Goal: Task Accomplishment & Management: Manage account settings

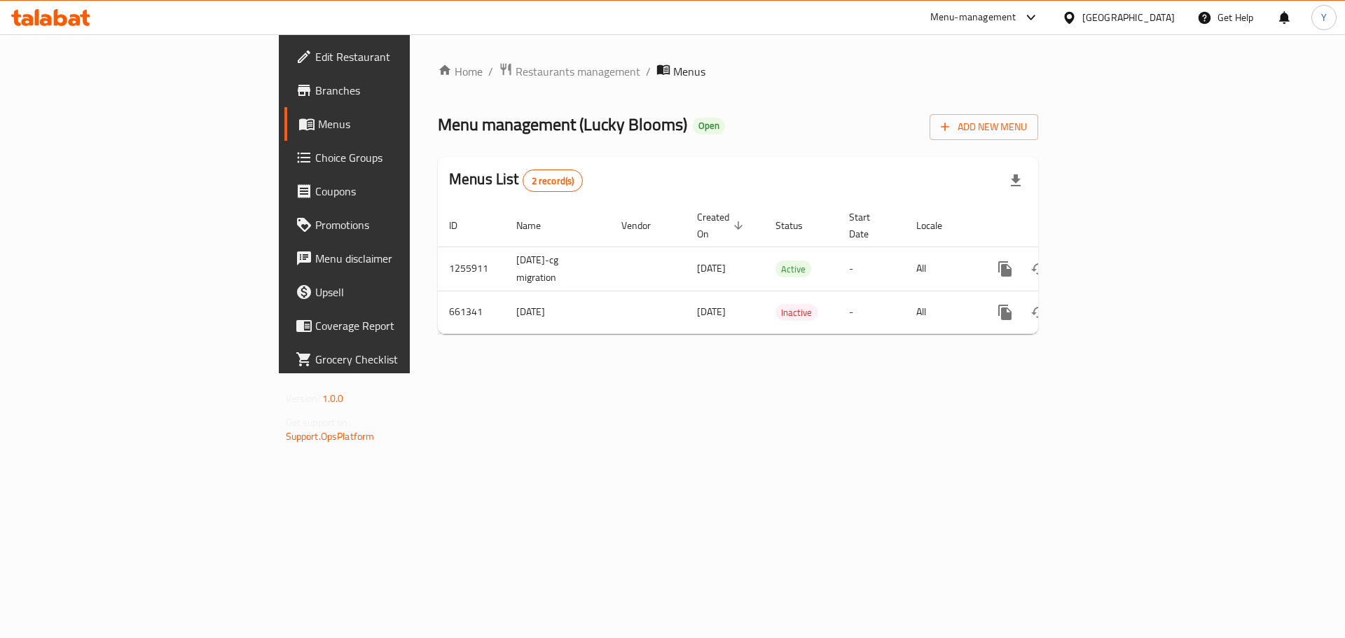
click at [516, 74] on span "Restaurants management" at bounding box center [578, 71] width 125 height 17
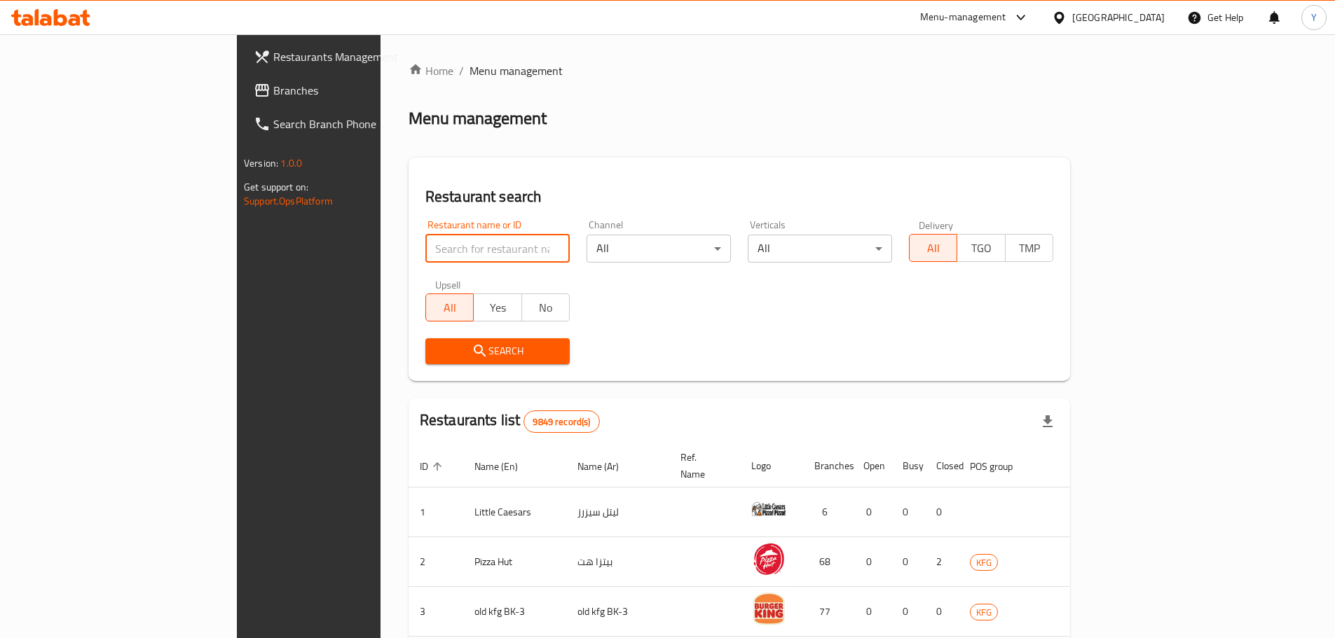
click at [425, 256] on input "search" at bounding box center [497, 249] width 144 height 28
type input "italian [PERSON_NAME]"
click button "Search" at bounding box center [497, 351] width 144 height 26
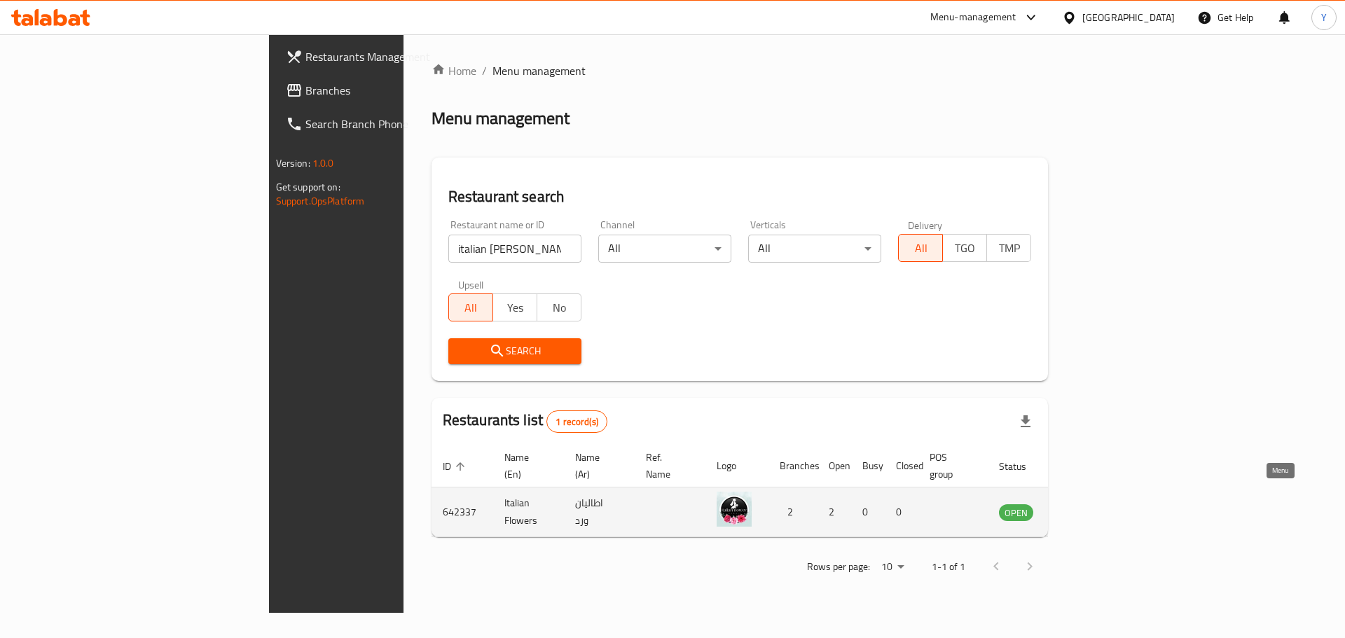
click at [1089, 507] on icon "enhanced table" at bounding box center [1080, 513] width 15 height 12
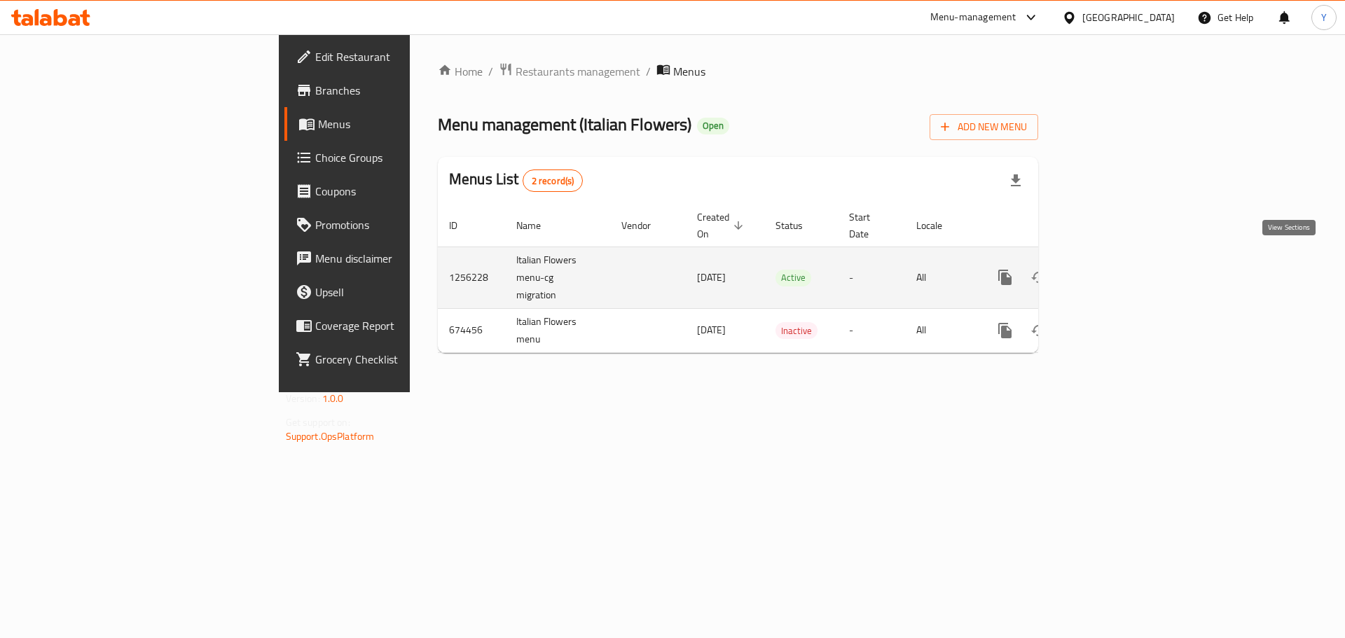
click at [1115, 269] on icon "enhanced table" at bounding box center [1106, 277] width 17 height 17
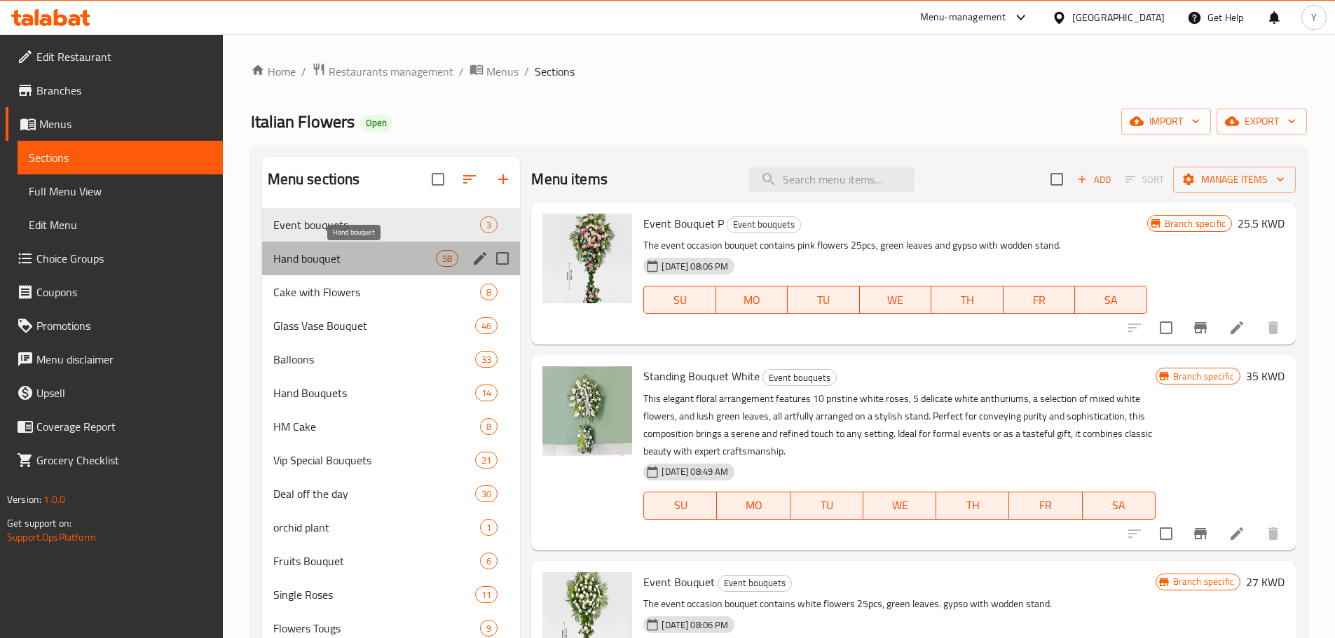
click at [384, 251] on span "Hand bouquet" at bounding box center [354, 258] width 163 height 17
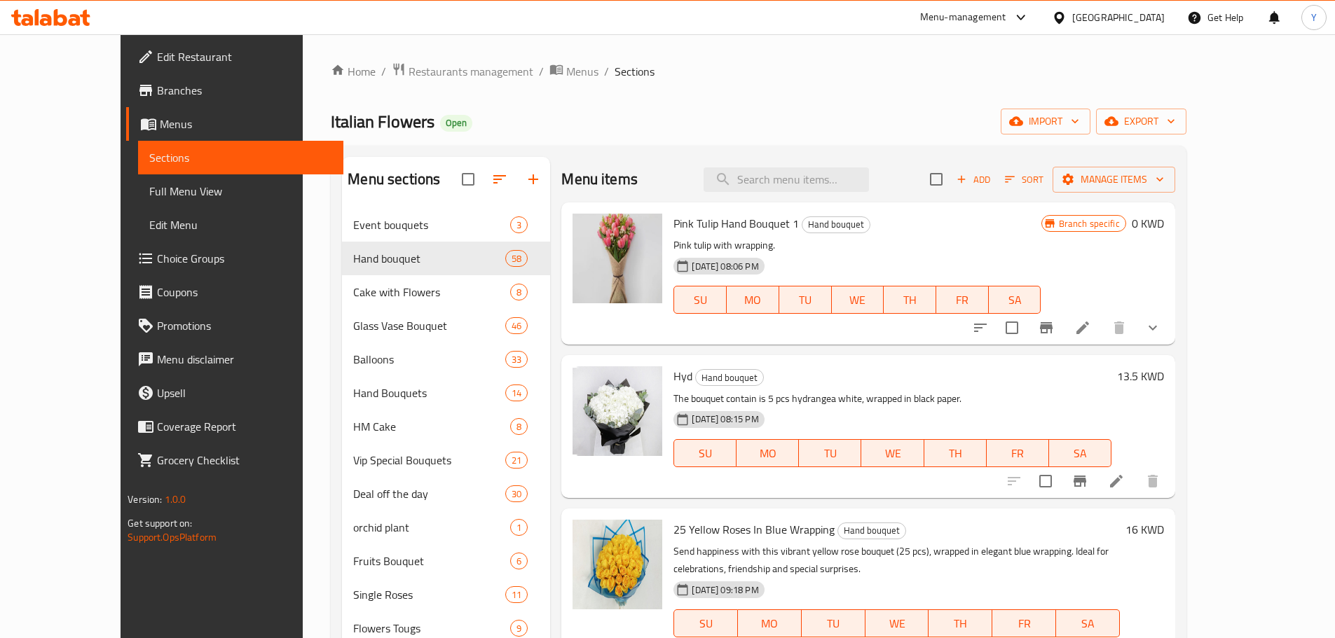
click at [864, 380] on h6 "Hyd Hand bouquet" at bounding box center [891, 376] width 437 height 20
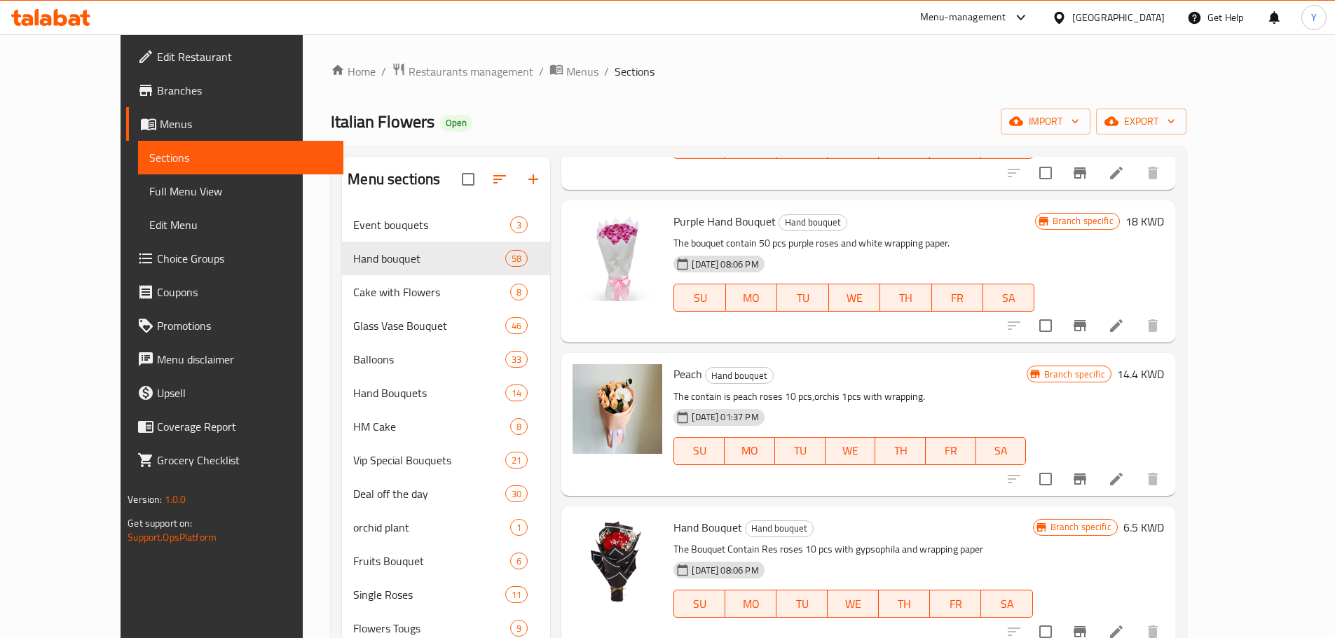
scroll to position [1244, 0]
click at [864, 382] on h6 "Peach Hand bouquet" at bounding box center [849, 375] width 352 height 20
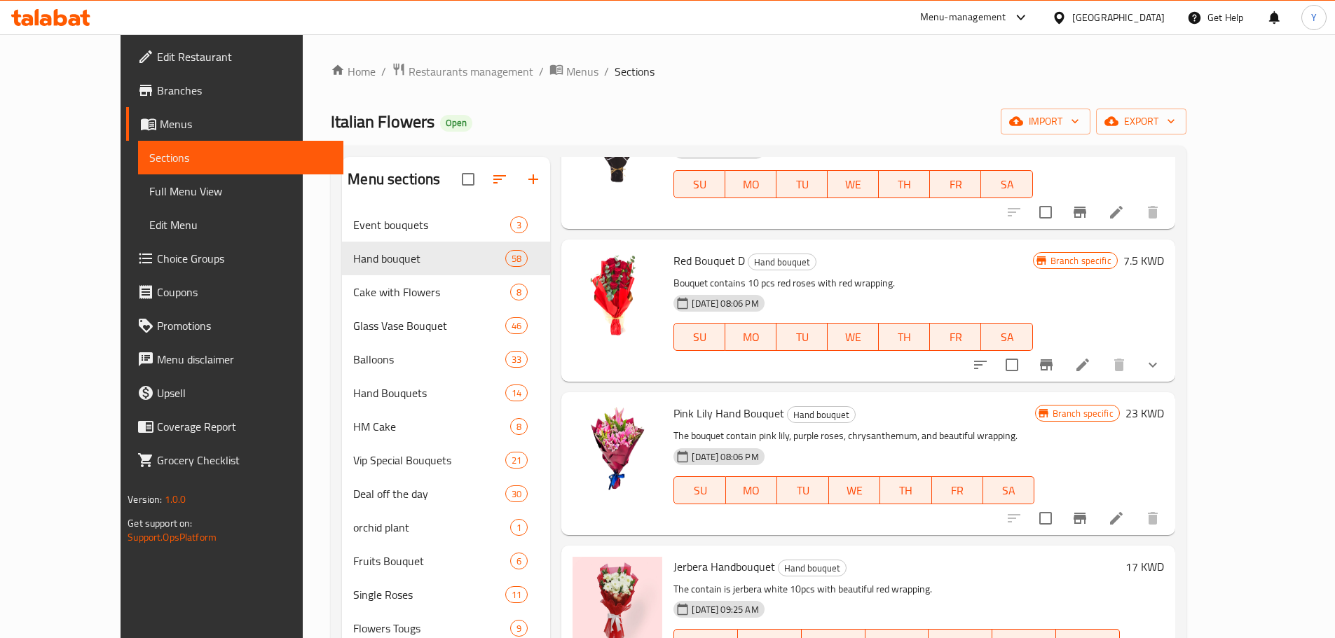
scroll to position [1664, 0]
click at [895, 284] on p "Bouquet contains 10 pcs red roses with red wrapping." at bounding box center [852, 284] width 359 height 18
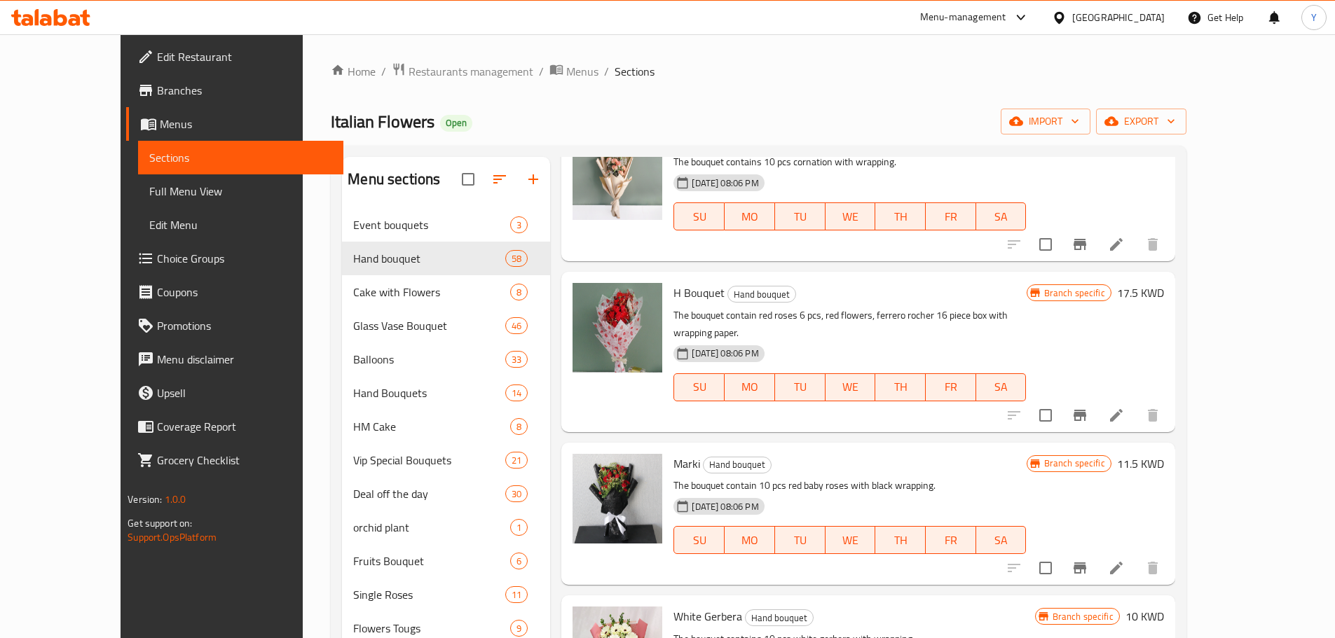
scroll to position [3952, 0]
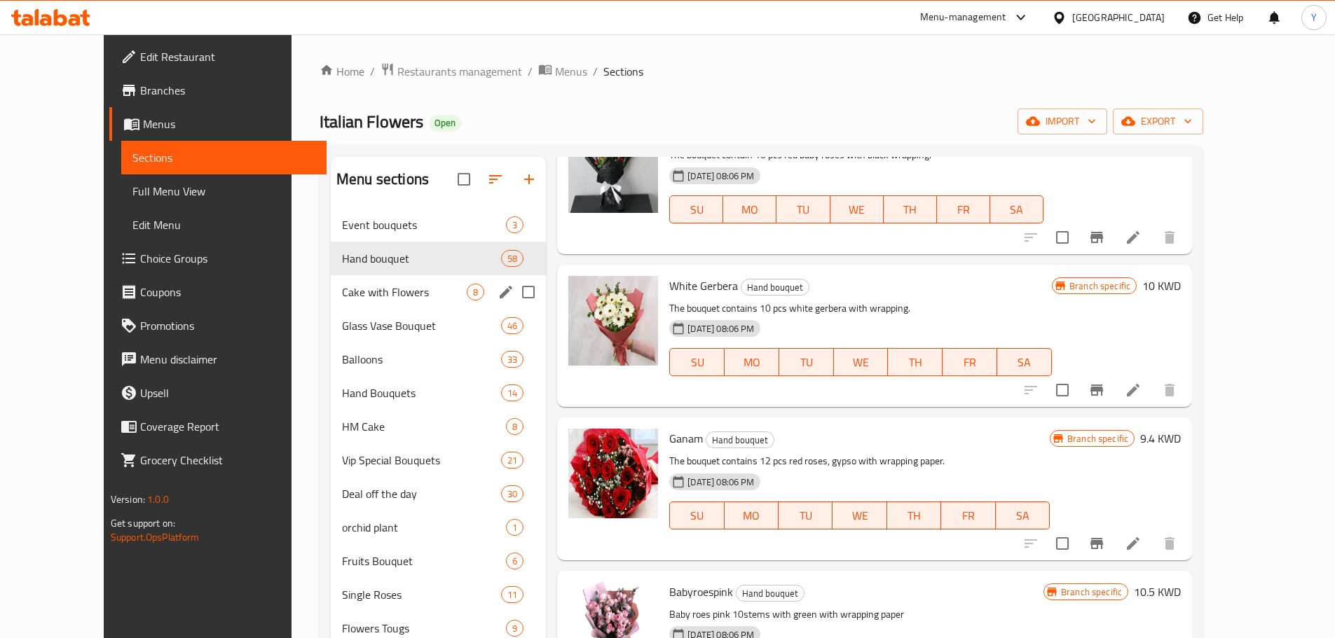
click at [388, 279] on div "Cake with Flowers 8" at bounding box center [438, 292] width 215 height 34
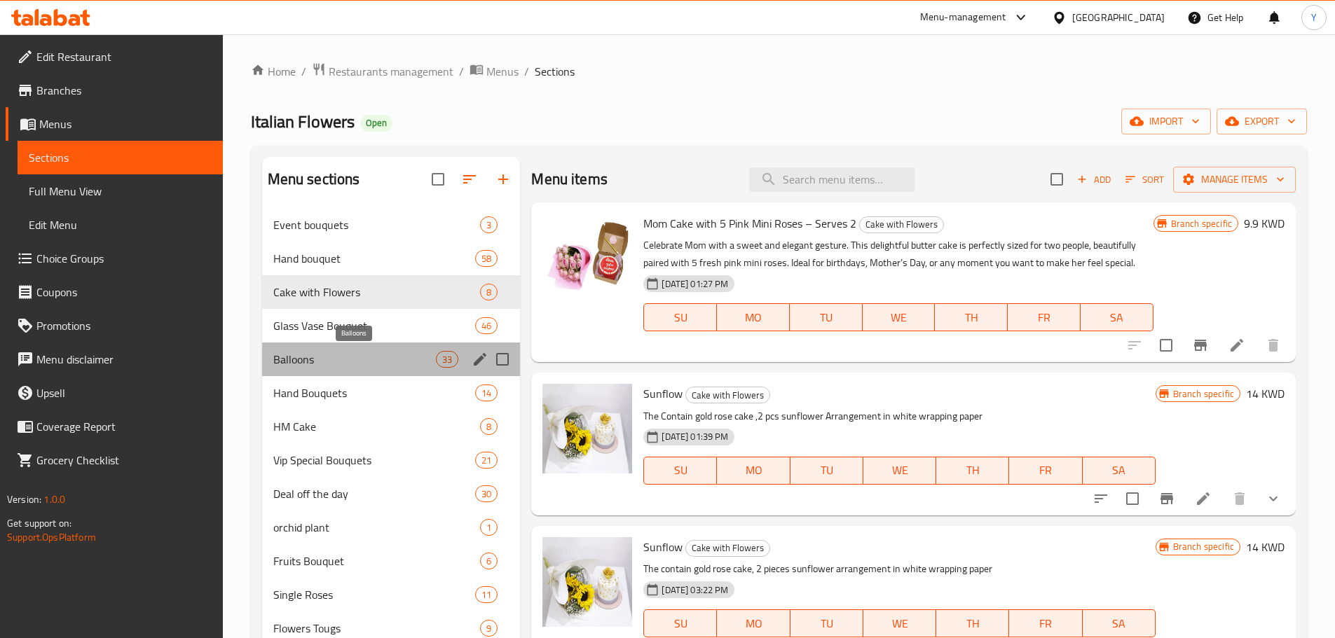
click at [406, 359] on span "Balloons" at bounding box center [354, 359] width 163 height 17
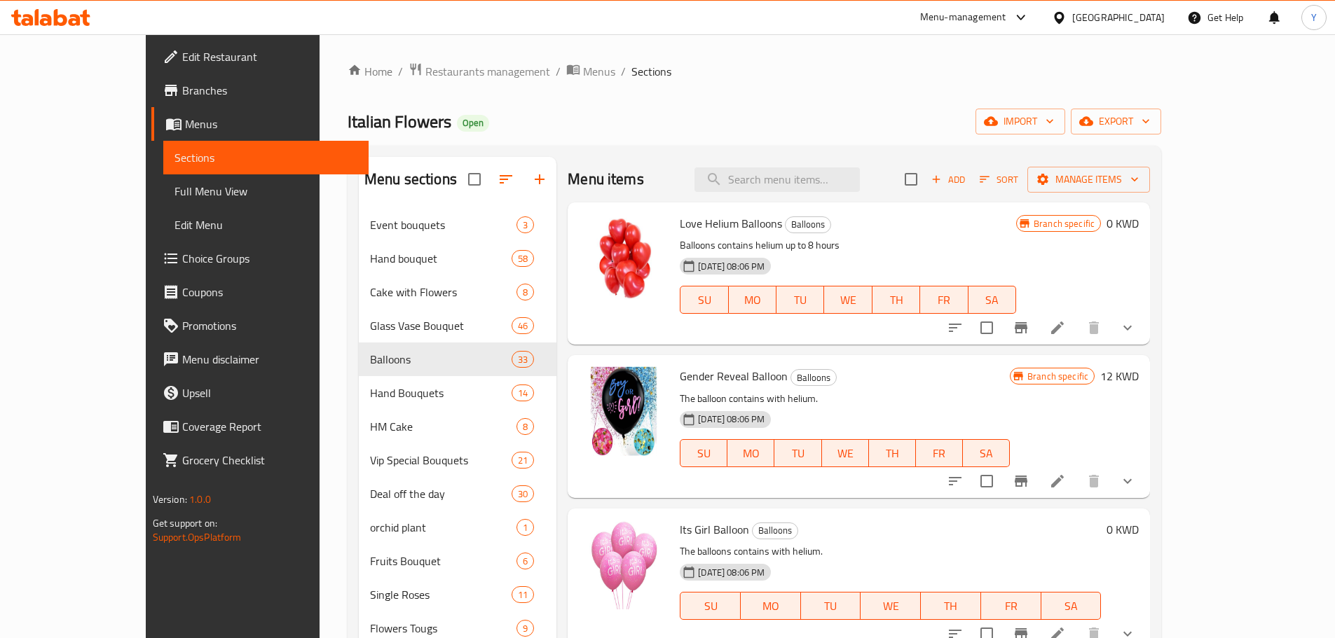
click at [904, 358] on div "Gender Reveal Balloon Balloons The balloon contains with helium. 31-08-2024 08:…" at bounding box center [859, 426] width 582 height 142
click at [947, 408] on div "31-08-2024 08:06 PM SU MO TU WE TH FR SA" at bounding box center [844, 444] width 341 height 76
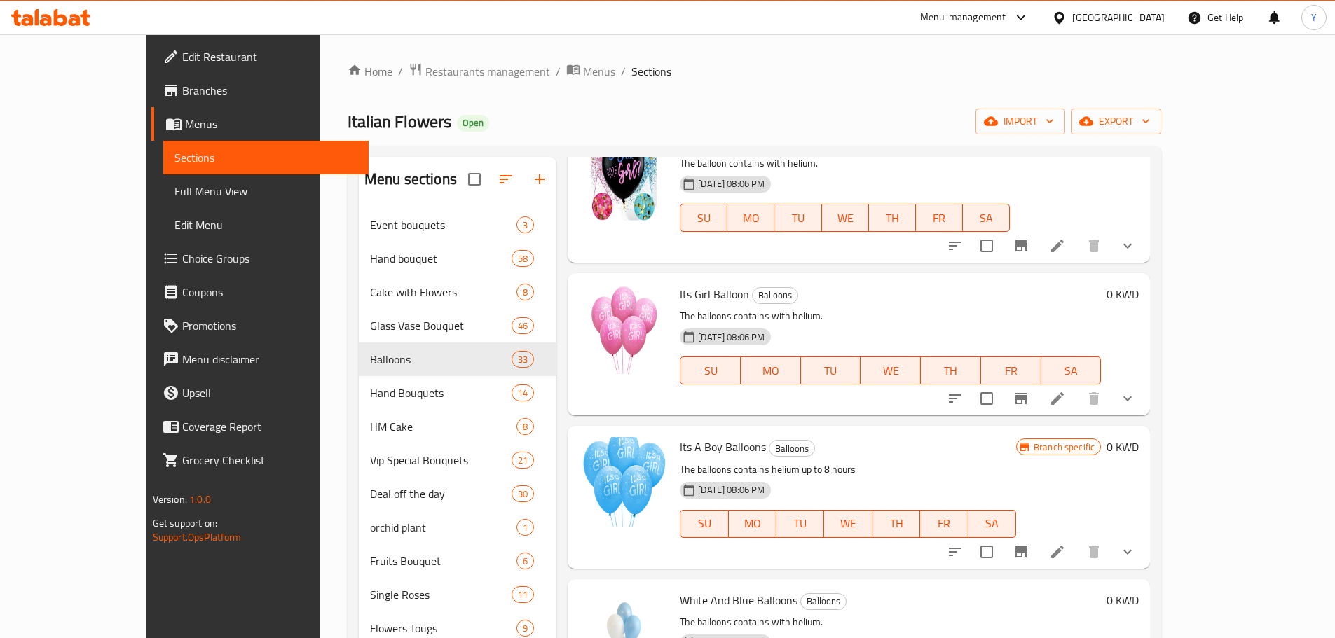
scroll to position [236, 0]
click at [920, 331] on div "31-08-2024 08:06 PM SU MO TU WE TH FR SA" at bounding box center [890, 360] width 432 height 76
click at [936, 314] on p "The balloons contains with helium." at bounding box center [890, 316] width 421 height 18
click at [980, 308] on p "The balloons contains with helium." at bounding box center [890, 316] width 421 height 18
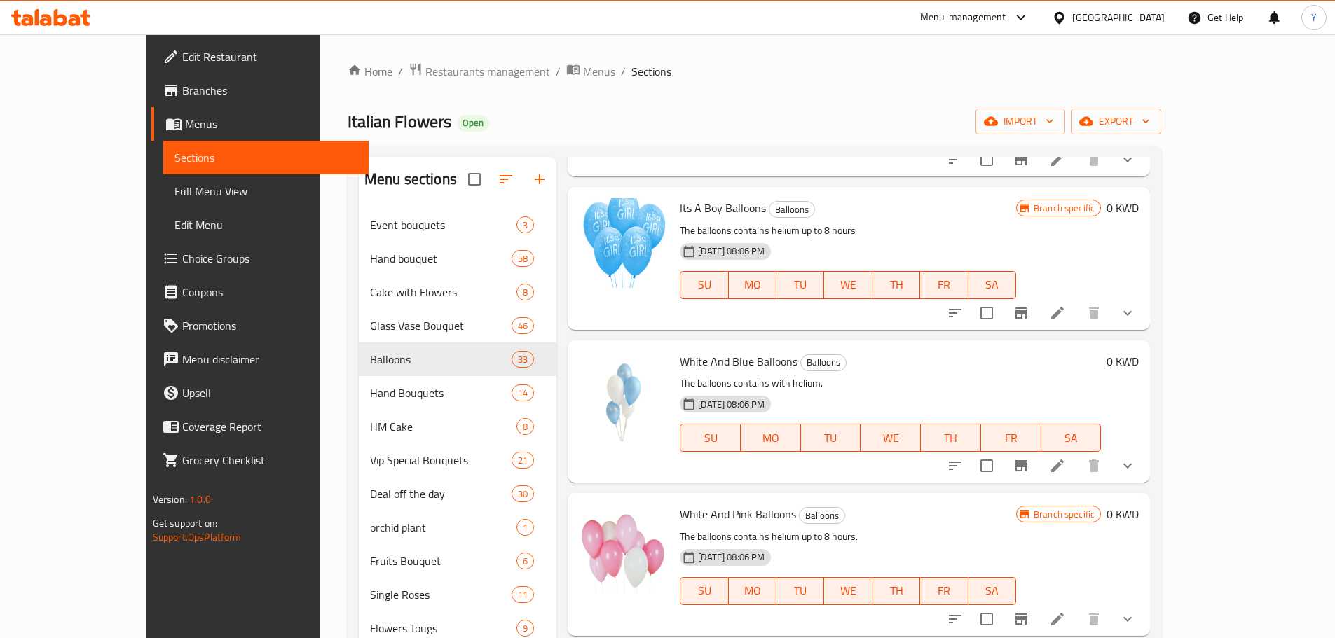
scroll to position [475, 0]
click at [1144, 314] on button "show more" at bounding box center [1128, 313] width 34 height 34
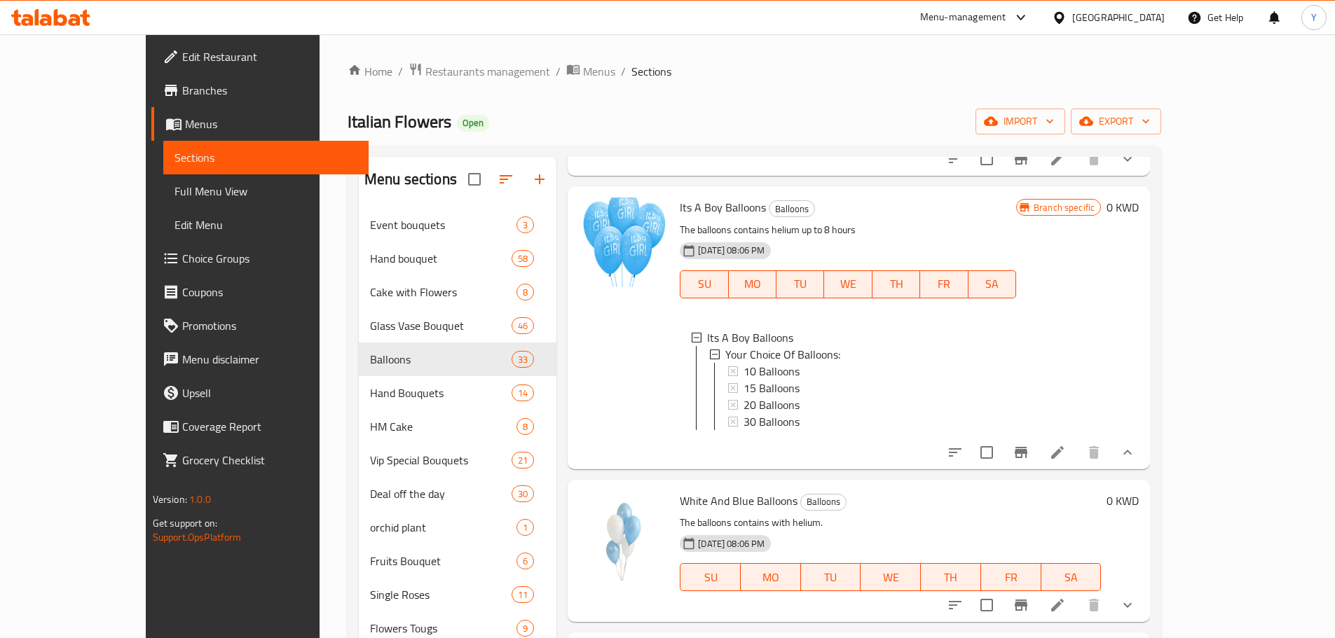
click at [947, 250] on div "31-08-2024 08:06 PM SU MO TU WE TH FR SA" at bounding box center [848, 275] width 348 height 76
click at [800, 66] on ol "Home / Restaurants management / Menus / Sections" at bounding box center [754, 71] width 813 height 18
click at [1006, 20] on div "Menu-management" at bounding box center [963, 17] width 86 height 17
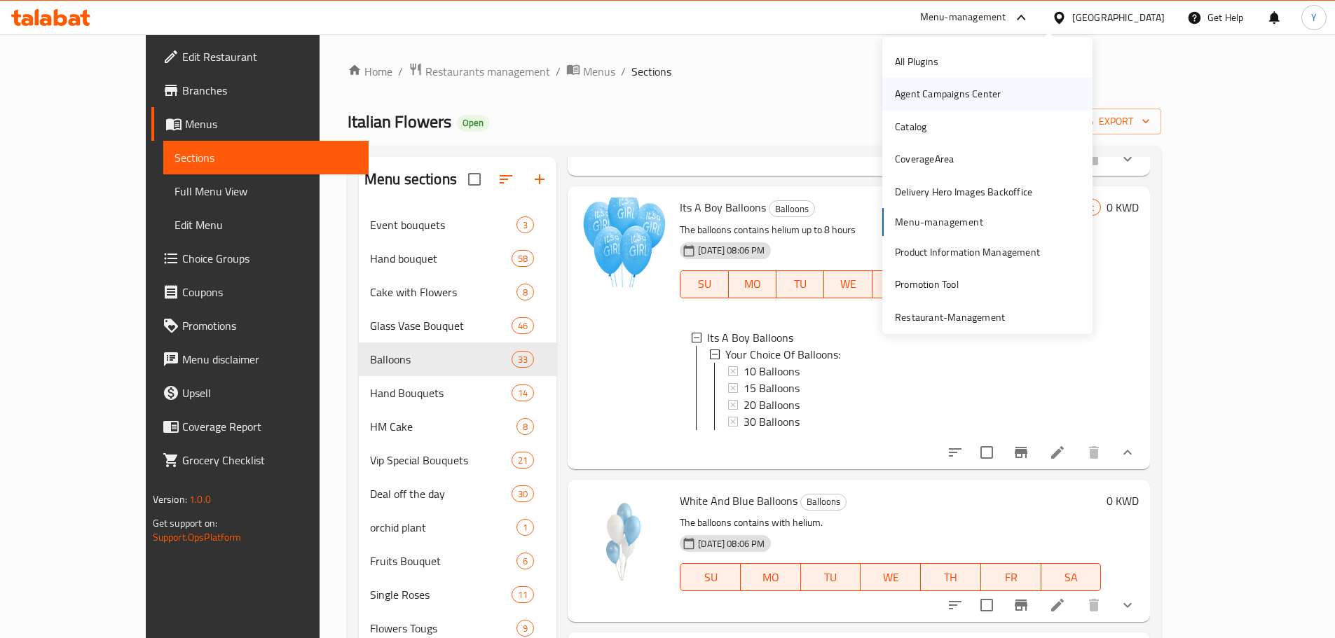
click at [1022, 83] on div "Agent Campaigns Center" at bounding box center [987, 94] width 210 height 32
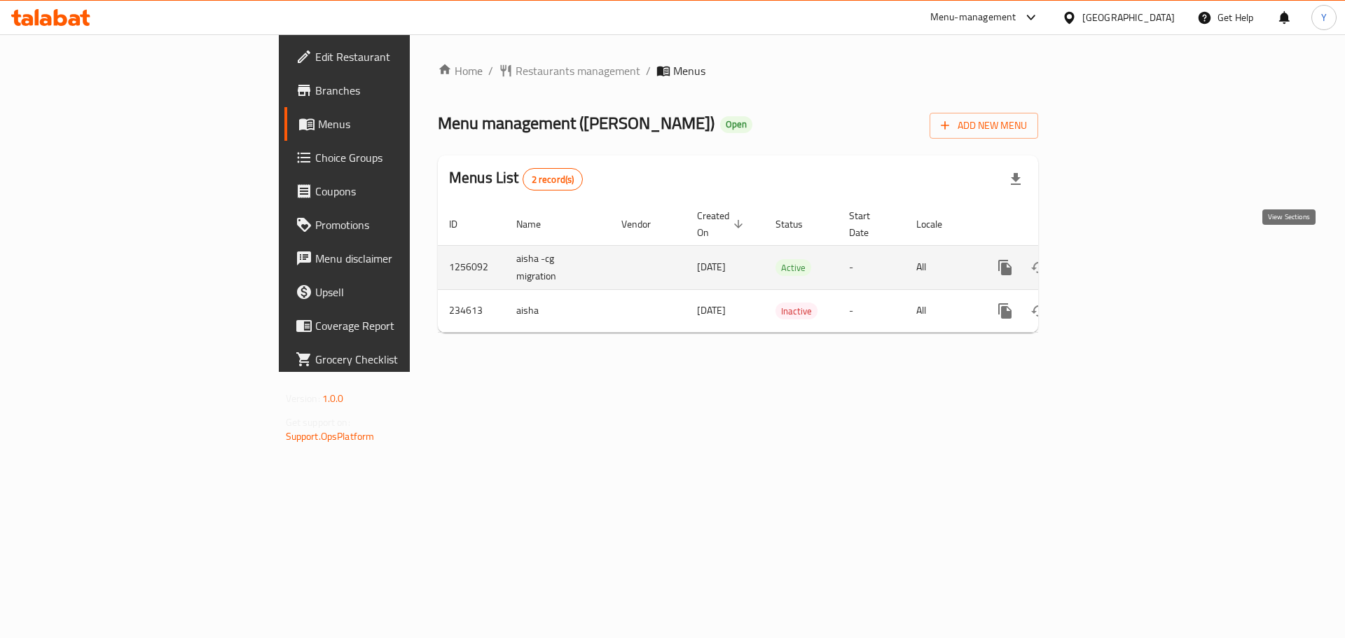
click at [1123, 251] on link "enhanced table" at bounding box center [1107, 268] width 34 height 34
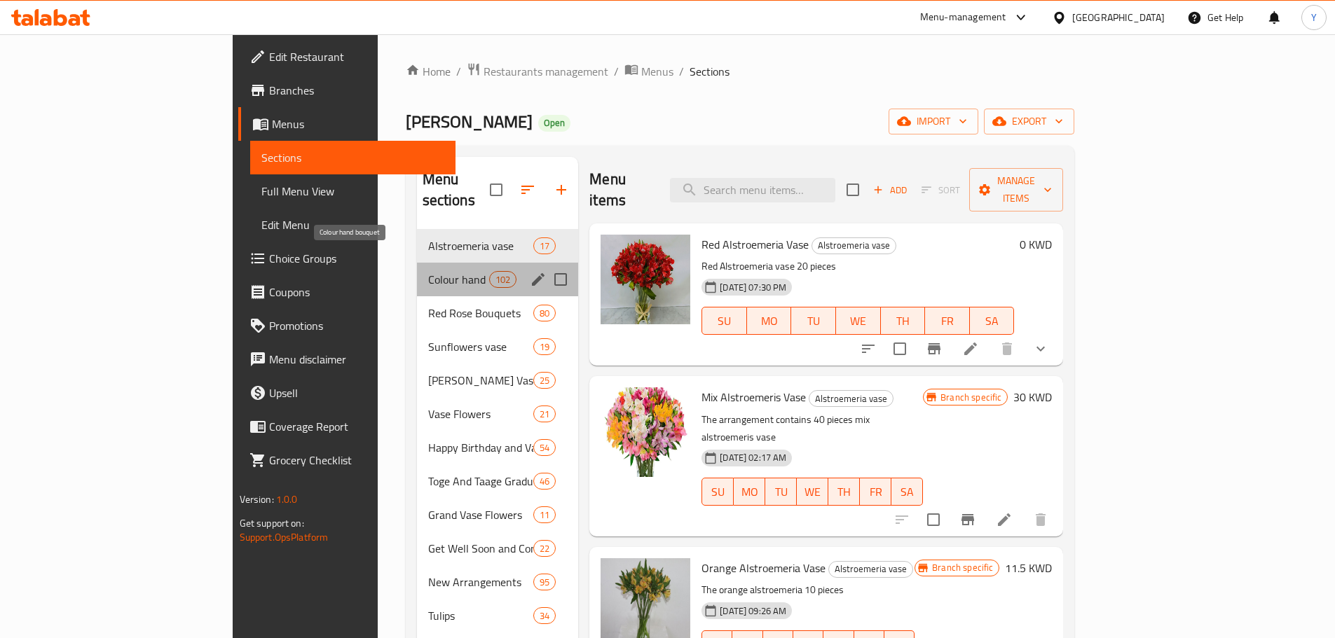
click at [428, 271] on span "Colour hand bouquet" at bounding box center [458, 279] width 61 height 17
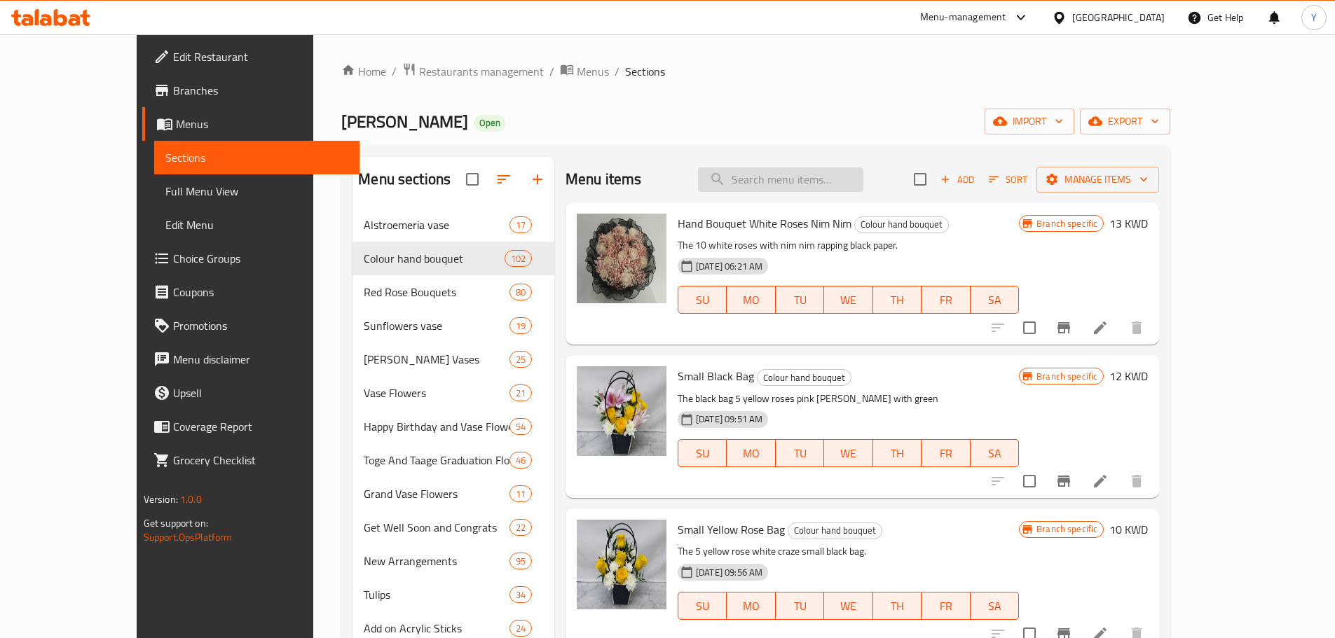
click at [818, 170] on input "search" at bounding box center [780, 179] width 165 height 25
click at [818, 151] on div "Menu sections Alstroemeria vase 17 Colour hand bouquet 102 Red Rose Bouquets 80…" at bounding box center [755, 623] width 829 height 954
drag, startPoint x: 818, startPoint y: 167, endPoint x: 826, endPoint y: 152, distance: 16.6
click at [826, 152] on div "Menu sections Alstroemeria vase 17 Colour hand bouquet 102 Red Rose Bouquets 80…" at bounding box center [755, 623] width 829 height 954
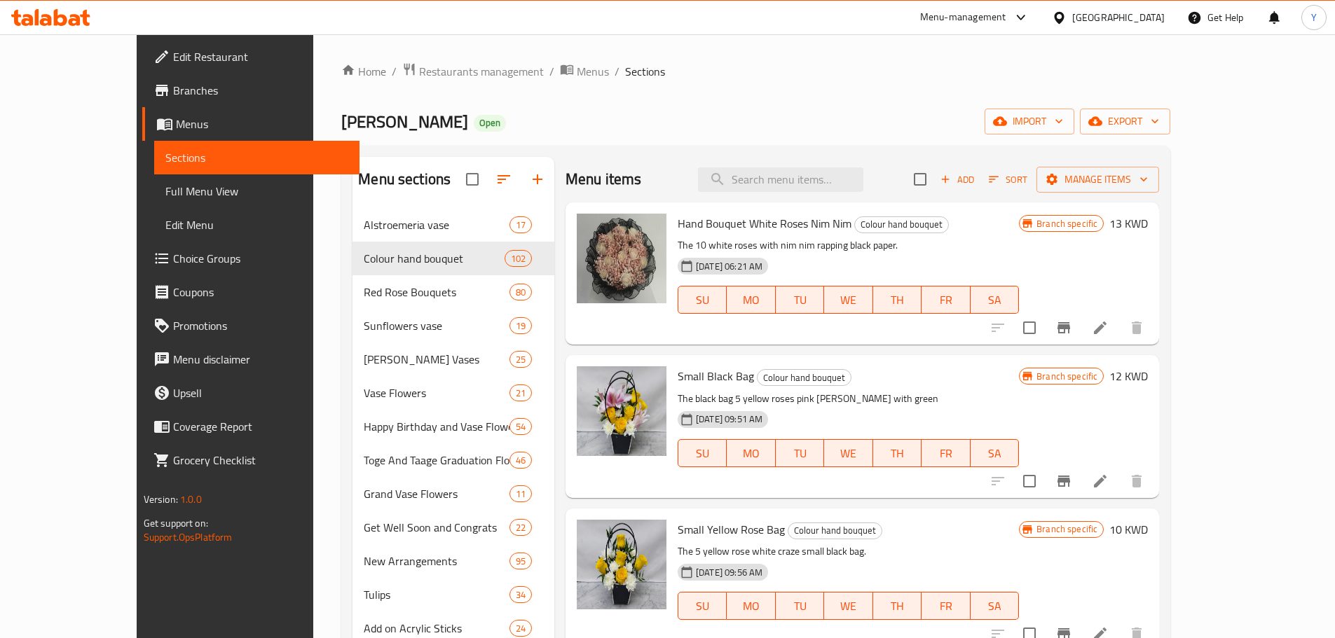
click at [817, 149] on div "Menu sections Alstroemeria vase 17 Colour hand bouquet 102 Red Rose Bouquets 80…" at bounding box center [755, 623] width 829 height 954
drag, startPoint x: 817, startPoint y: 149, endPoint x: 803, endPoint y: 112, distance: 39.0
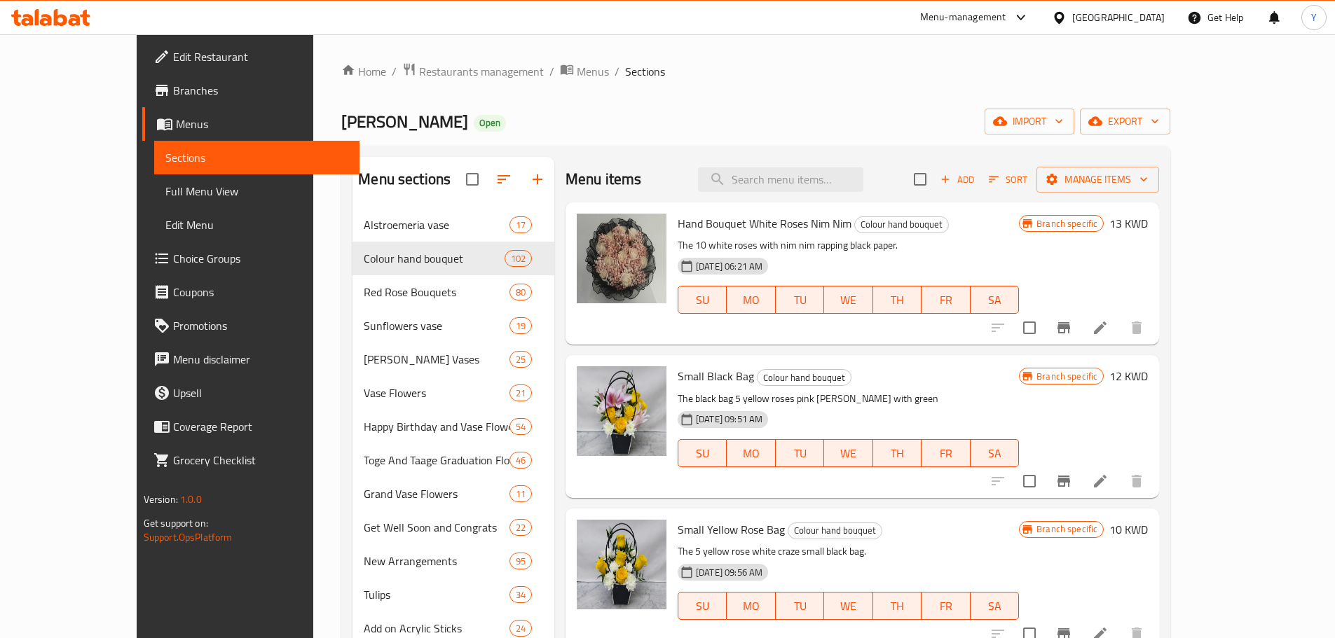
click at [803, 112] on div "Home / Restaurants management / Menus / Sections [PERSON_NAME] Open import expo…" at bounding box center [755, 580] width 829 height 1037
click at [803, 112] on div "[PERSON_NAME] Open import export" at bounding box center [755, 122] width 829 height 26
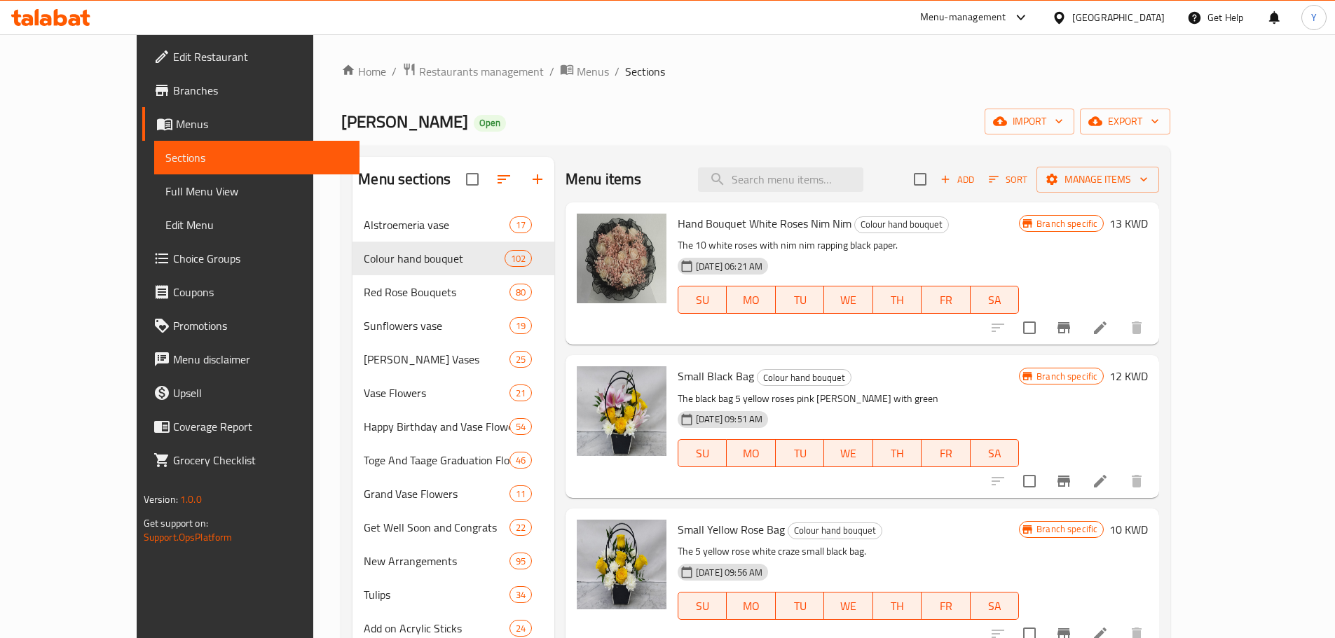
click at [803, 112] on div "[PERSON_NAME] Open import export" at bounding box center [755, 122] width 829 height 26
click at [820, 181] on input "search" at bounding box center [780, 179] width 165 height 25
click at [818, 169] on input "search" at bounding box center [780, 179] width 165 height 25
click at [817, 149] on div "Menu sections Alstroemeria vase 17 Colour hand bouquet 102 Red Rose Bouquets 80…" at bounding box center [755, 623] width 829 height 954
click at [822, 158] on div "Menu items Add Sort Manage items" at bounding box center [861, 180] width 593 height 46
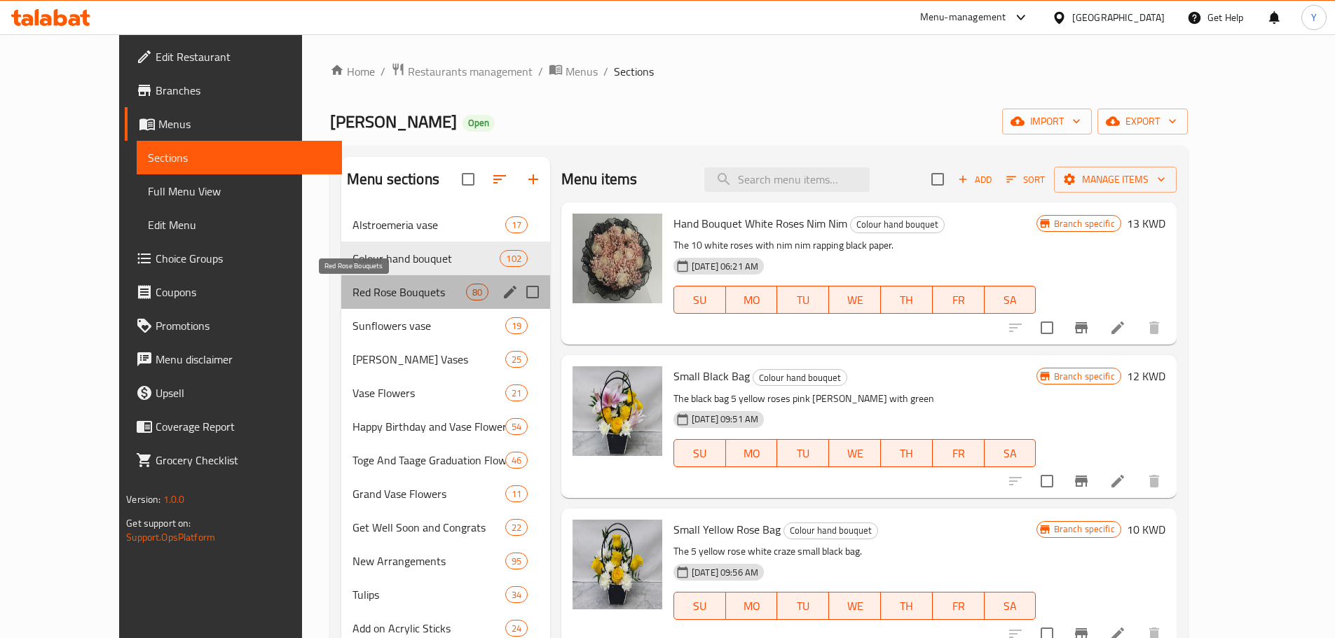
click at [364, 291] on span "Red Rose Bouquets" at bounding box center [409, 292] width 114 height 17
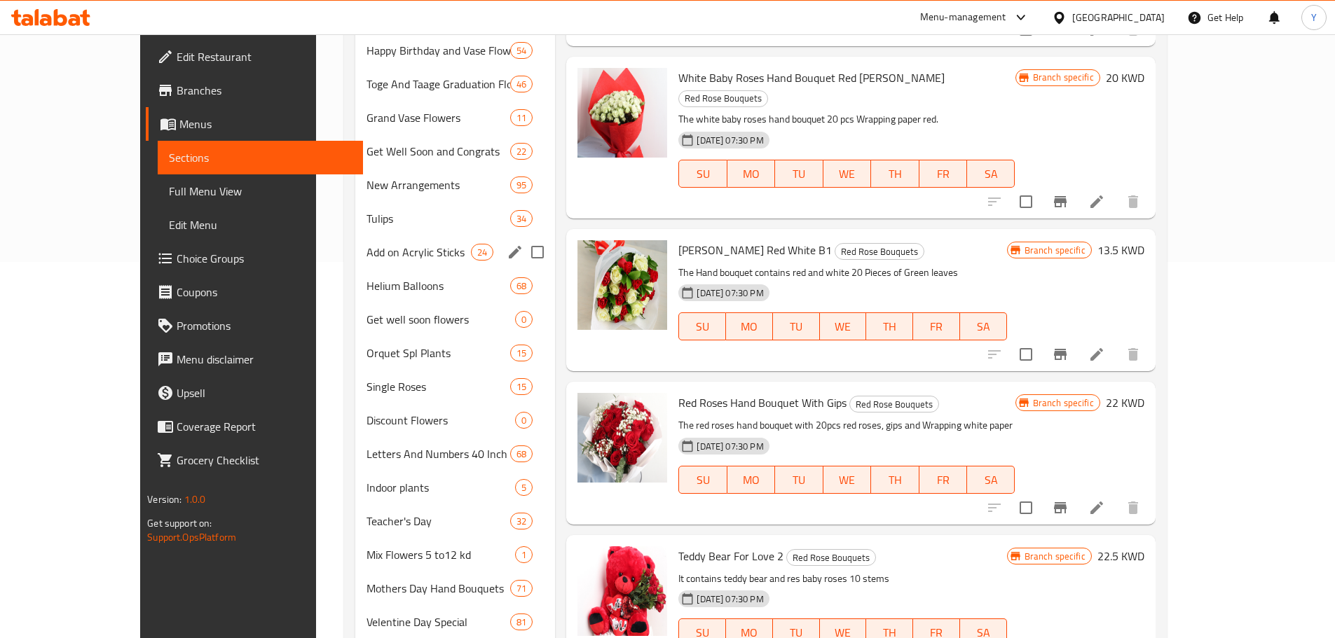
scroll to position [366, 0]
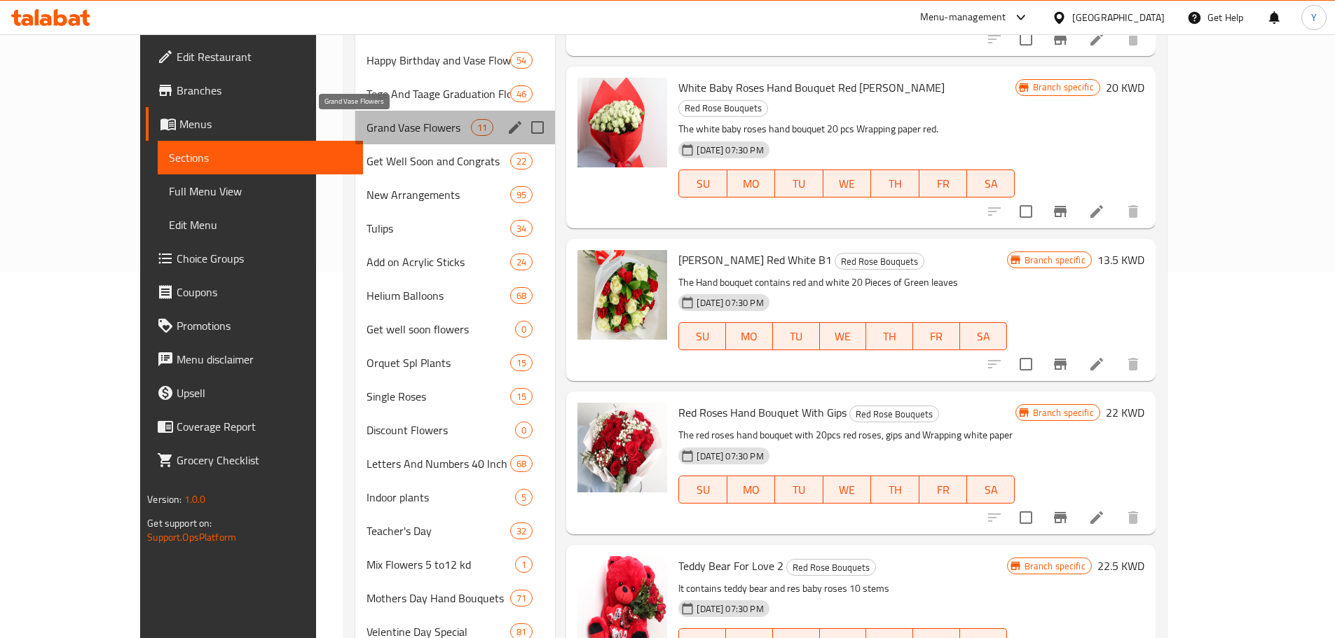
click at [366, 126] on span "Grand Vase Flowers" at bounding box center [418, 127] width 104 height 17
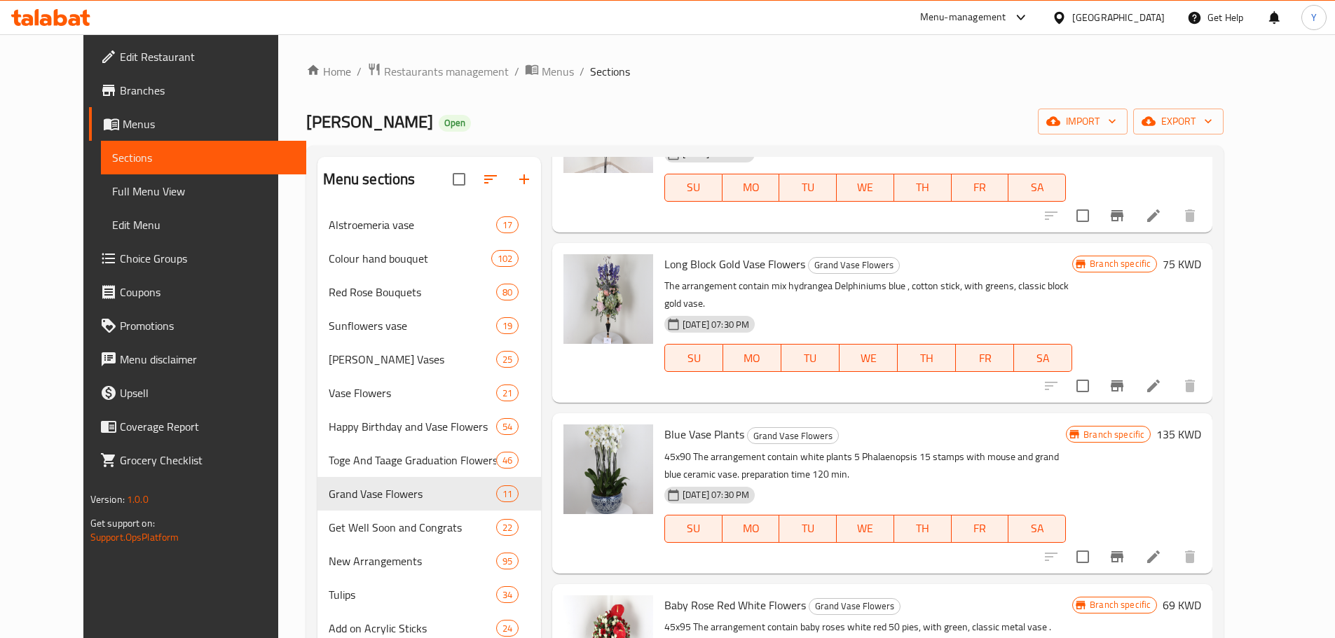
scroll to position [300, 0]
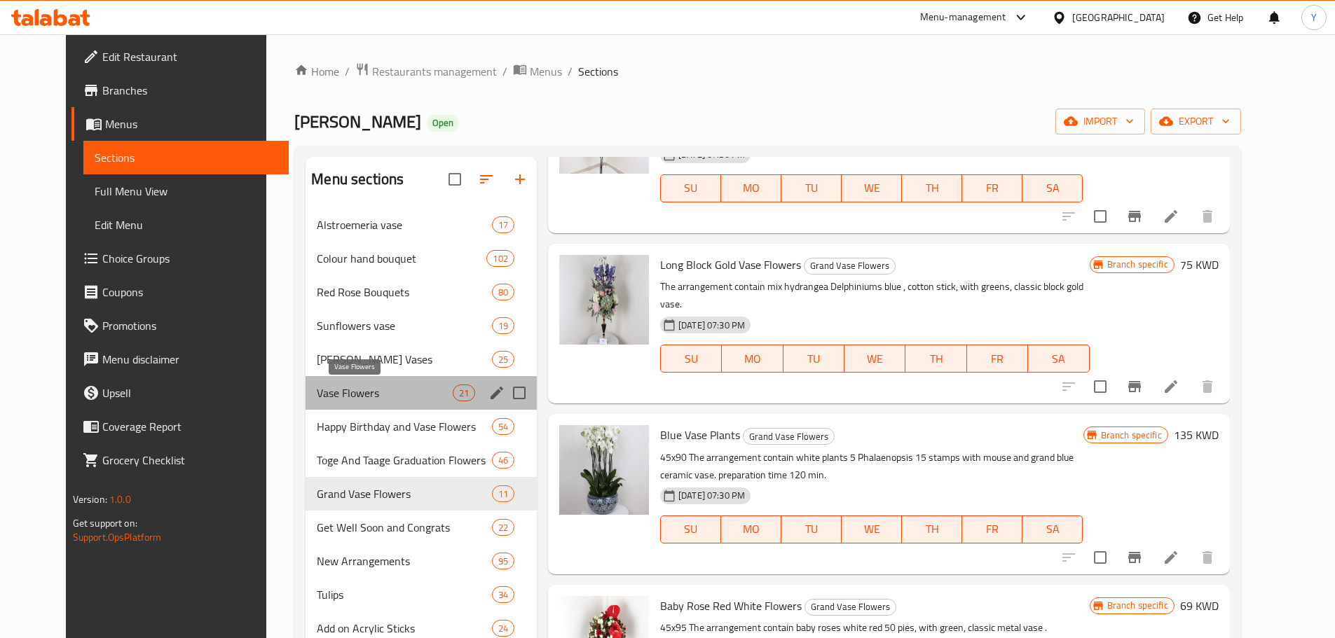
click at [378, 395] on span "Vase Flowers" at bounding box center [384, 393] width 135 height 17
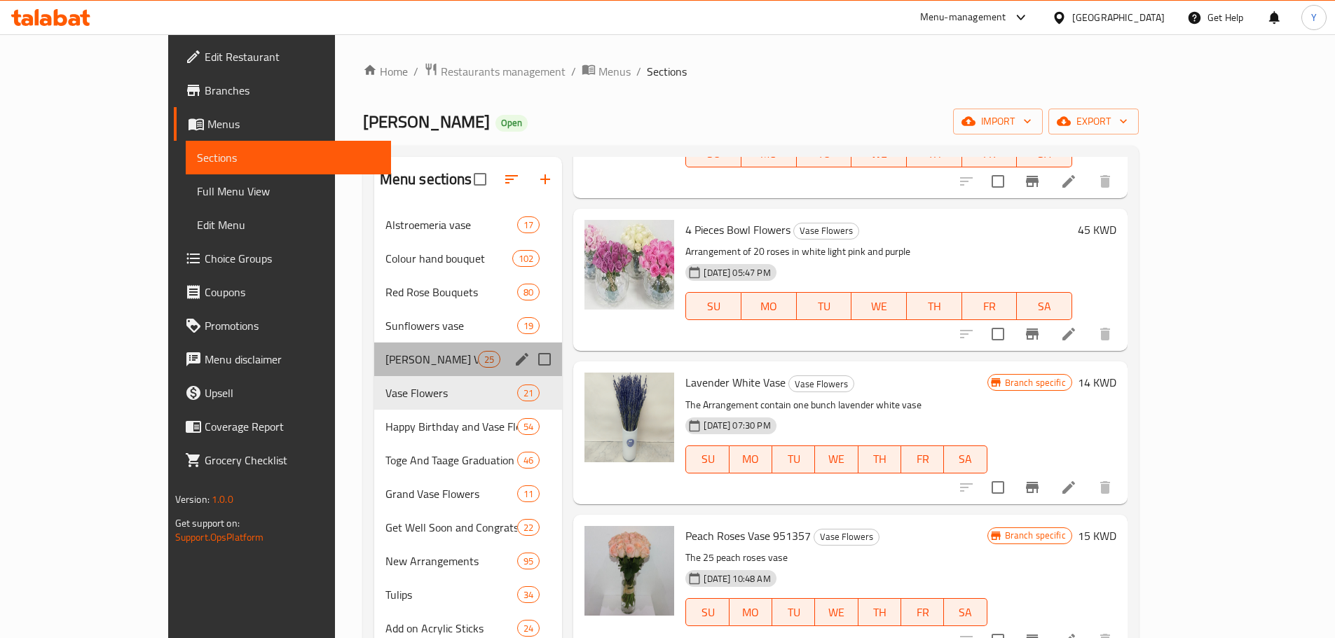
click at [374, 369] on div "[PERSON_NAME] Vases 25" at bounding box center [468, 360] width 188 height 34
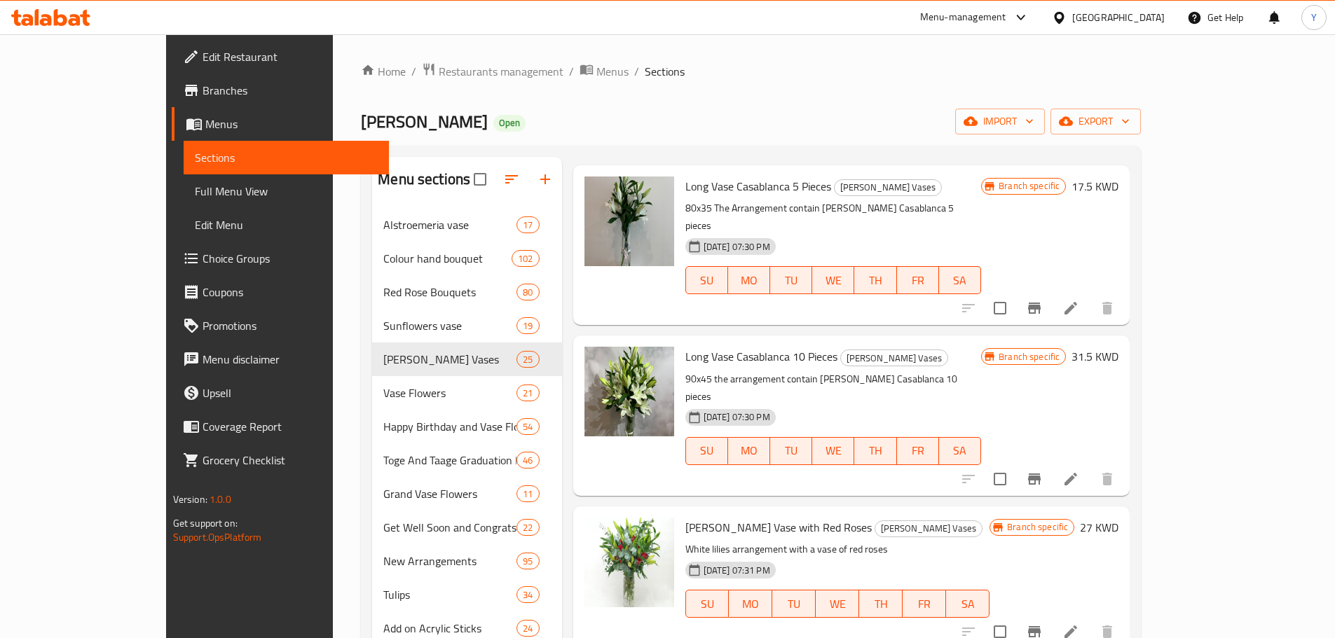
scroll to position [685, 0]
click at [848, 440] on span "WE" at bounding box center [833, 450] width 31 height 20
click at [844, 403] on div "[DATE] 07:30 PM SU MO TU WE TH FR SA" at bounding box center [834, 441] width 308 height 76
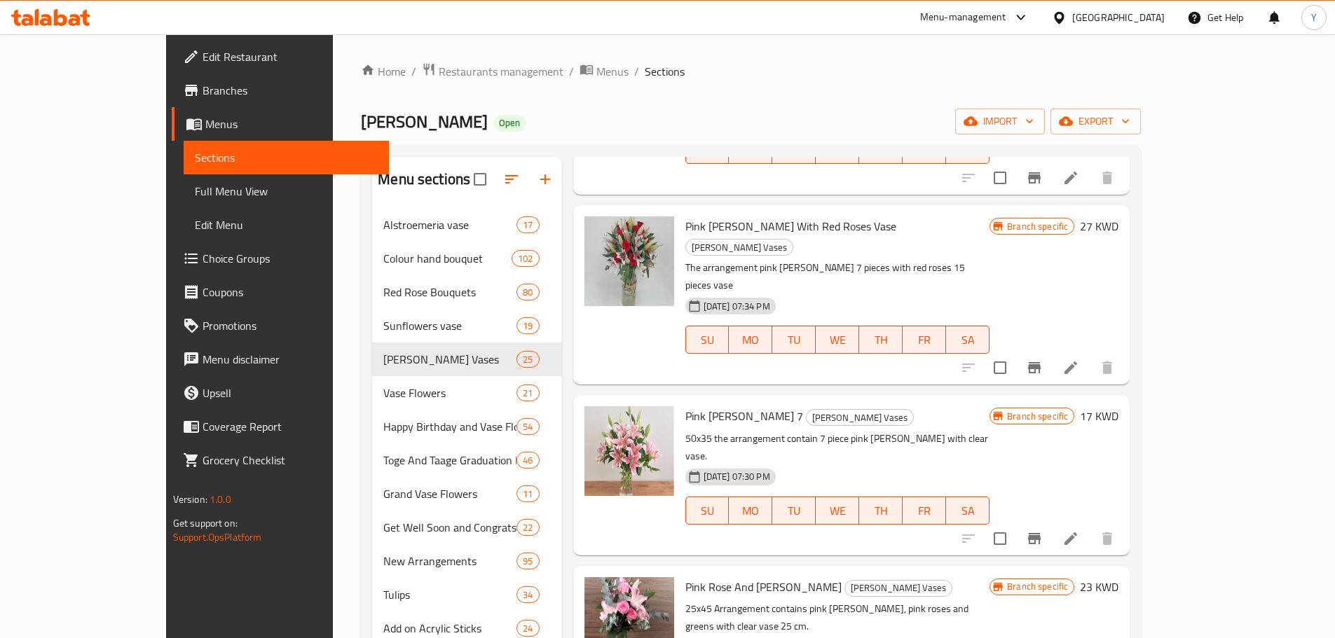
scroll to position [1821, 0]
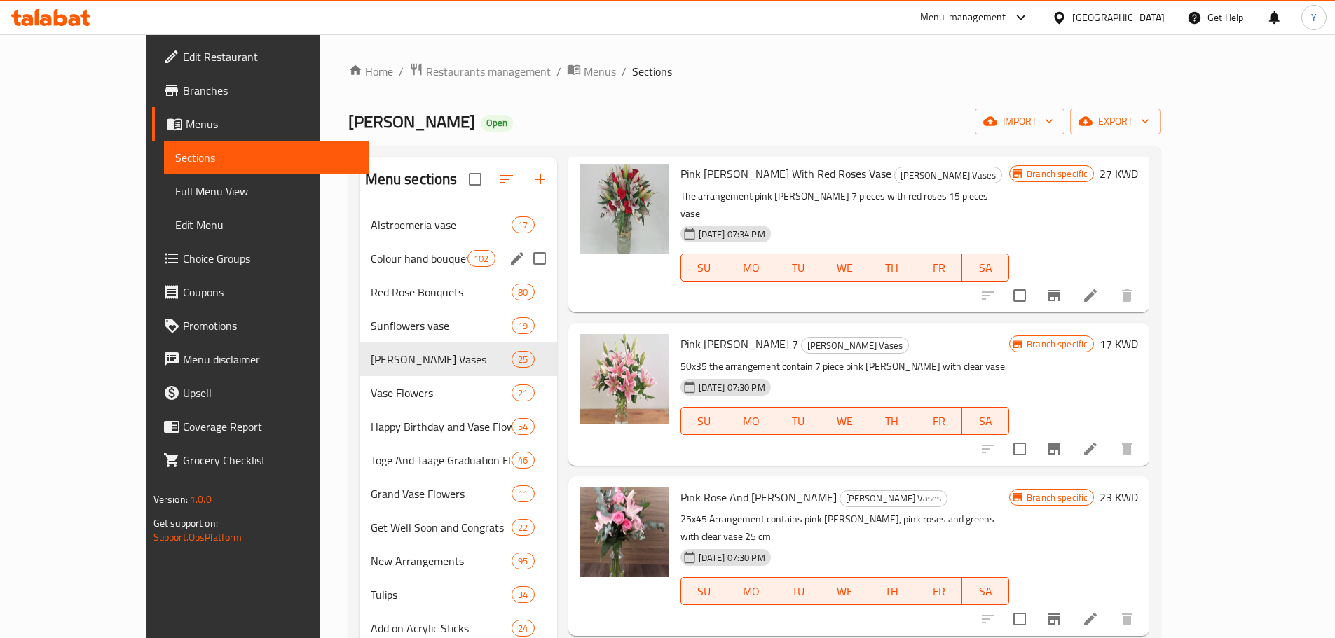
click at [401, 273] on div "Colour hand bouquet 102" at bounding box center [458, 259] width 198 height 34
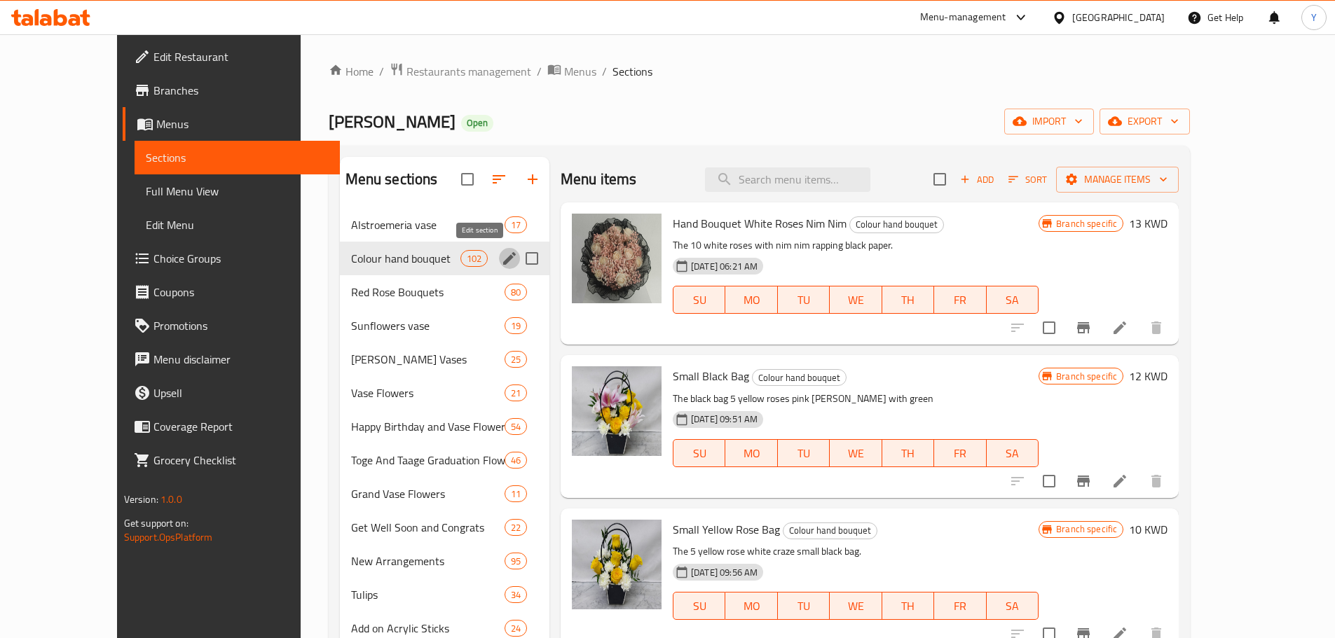
click at [501, 255] on icon "edit" at bounding box center [509, 258] width 17 height 17
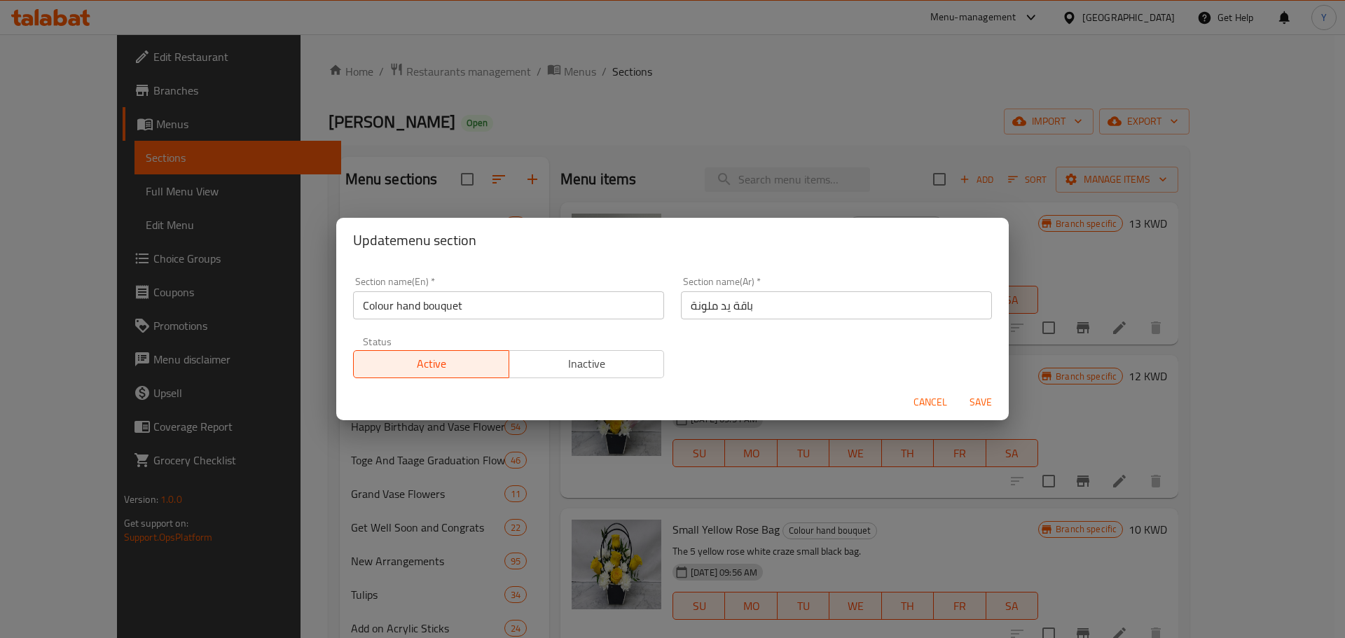
drag, startPoint x: 395, startPoint y: 310, endPoint x: 431, endPoint y: 325, distance: 38.6
click at [398, 310] on input "Colour hand bouquet" at bounding box center [508, 305] width 311 height 28
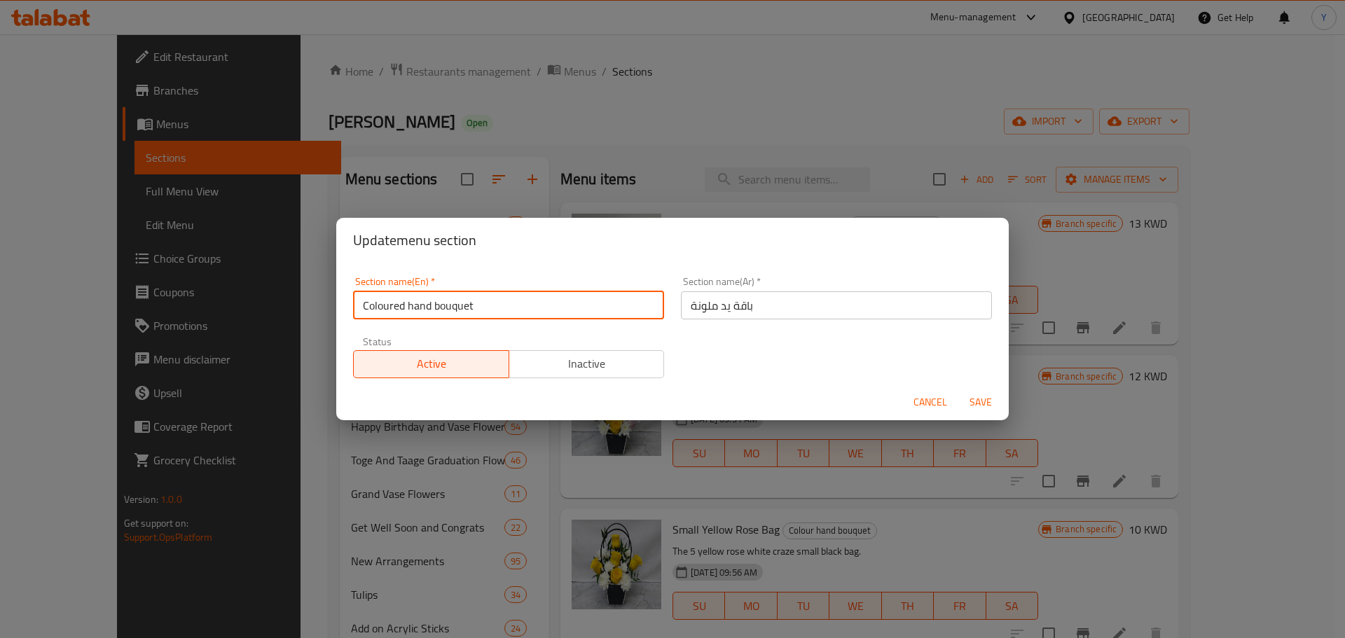
click at [408, 307] on input "Coloured hand bouquet" at bounding box center [508, 305] width 311 height 28
click at [436, 309] on input "Coloured Hand bouquet" at bounding box center [508, 305] width 311 height 28
click at [519, 312] on input "Coloured Hand Bouquet" at bounding box center [508, 305] width 311 height 28
type input "Coloured Hand Bouquets"
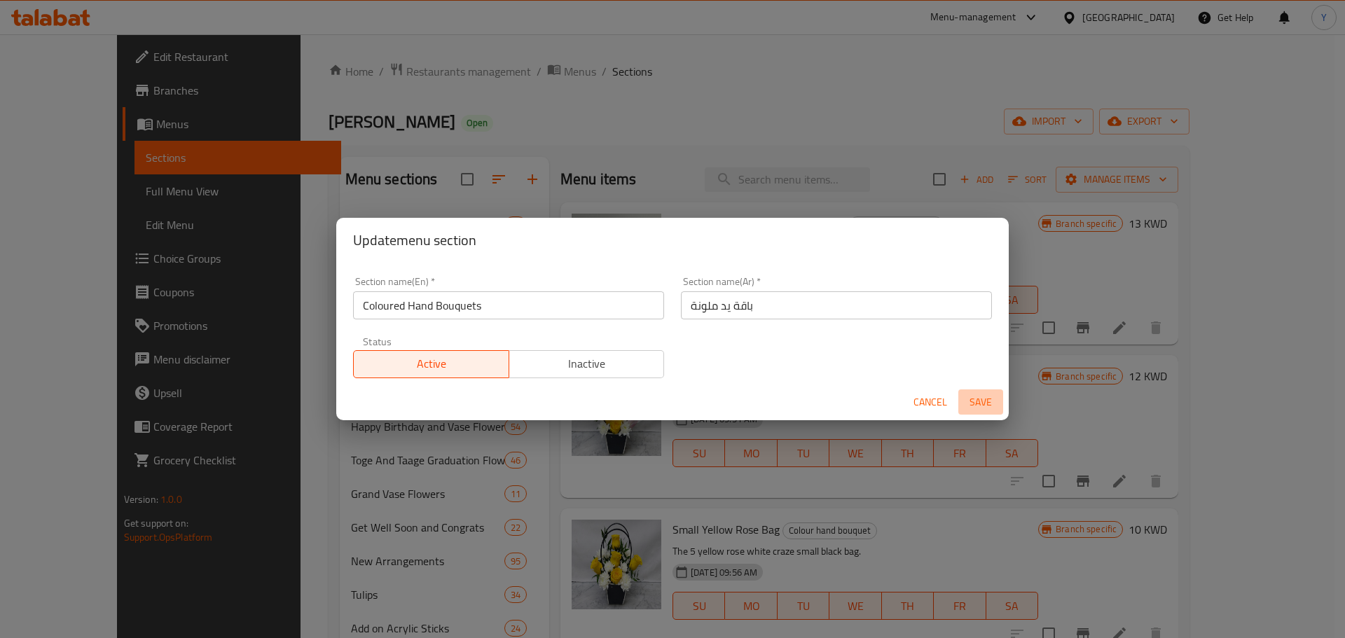
click at [1001, 409] on button "Save" at bounding box center [981, 403] width 45 height 26
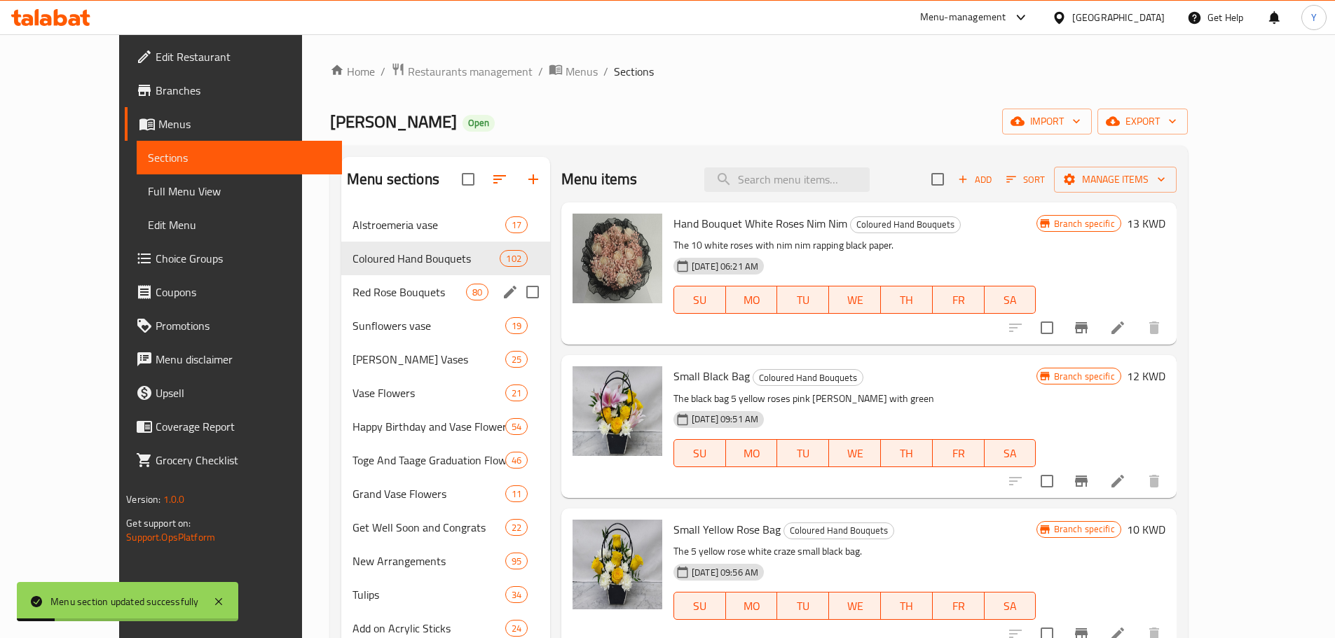
click at [357, 279] on div "Red Rose Bouquets 80" at bounding box center [445, 292] width 209 height 34
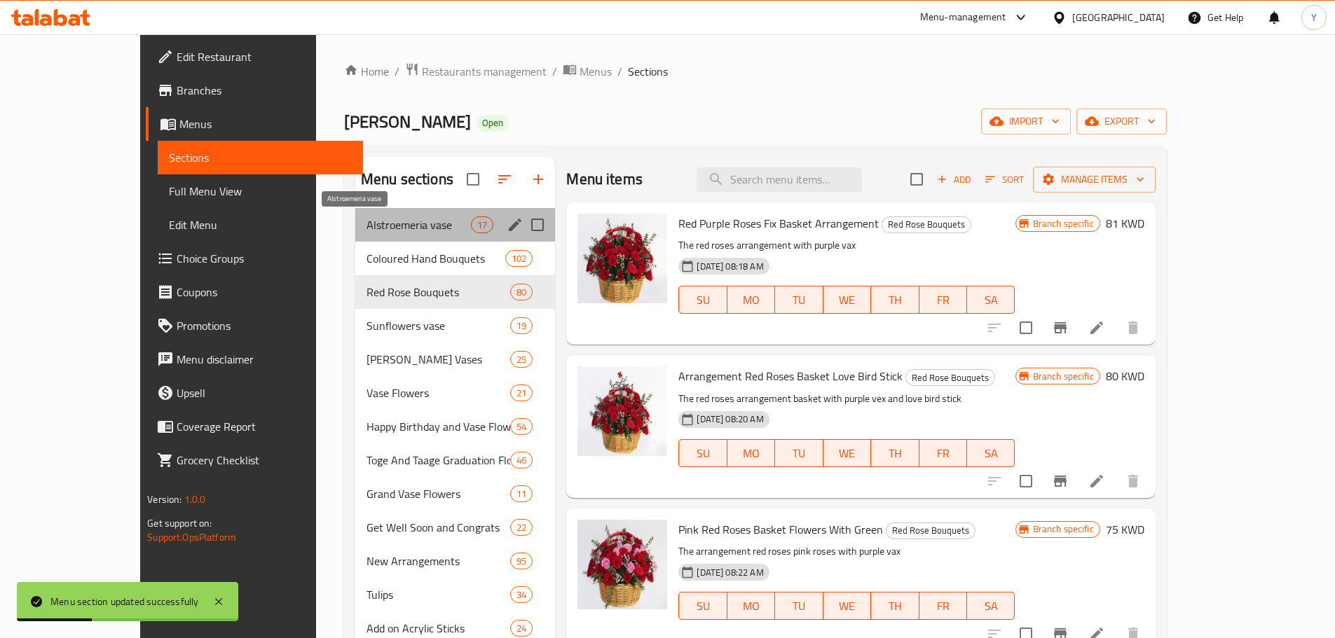
click at [385, 233] on span "Alstroemeria vase" at bounding box center [418, 225] width 104 height 17
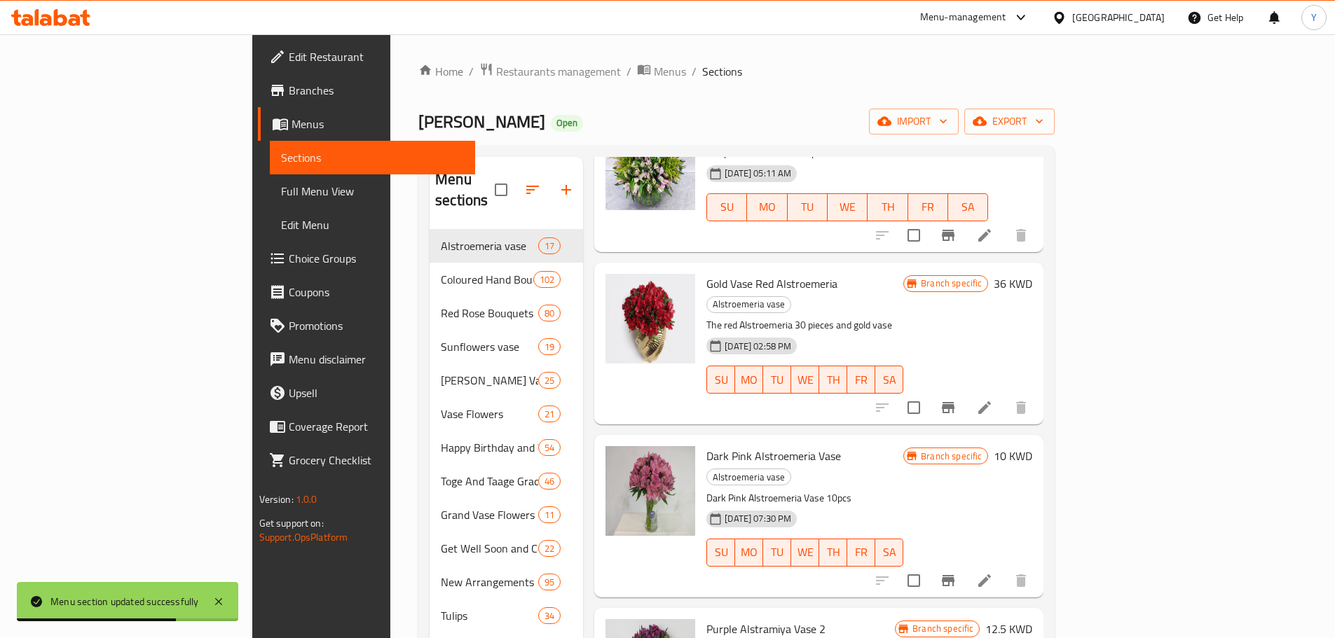
scroll to position [972, 0]
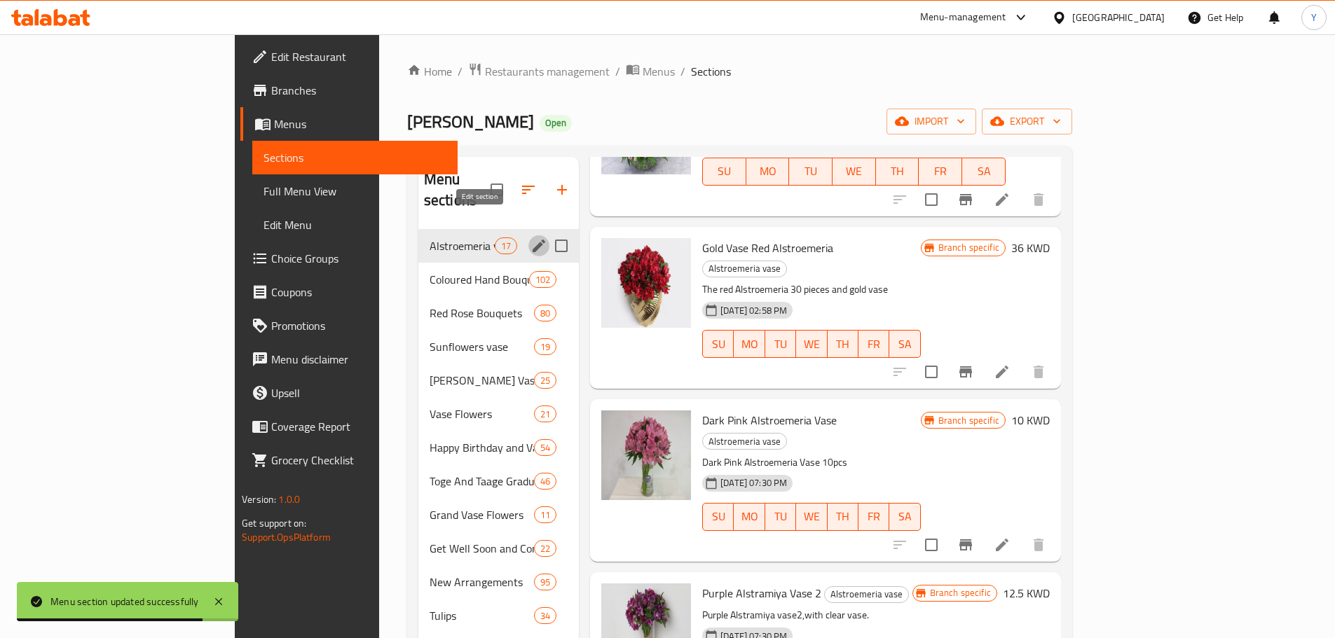
click at [530, 238] on icon "edit" at bounding box center [538, 246] width 17 height 17
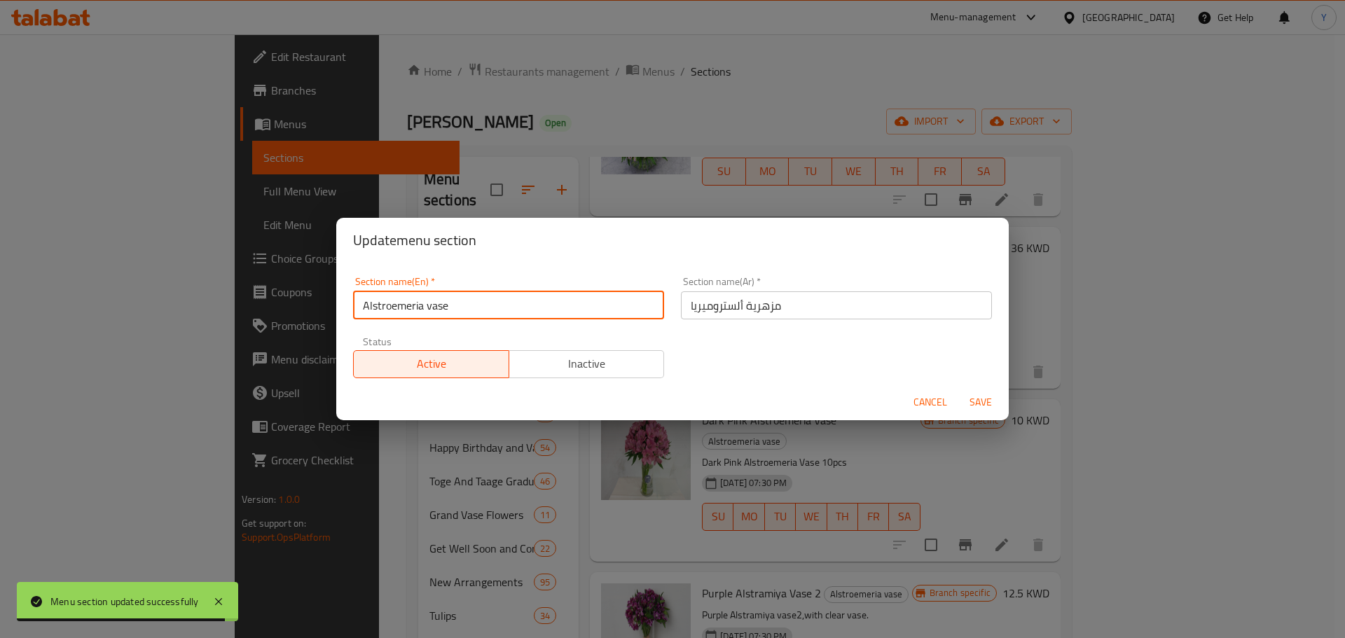
click at [460, 305] on input "Alstroemeria vase" at bounding box center [508, 305] width 311 height 28
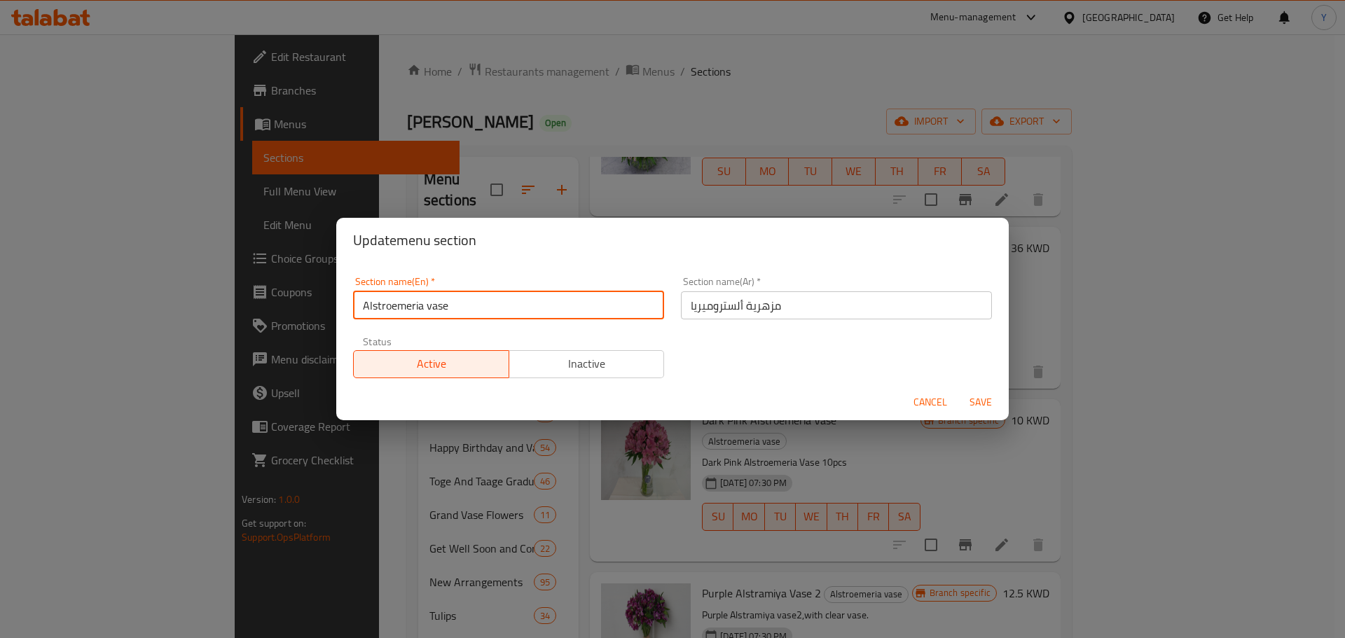
click at [460, 305] on input "Alstroemeria vase" at bounding box center [508, 305] width 311 height 28
click at [437, 304] on input "Alstroemeria vase" at bounding box center [508, 305] width 311 height 28
type input "Alstroemeria Vases"
click at [984, 401] on span "Save" at bounding box center [981, 403] width 34 height 18
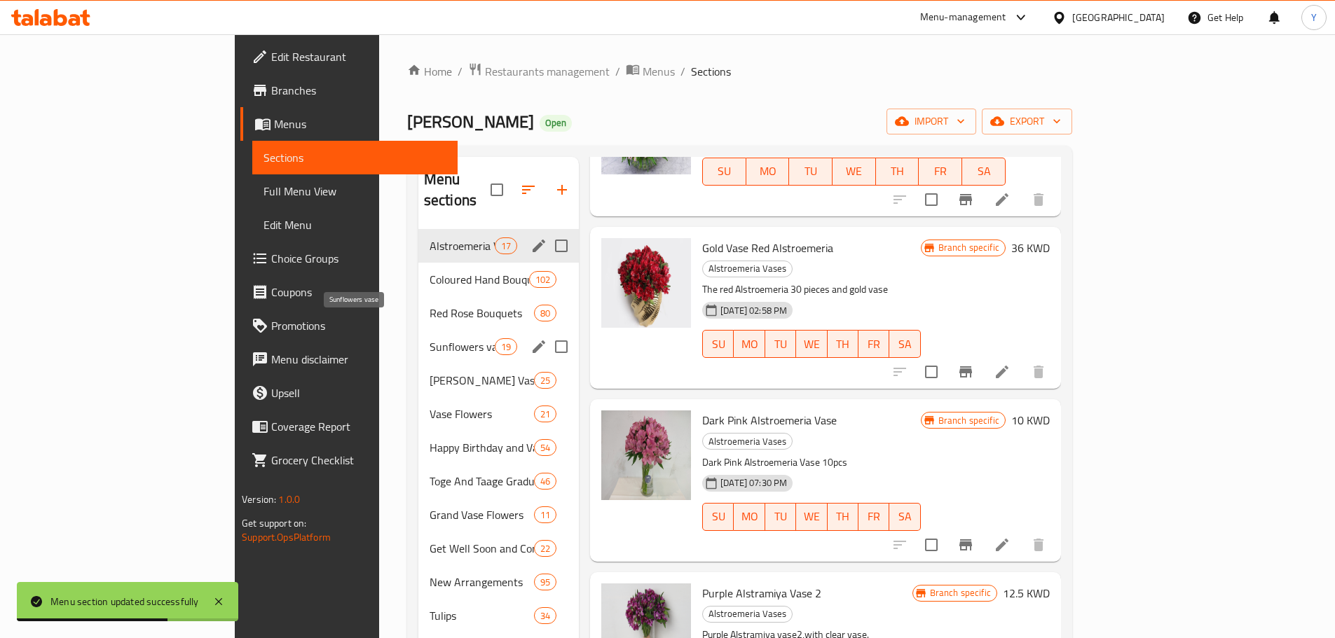
click at [430, 338] on span "Sunflowers vase" at bounding box center [462, 346] width 65 height 17
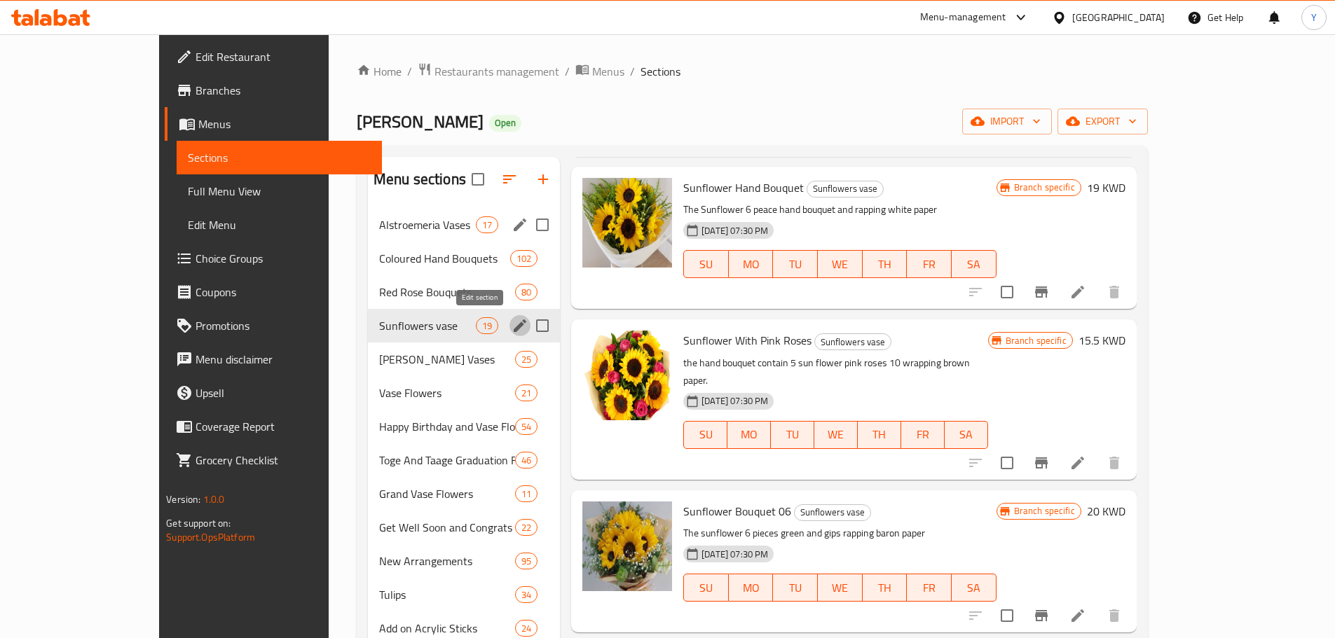
click at [511, 322] on icon "edit" at bounding box center [519, 325] width 17 height 17
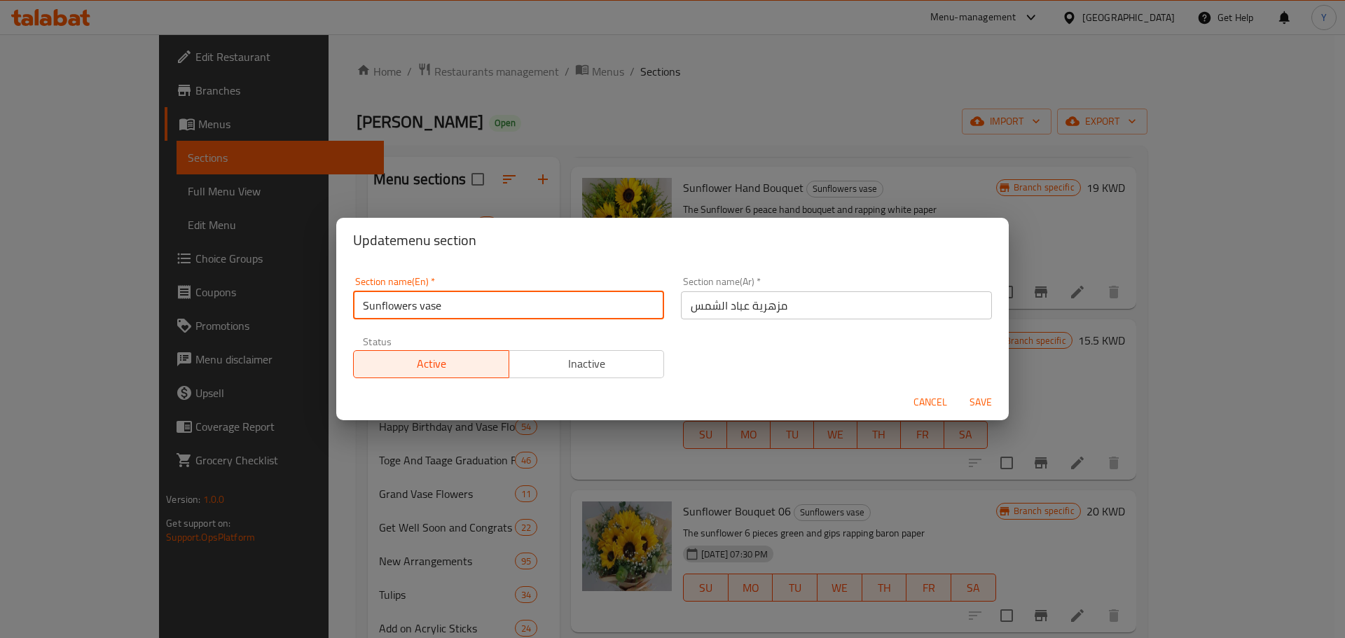
click at [465, 309] on input "Sunflowers vase" at bounding box center [508, 305] width 311 height 28
type input "Sunflower Vases"
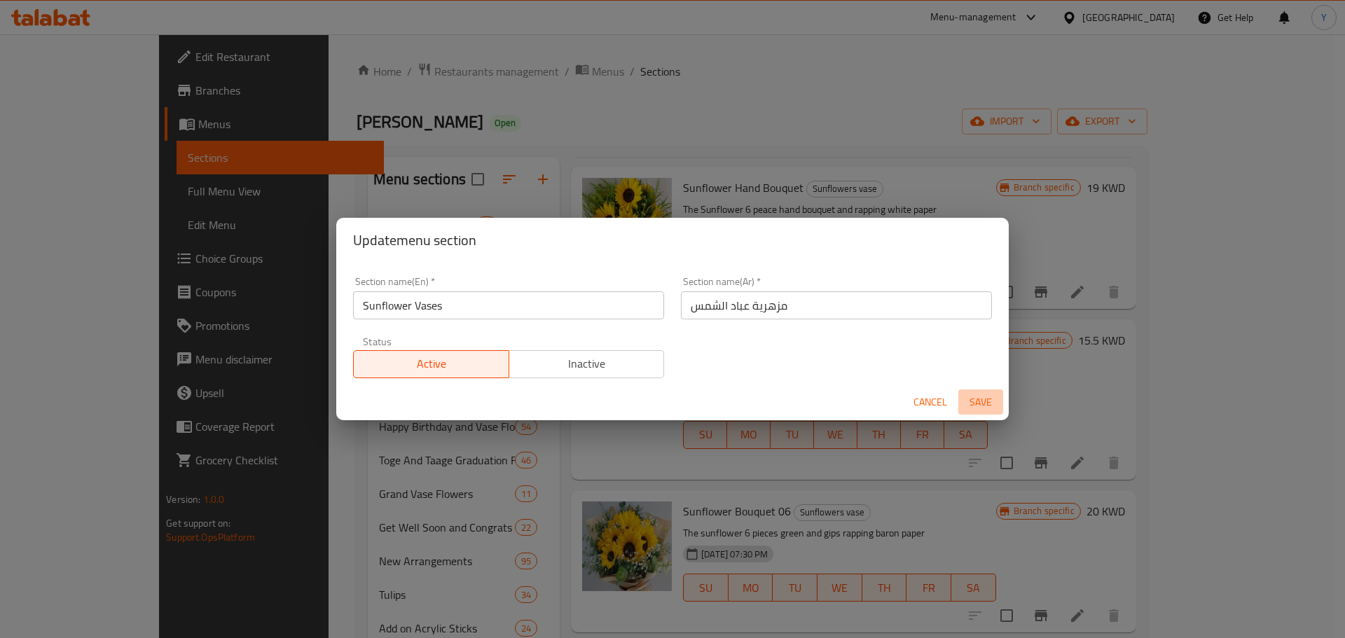
click at [991, 397] on span "Save" at bounding box center [981, 403] width 34 height 18
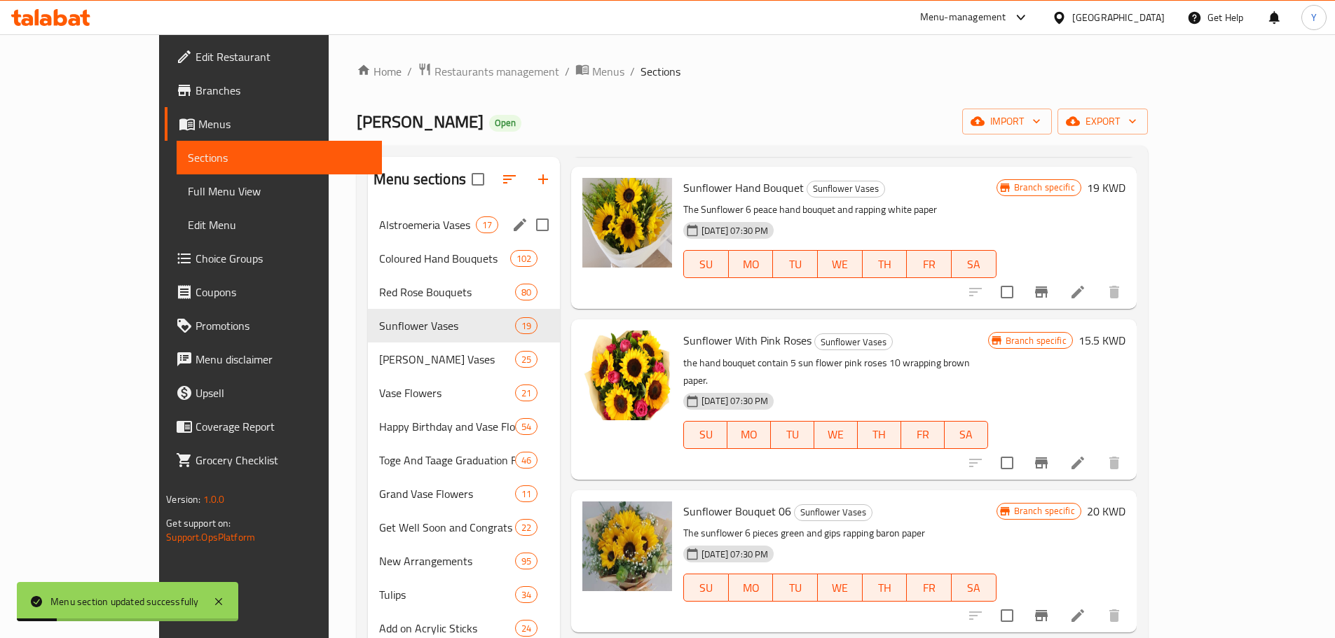
scroll to position [1024, 0]
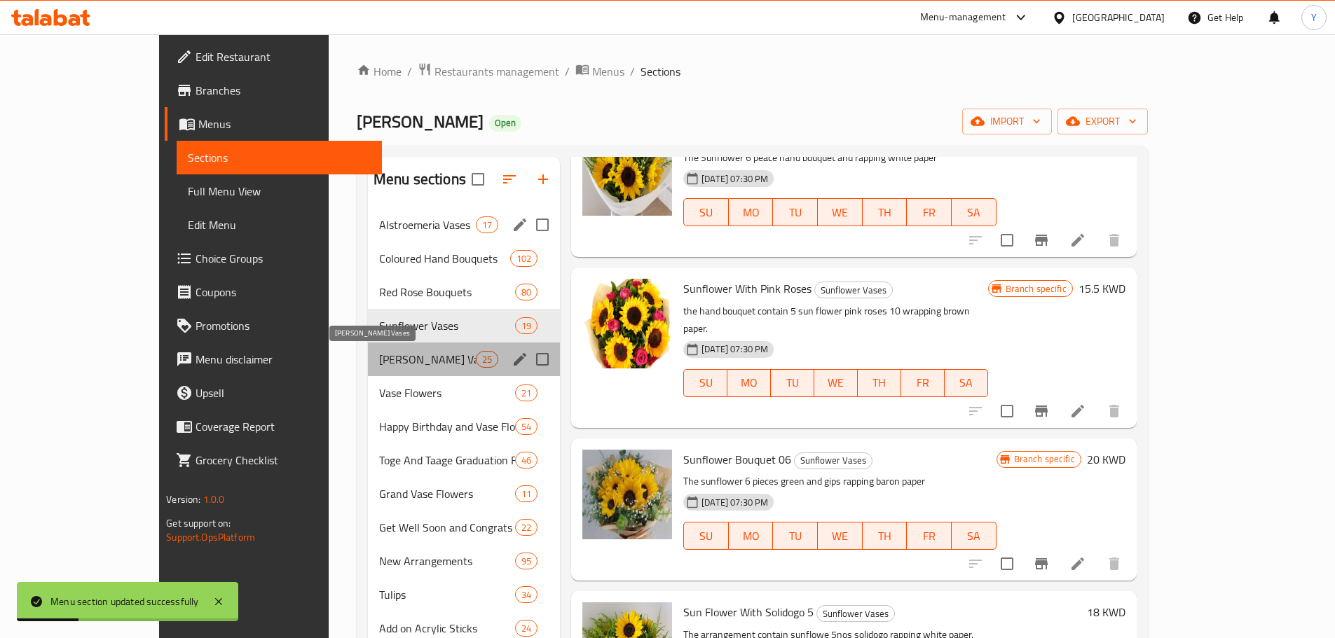
click at [379, 362] on span "[PERSON_NAME] Vases" at bounding box center [427, 359] width 97 height 17
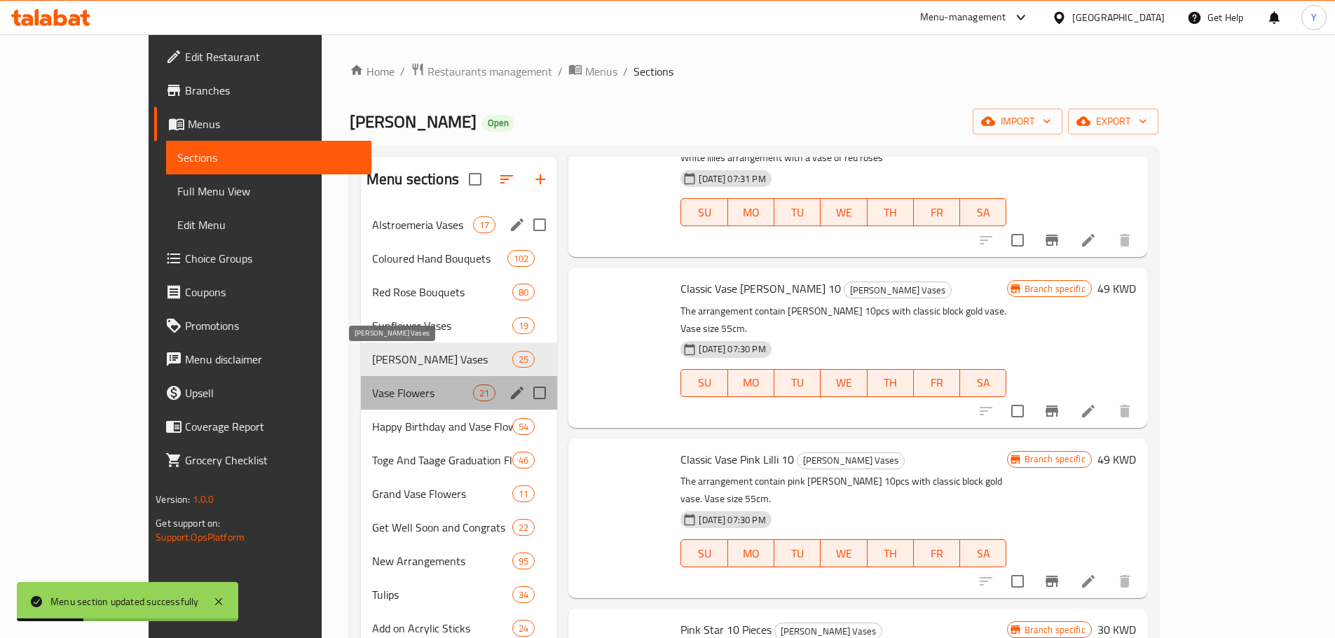
click at [372, 401] on span "Vase Flowers" at bounding box center [422, 393] width 101 height 17
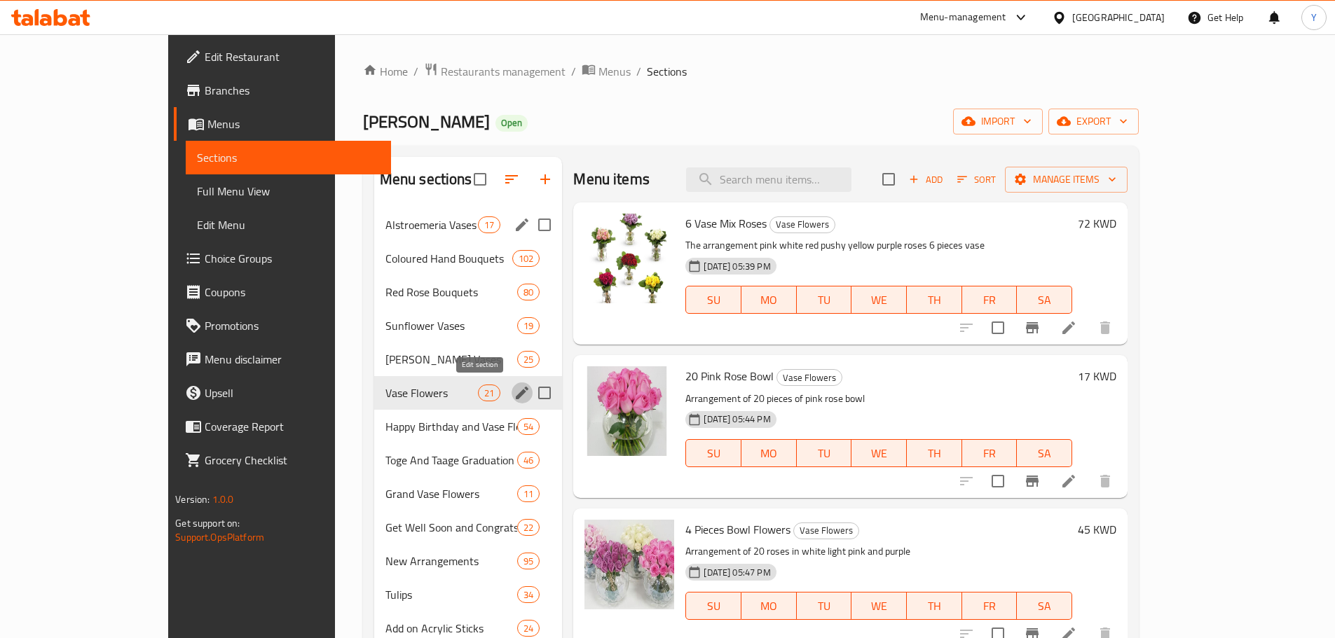
click at [514, 394] on icon "edit" at bounding box center [522, 393] width 17 height 17
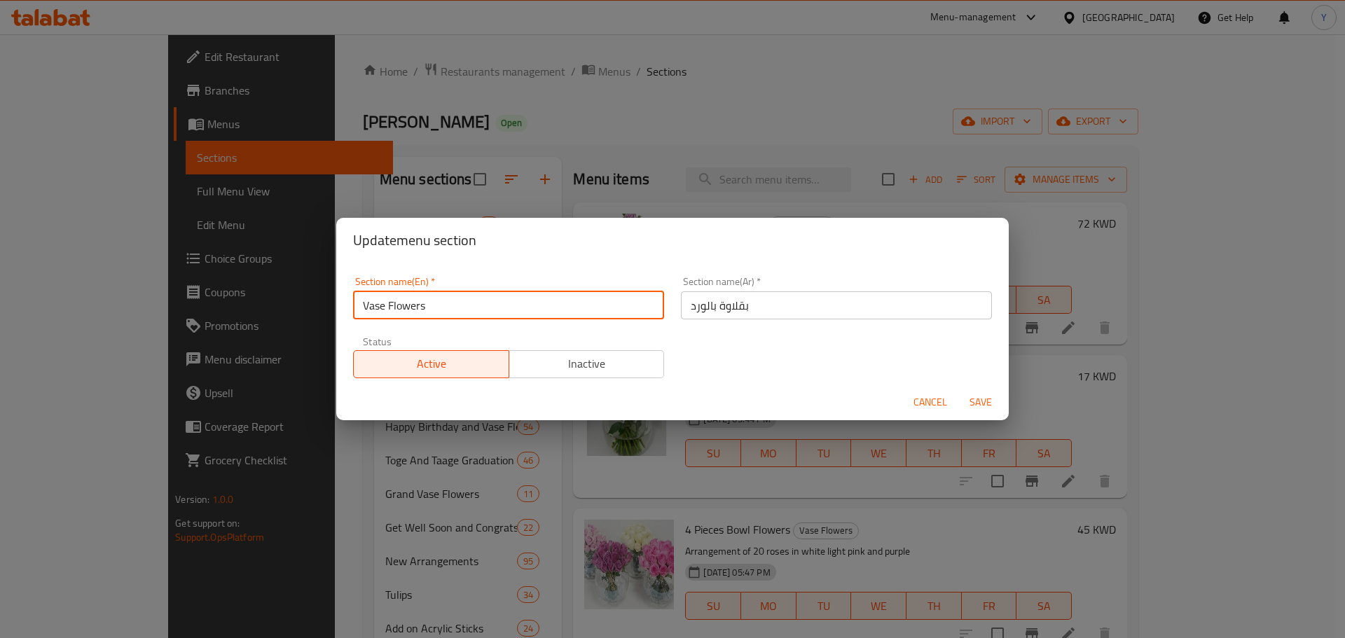
click at [538, 302] on input "Vase Flowers" at bounding box center [508, 305] width 311 height 28
type input "Coloured Vases"
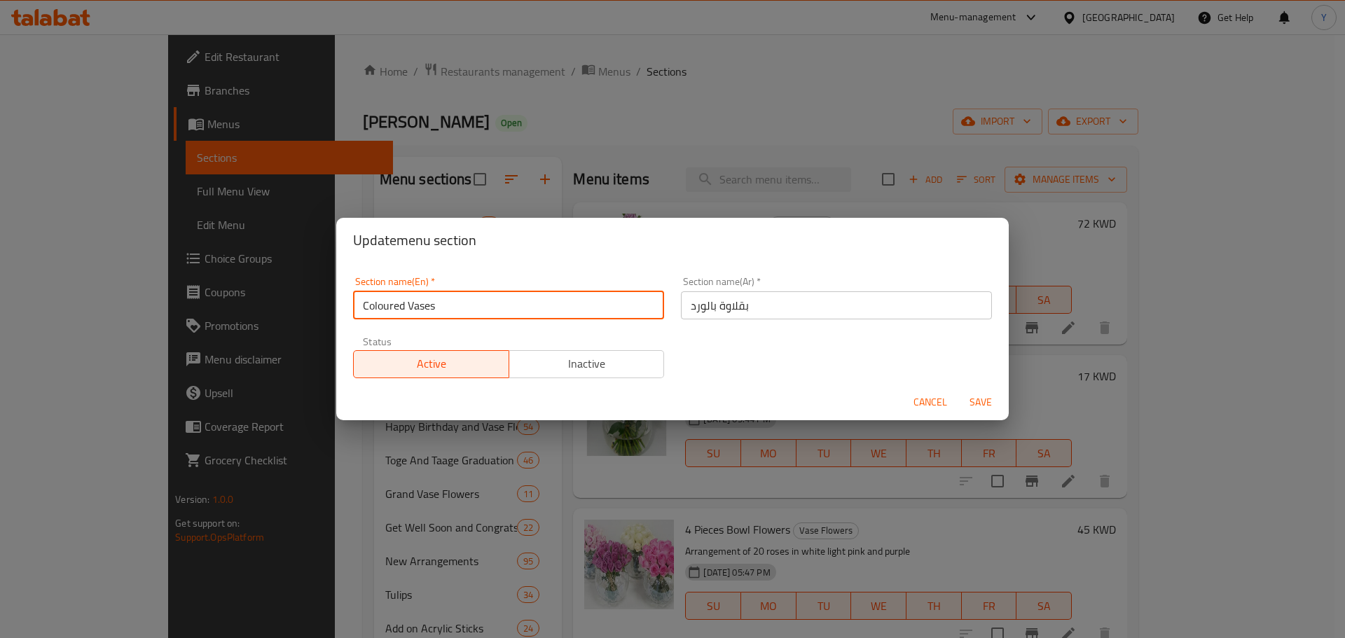
click at [984, 405] on span "Save" at bounding box center [981, 403] width 34 height 18
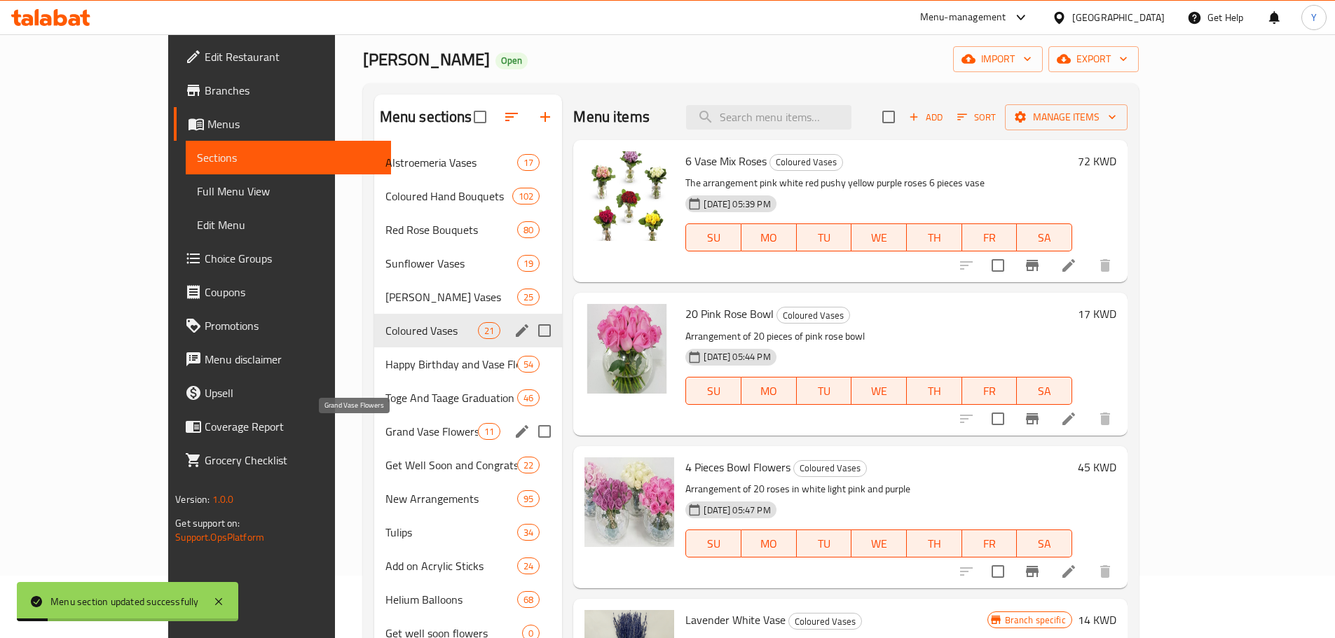
scroll to position [65, 0]
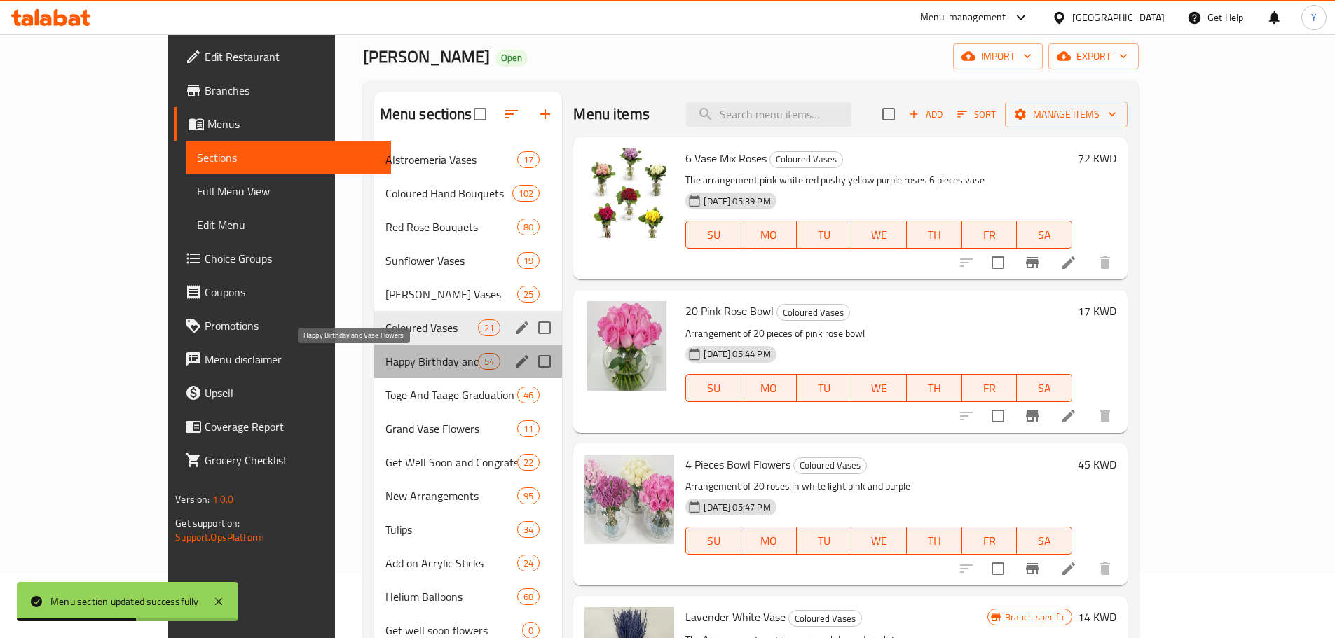
click at [428, 361] on span "Happy Birthday and Vase Flowers" at bounding box center [431, 361] width 92 height 17
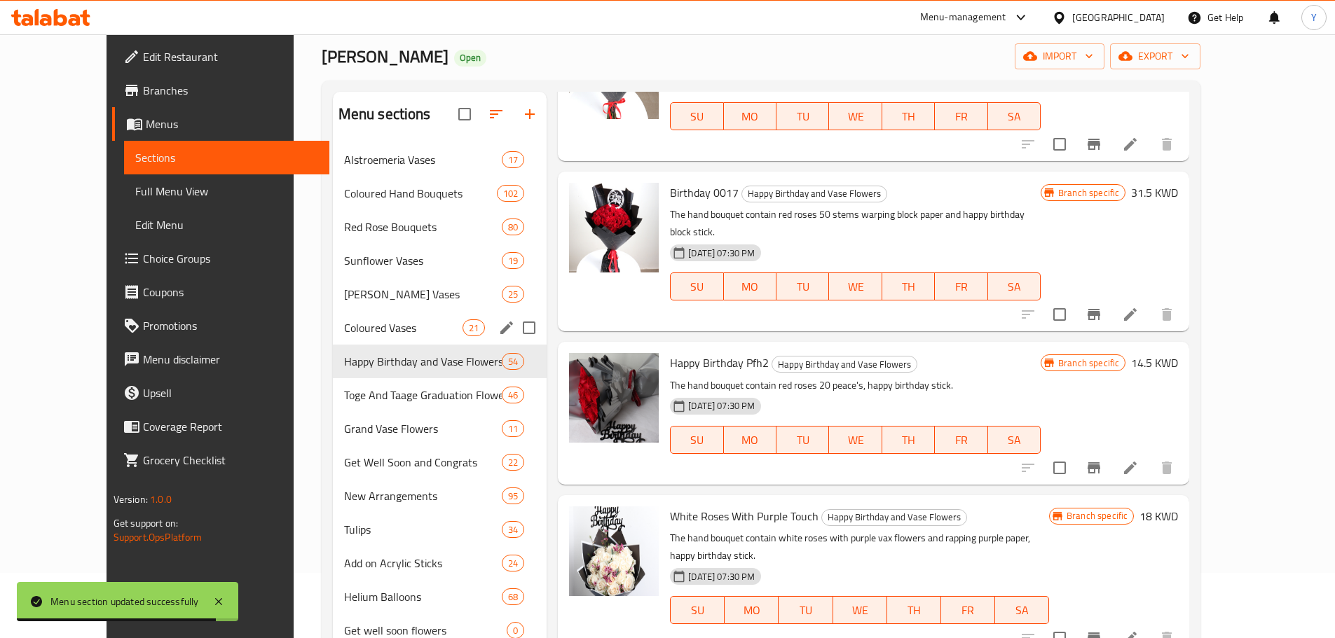
scroll to position [2280, 0]
click at [500, 359] on icon "edit" at bounding box center [506, 361] width 13 height 13
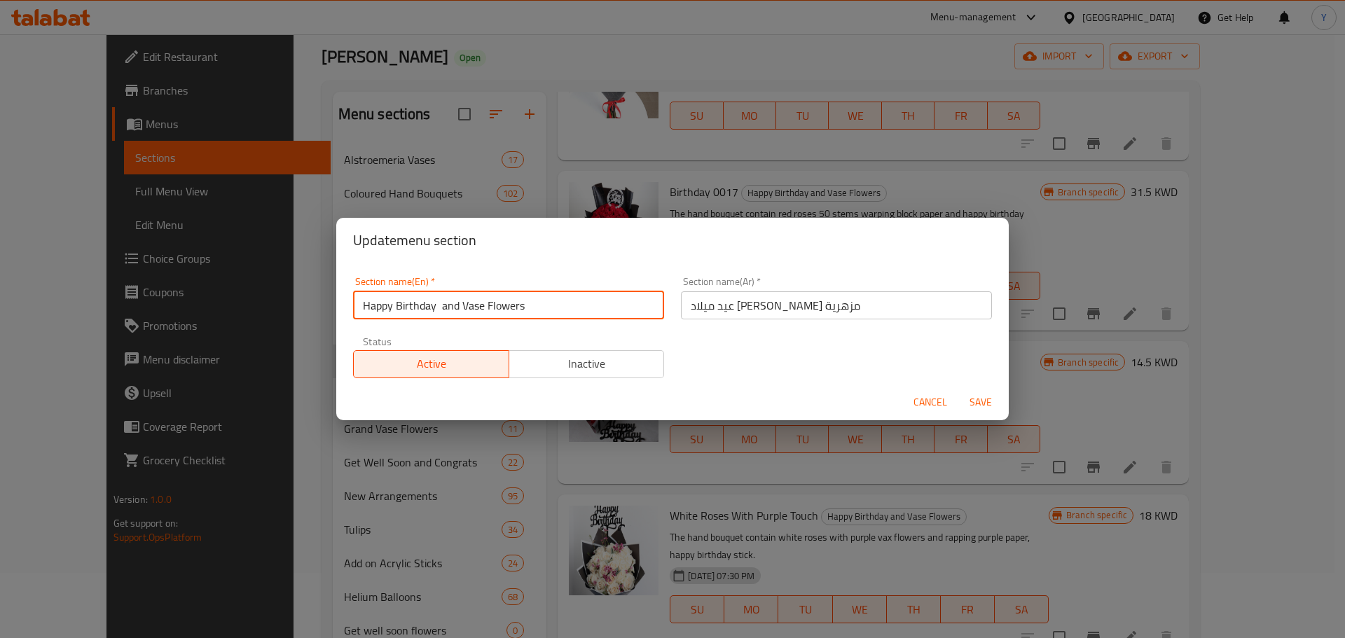
drag, startPoint x: 559, startPoint y: 312, endPoint x: 439, endPoint y: 322, distance: 120.2
click at [439, 322] on div "Section name(En)   * Happy Birthday and Vase Flowers Section name(En) *" at bounding box center [509, 298] width 328 height 60
type input "Happy Birthday"
click at [977, 397] on span "Save" at bounding box center [981, 403] width 34 height 18
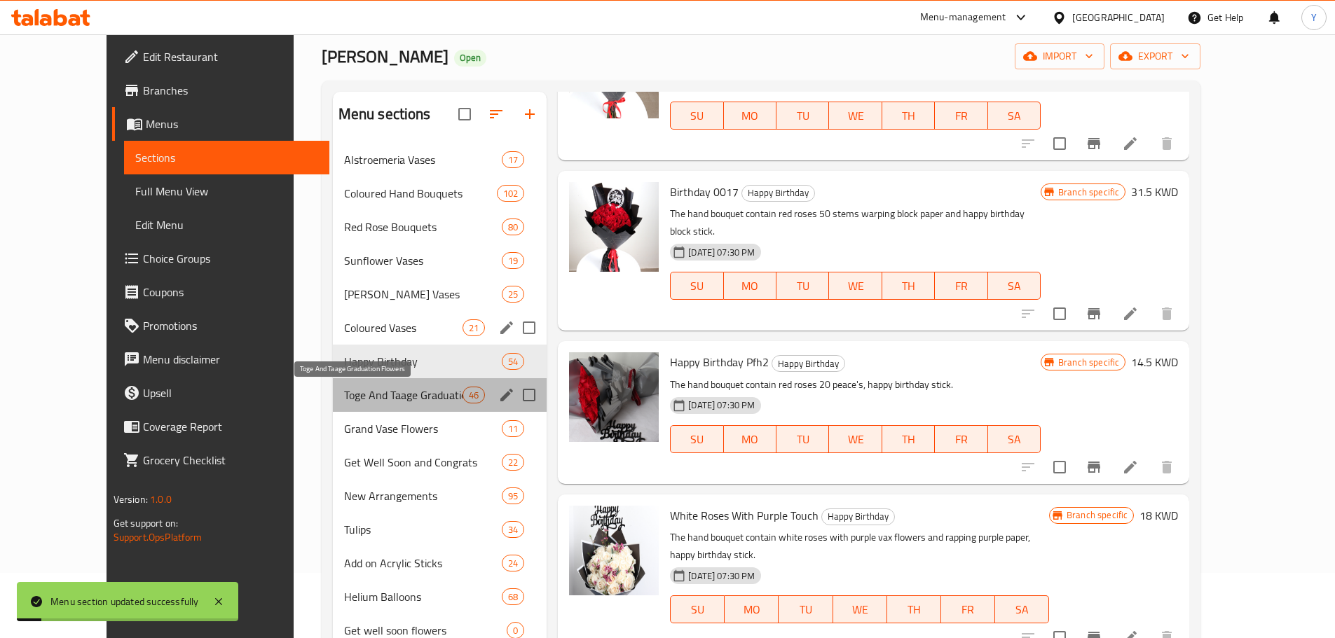
click at [344, 387] on span "Toge And Taage Graduation Flowers" at bounding box center [403, 395] width 118 height 17
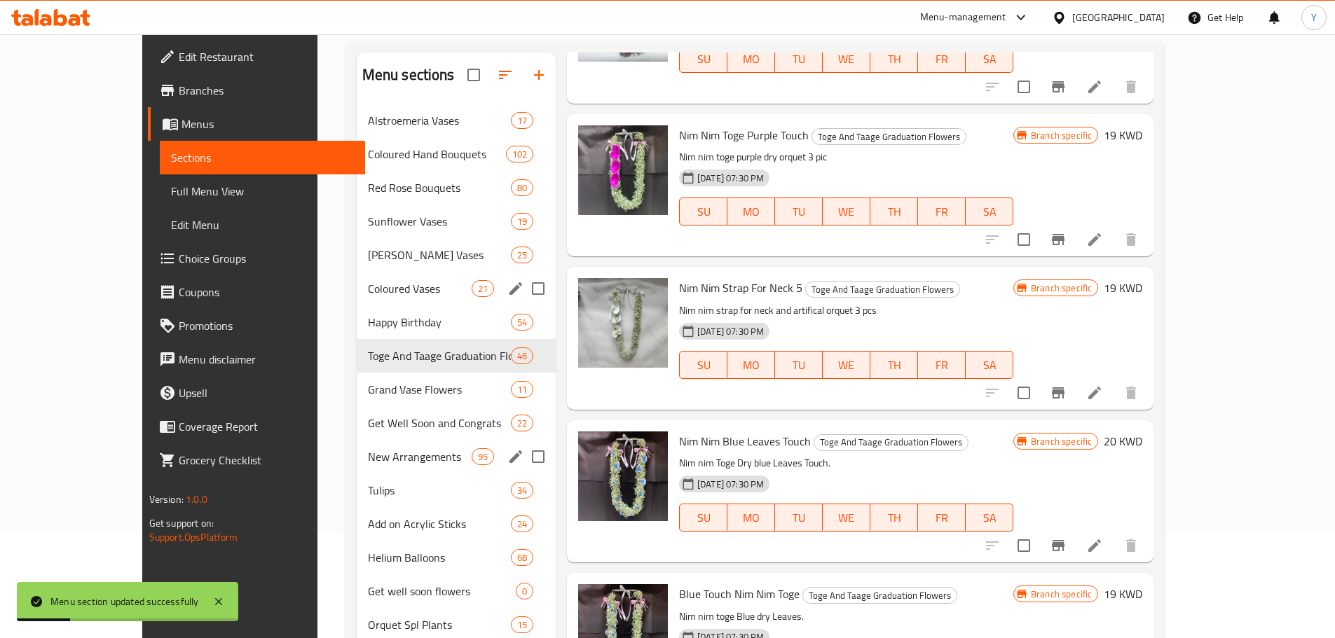
scroll to position [106, 0]
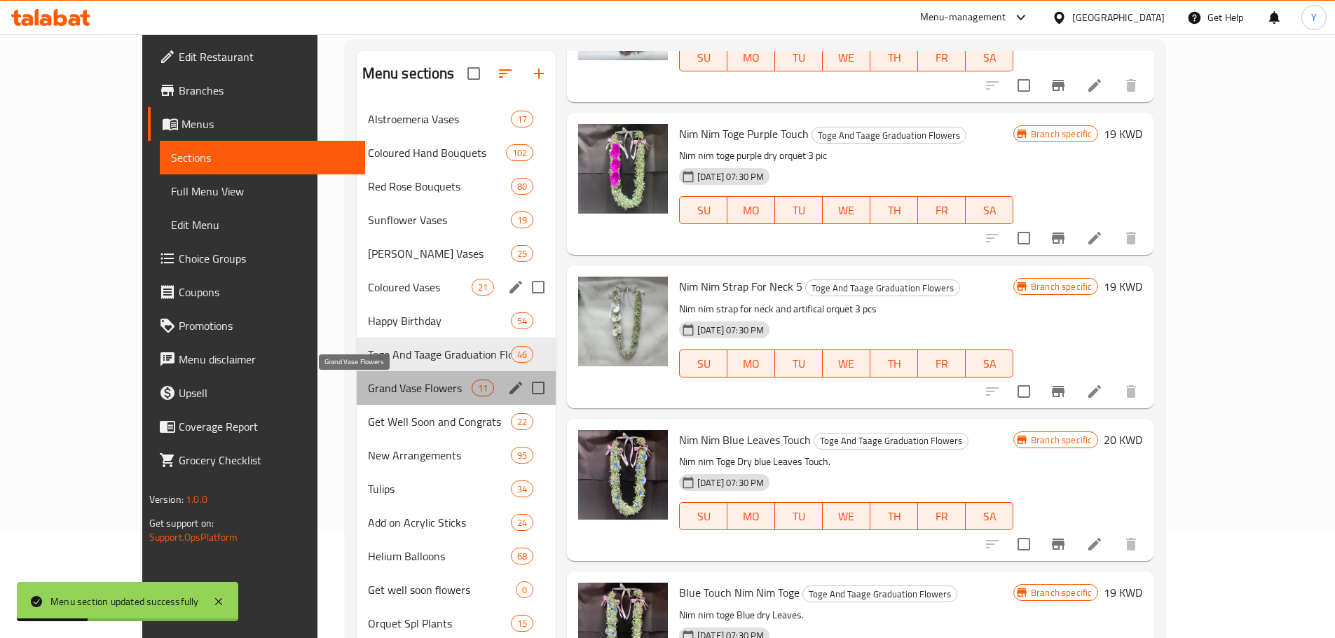
click at [385, 392] on span "Grand Vase Flowers" at bounding box center [420, 388] width 104 height 17
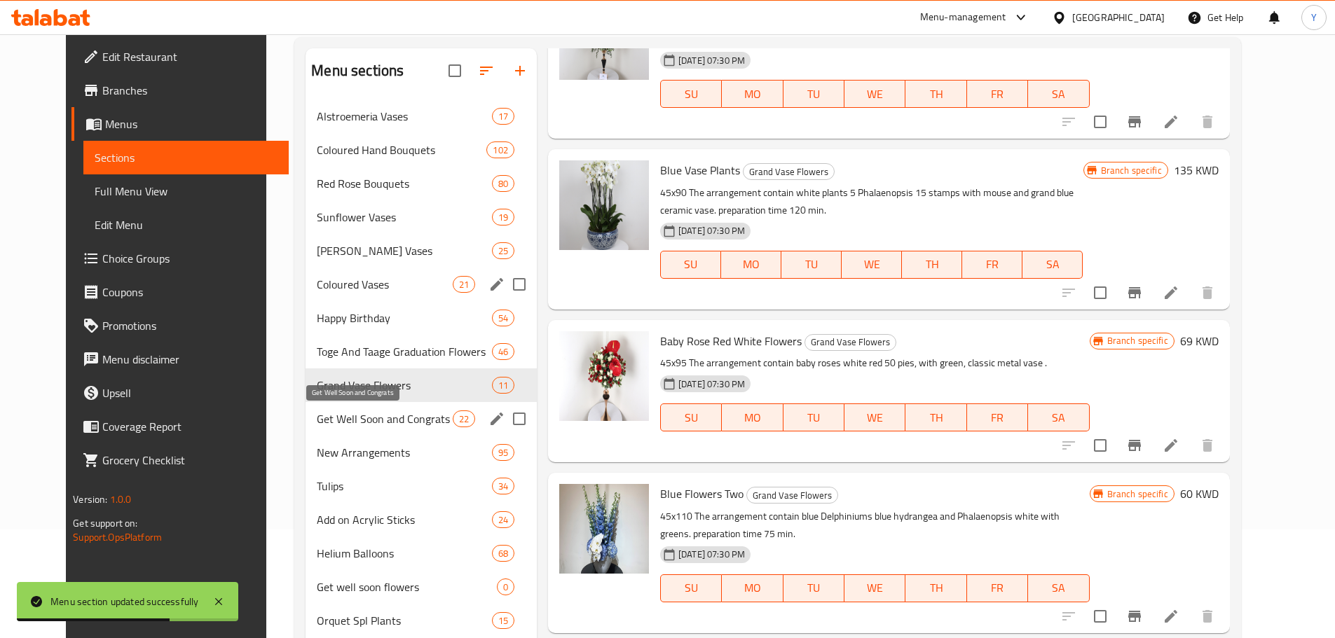
scroll to position [107, 0]
click at [488, 388] on icon "edit" at bounding box center [496, 386] width 17 height 17
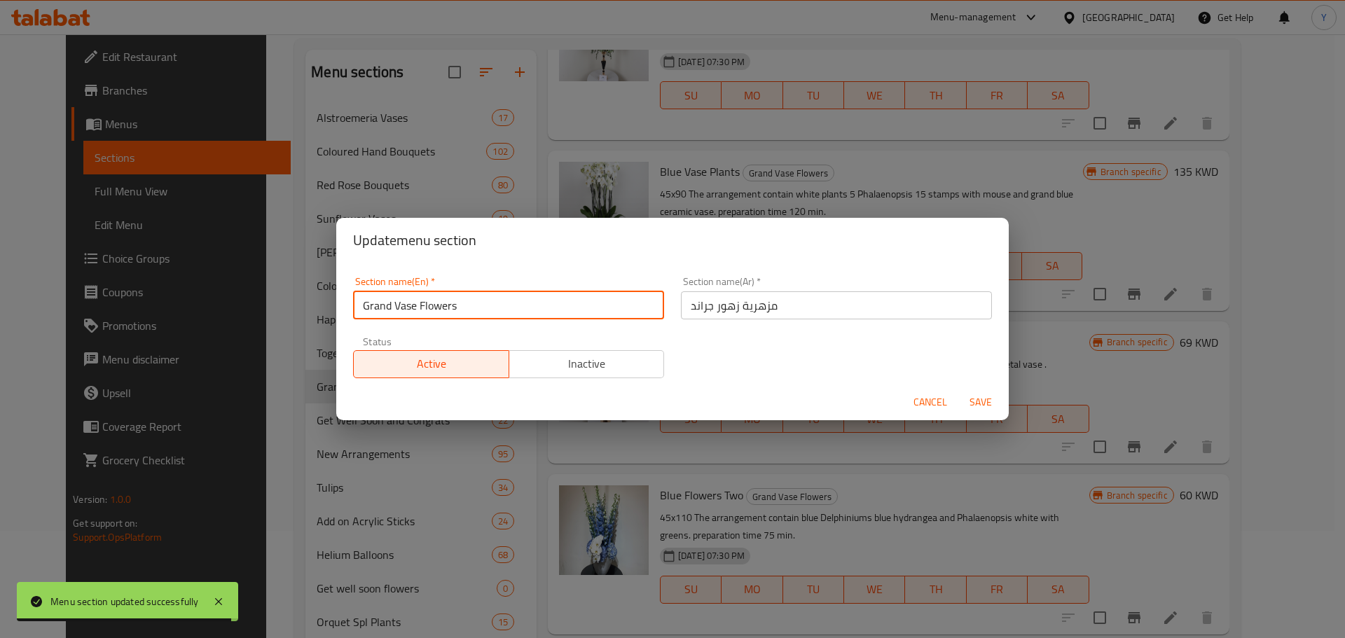
drag, startPoint x: 484, startPoint y: 306, endPoint x: 217, endPoint y: 311, distance: 267.0
click at [217, 311] on div "Update menu section Section name(En)   * Grand Vase Flowers Section name(En) * …" at bounding box center [672, 319] width 1345 height 638
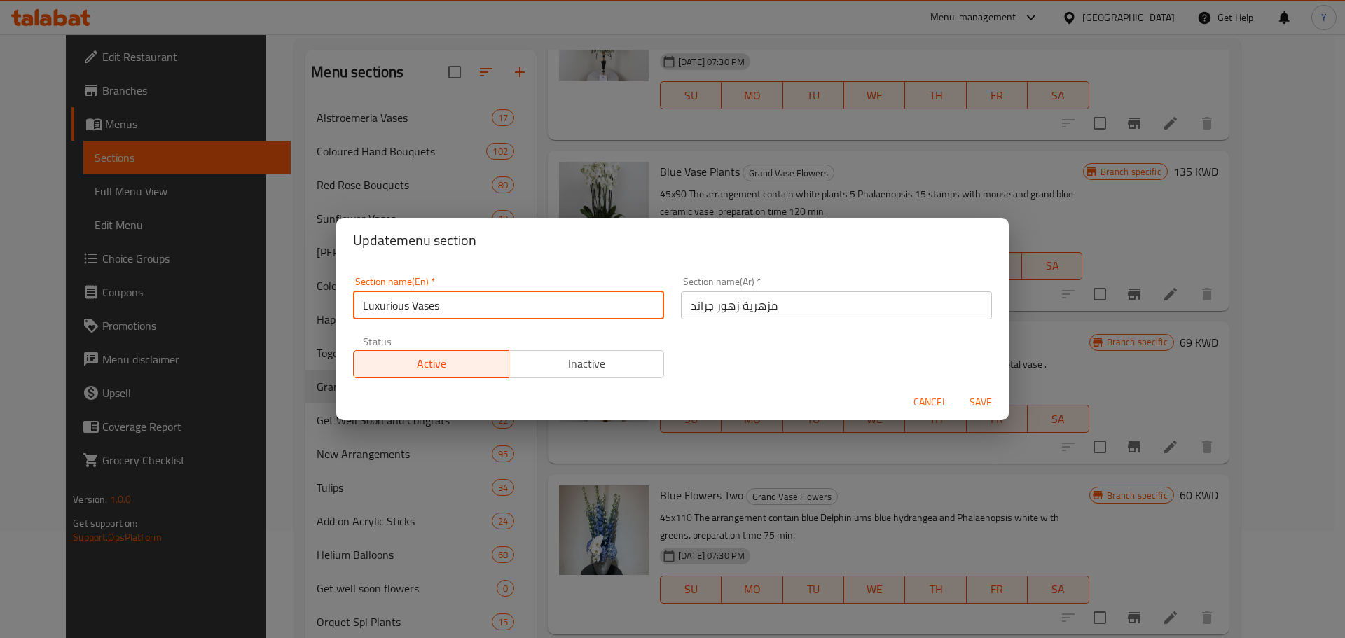
type input "Luxurious Vases"
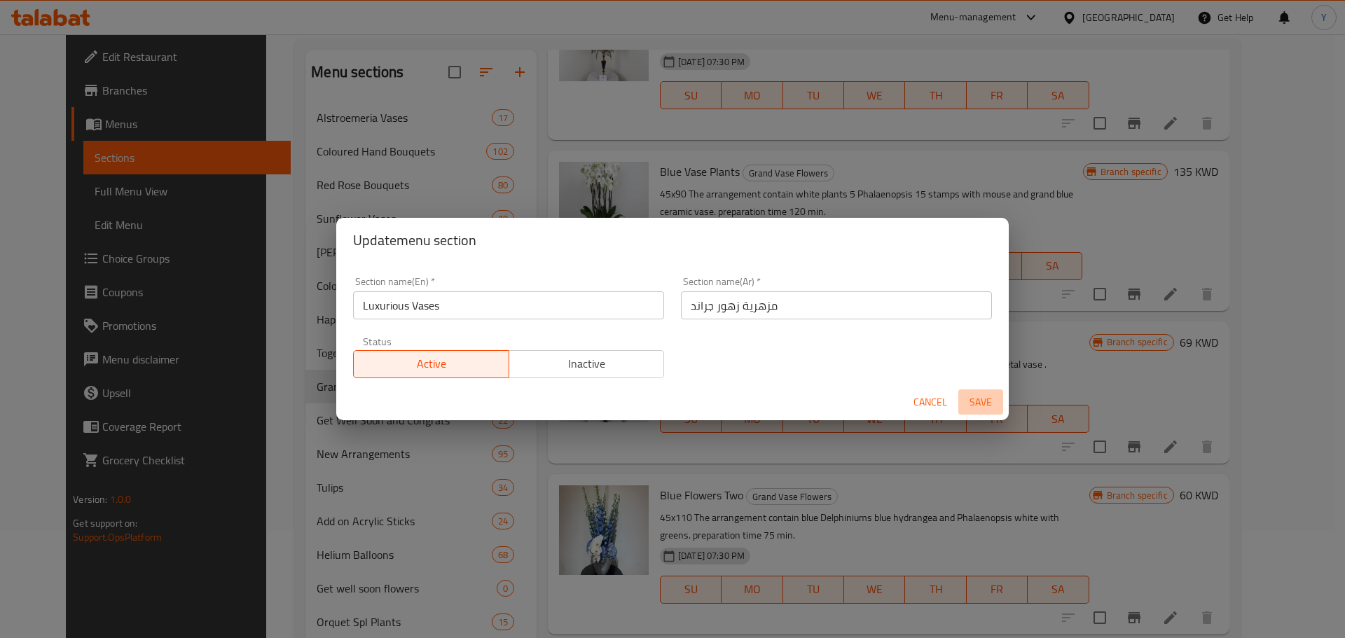
click at [982, 400] on span "Save" at bounding box center [981, 403] width 34 height 18
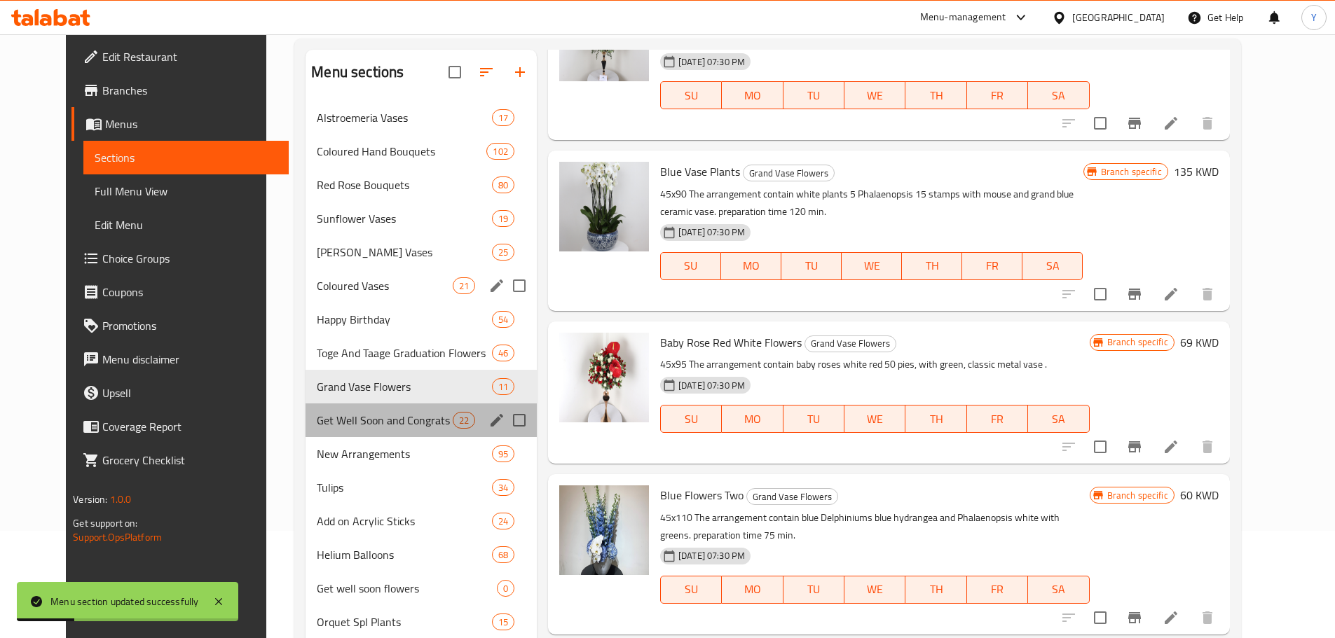
click at [329, 408] on div "Get Well Soon and Congrats 22" at bounding box center [420, 421] width 231 height 34
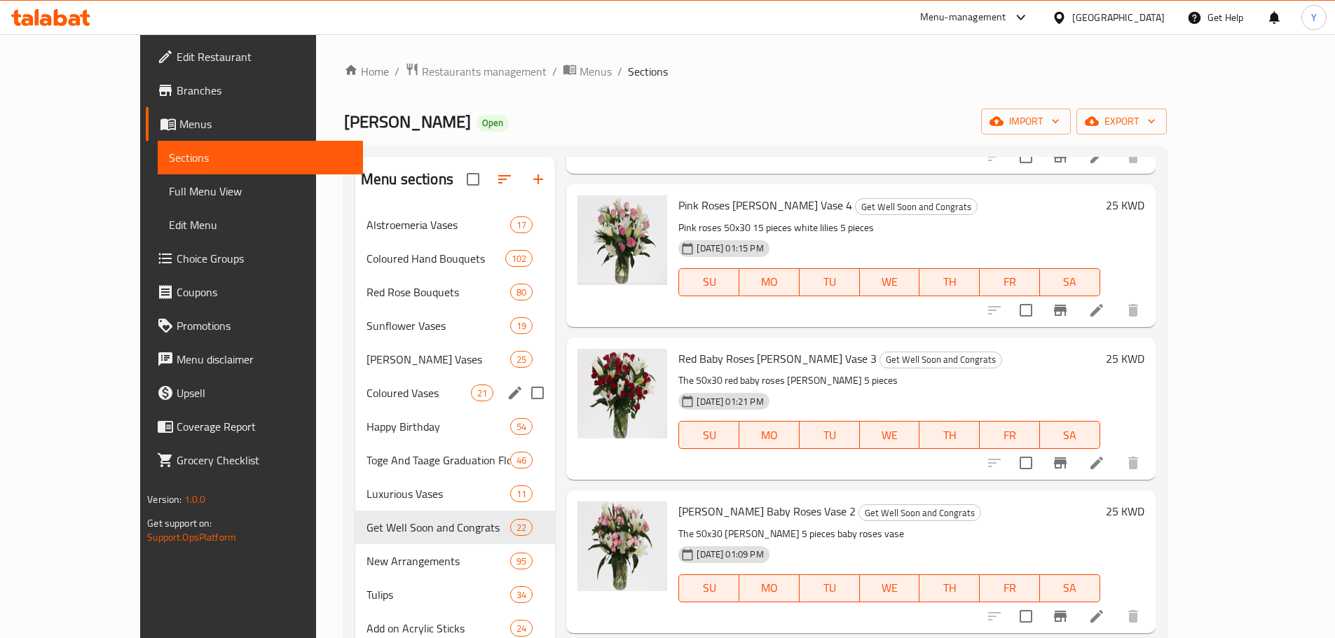
scroll to position [479, 0]
click at [912, 392] on div "[DATE] 01:21 PM SU MO TU WE TH FR SA" at bounding box center [889, 424] width 432 height 76
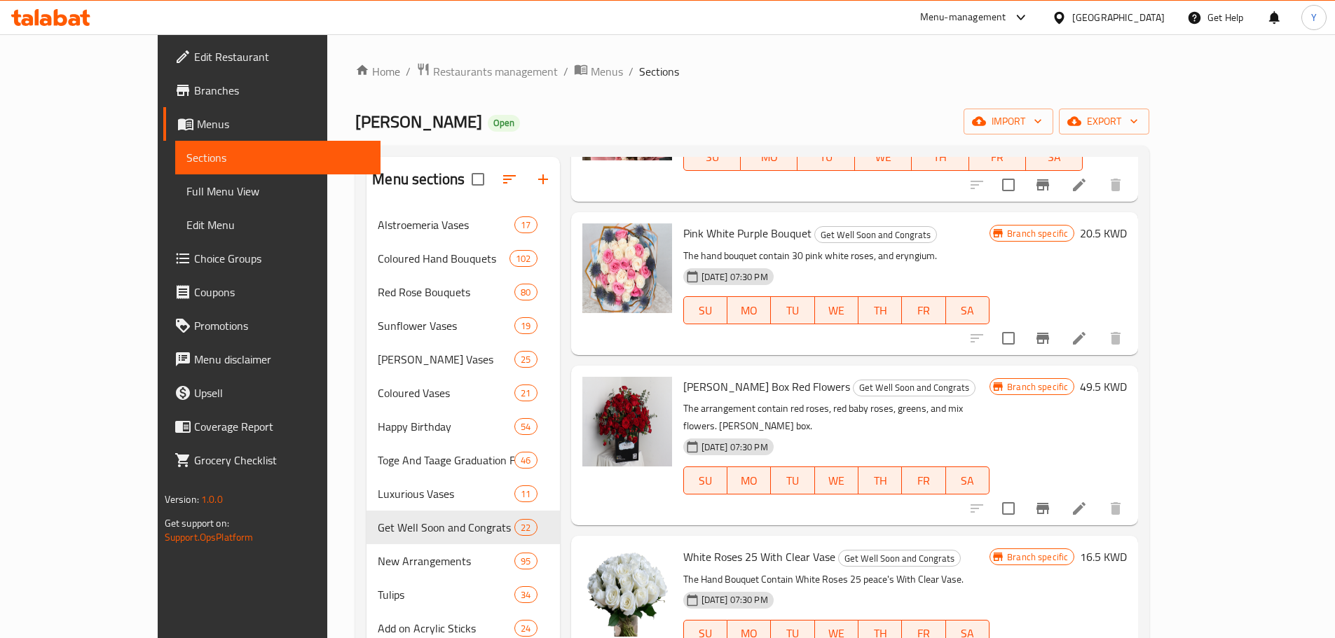
scroll to position [2471, 0]
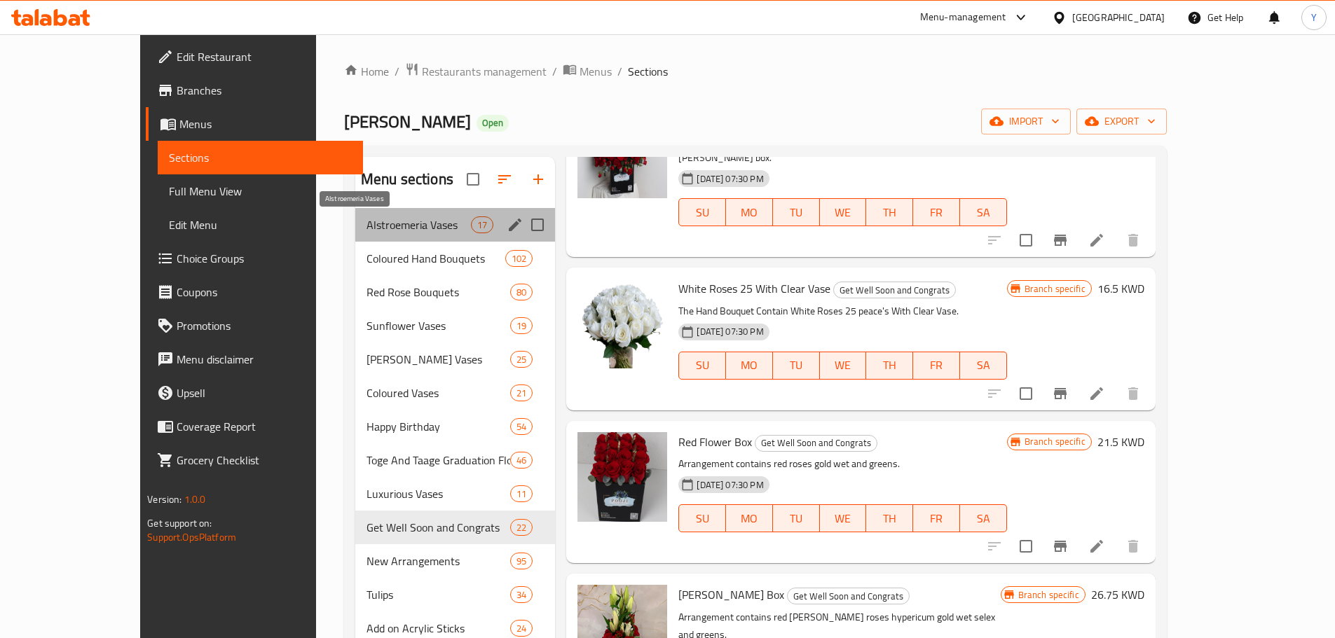
click at [376, 223] on span "Alstroemeria Vases" at bounding box center [418, 225] width 104 height 17
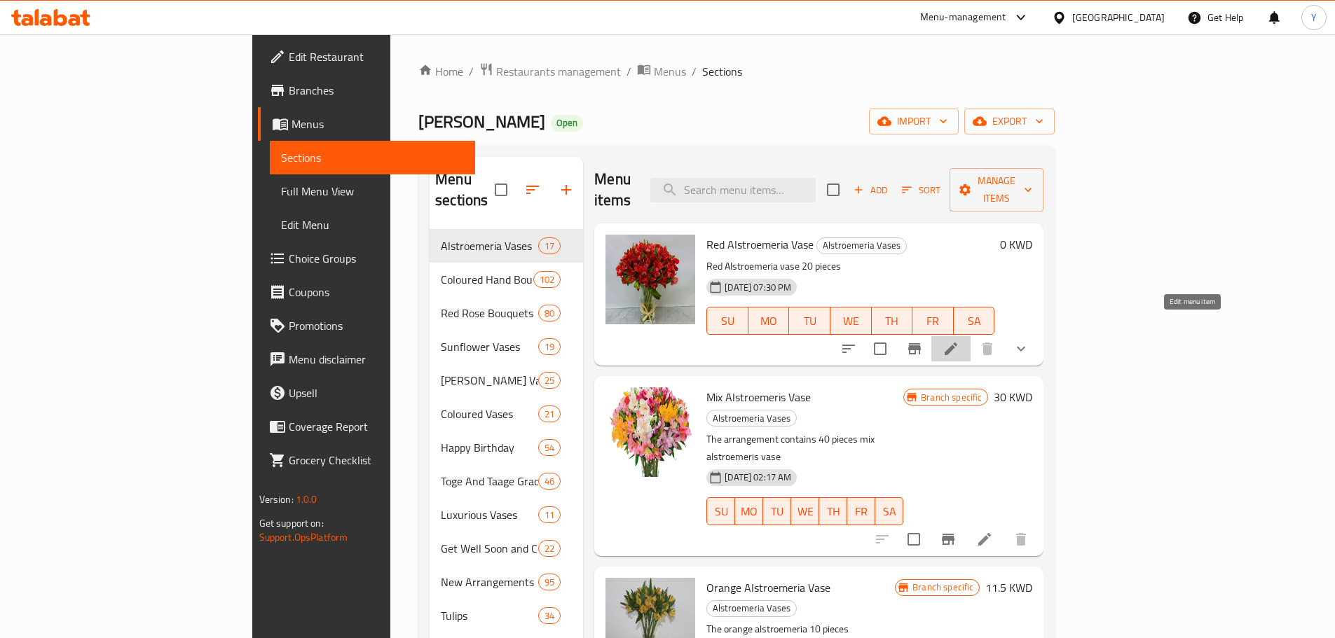
click at [959, 341] on icon at bounding box center [950, 349] width 17 height 17
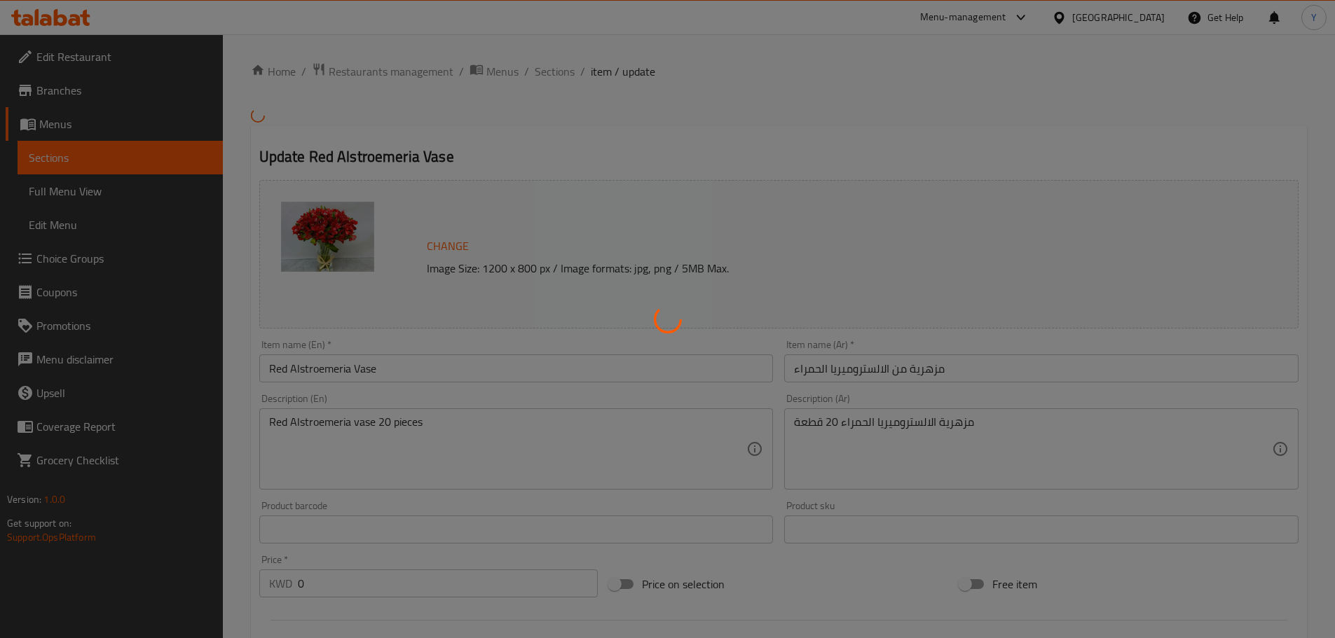
click at [449, 246] on div at bounding box center [667, 319] width 1335 height 638
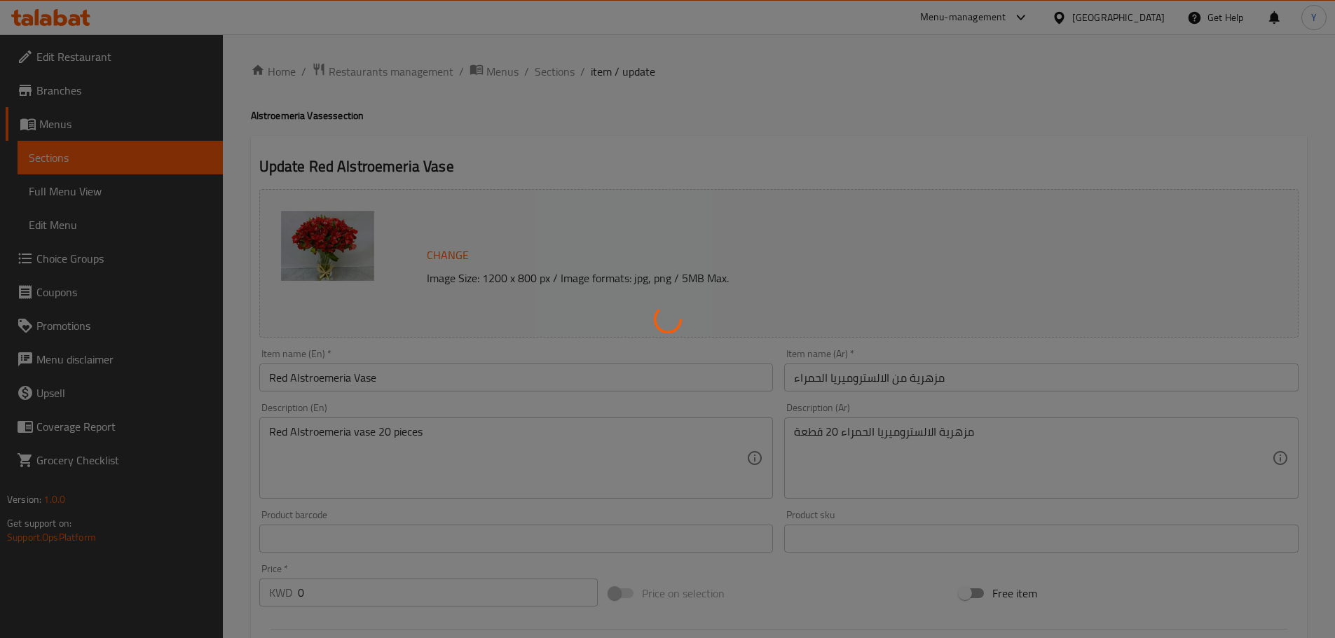
click at [453, 259] on div at bounding box center [667, 319] width 1335 height 638
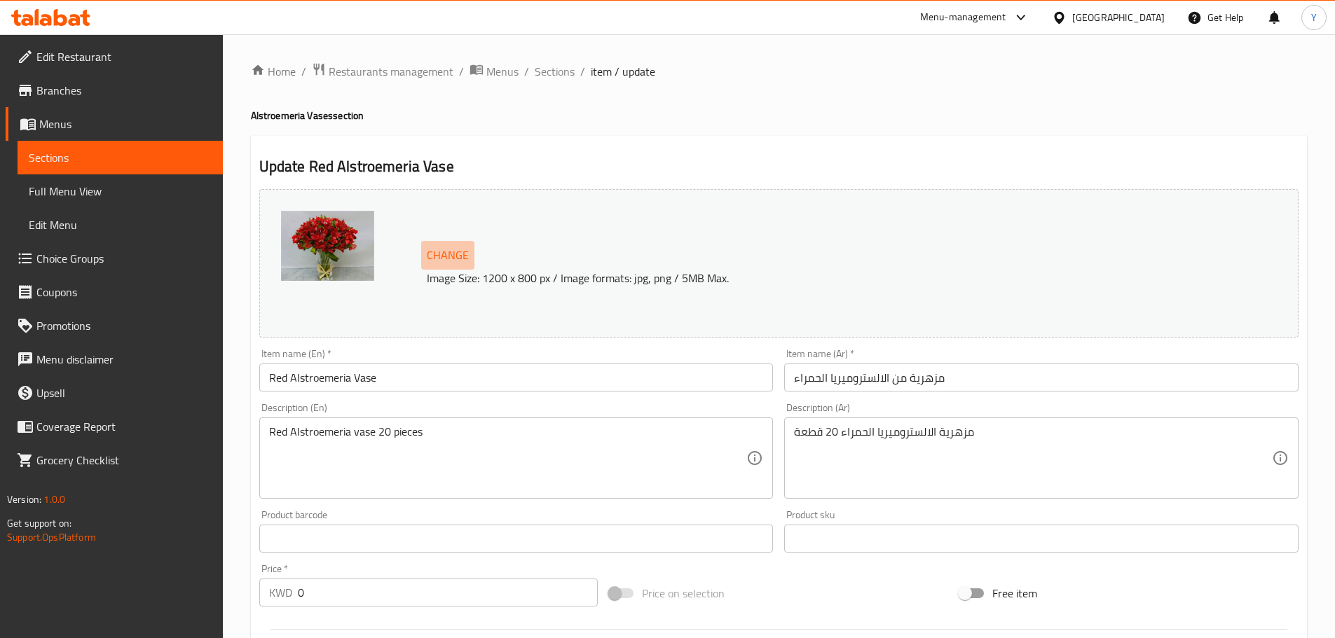
click at [453, 259] on span "Change" at bounding box center [448, 255] width 42 height 20
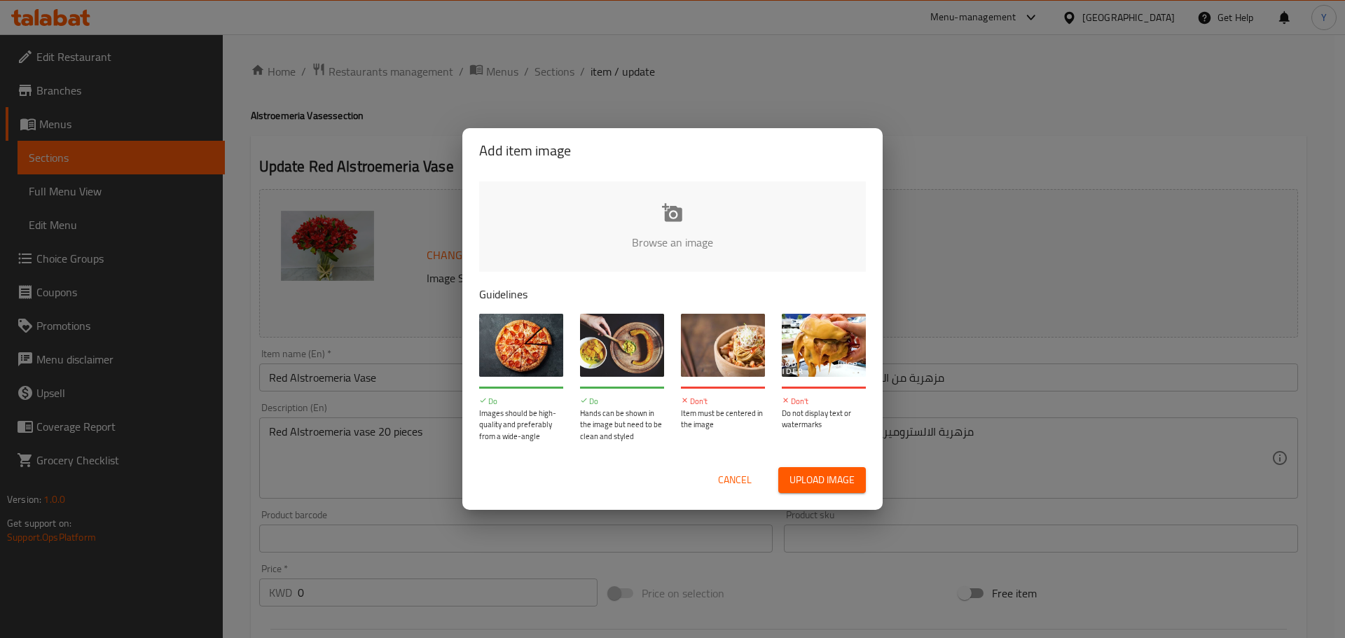
click at [640, 234] on input "file" at bounding box center [1146, 246] width 1334 height 131
type input "C:\fakepath\mmw_638604437001251842-removebg-preview.png"
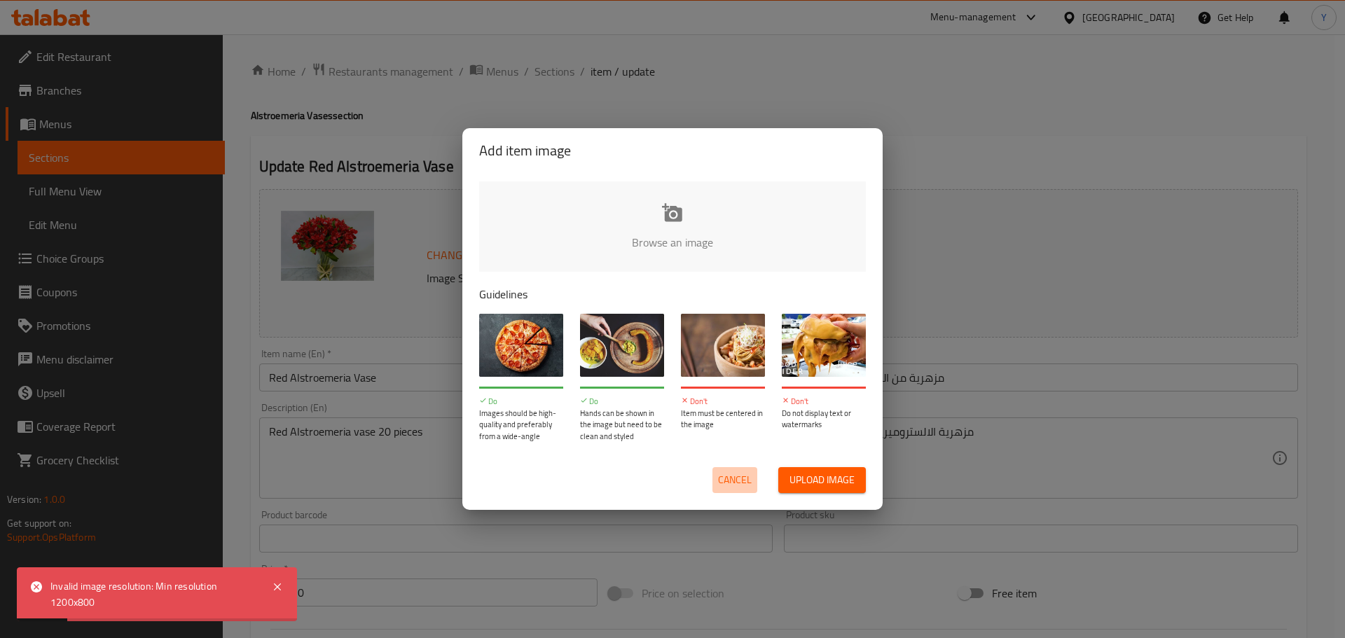
click at [736, 474] on span "Cancel" at bounding box center [735, 481] width 34 height 18
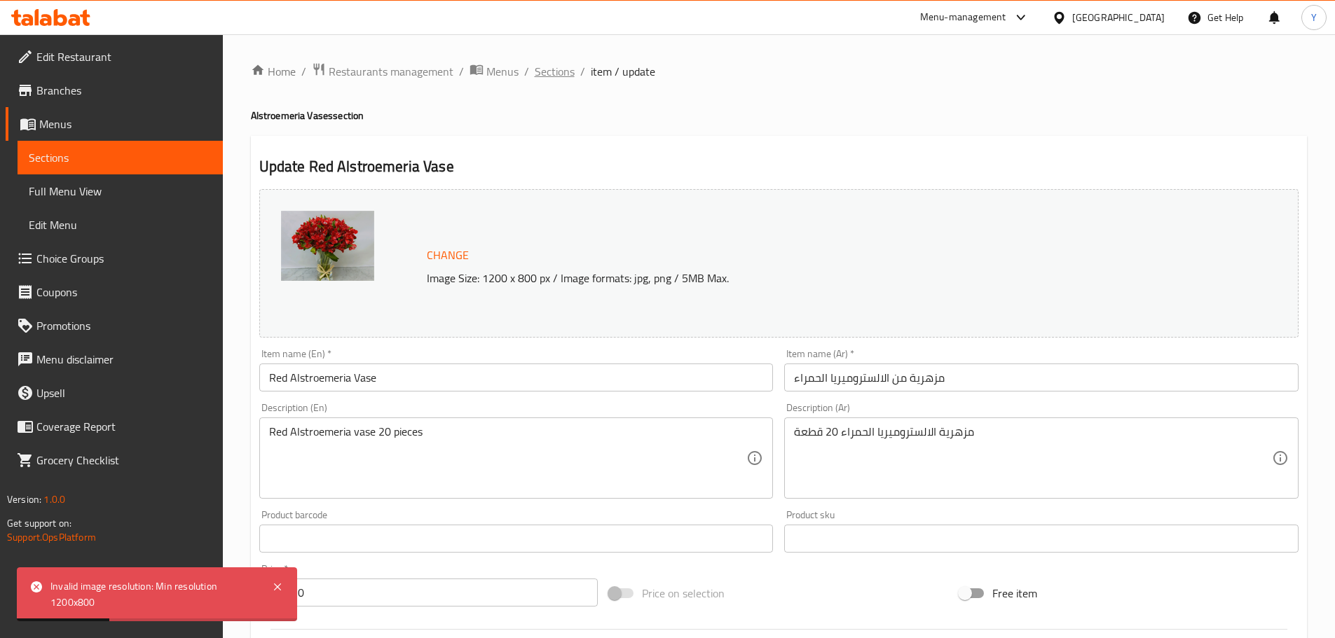
click at [561, 76] on span "Sections" at bounding box center [555, 71] width 40 height 17
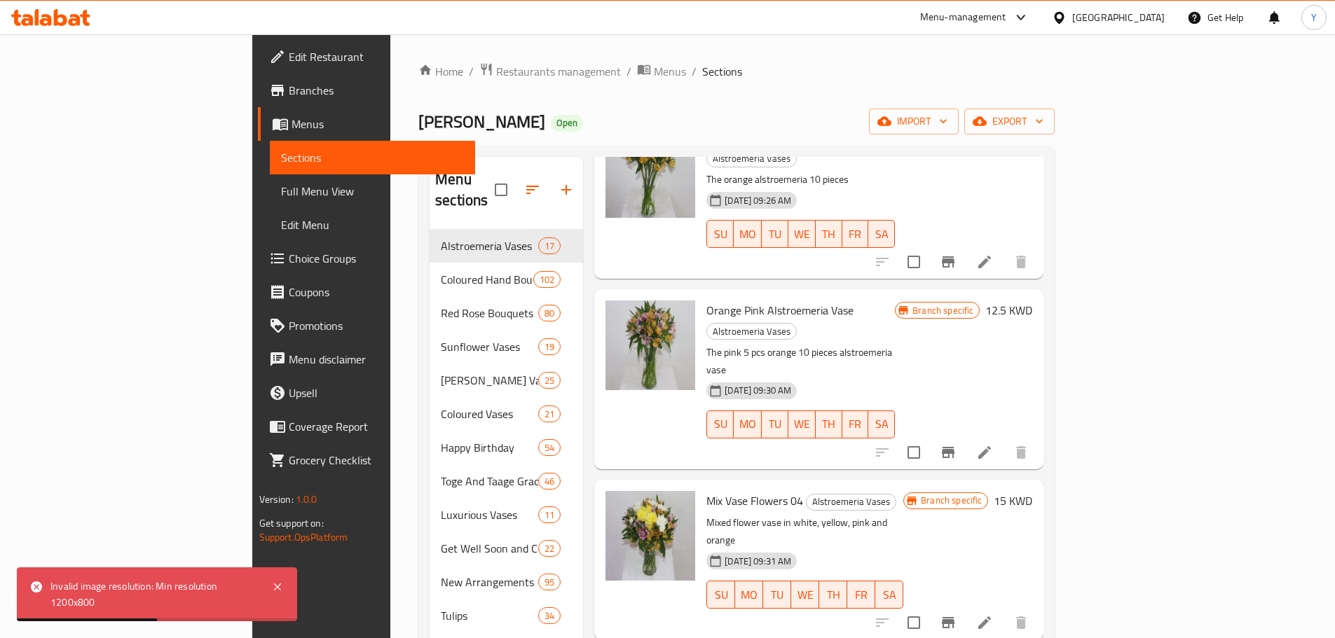
scroll to position [451, 0]
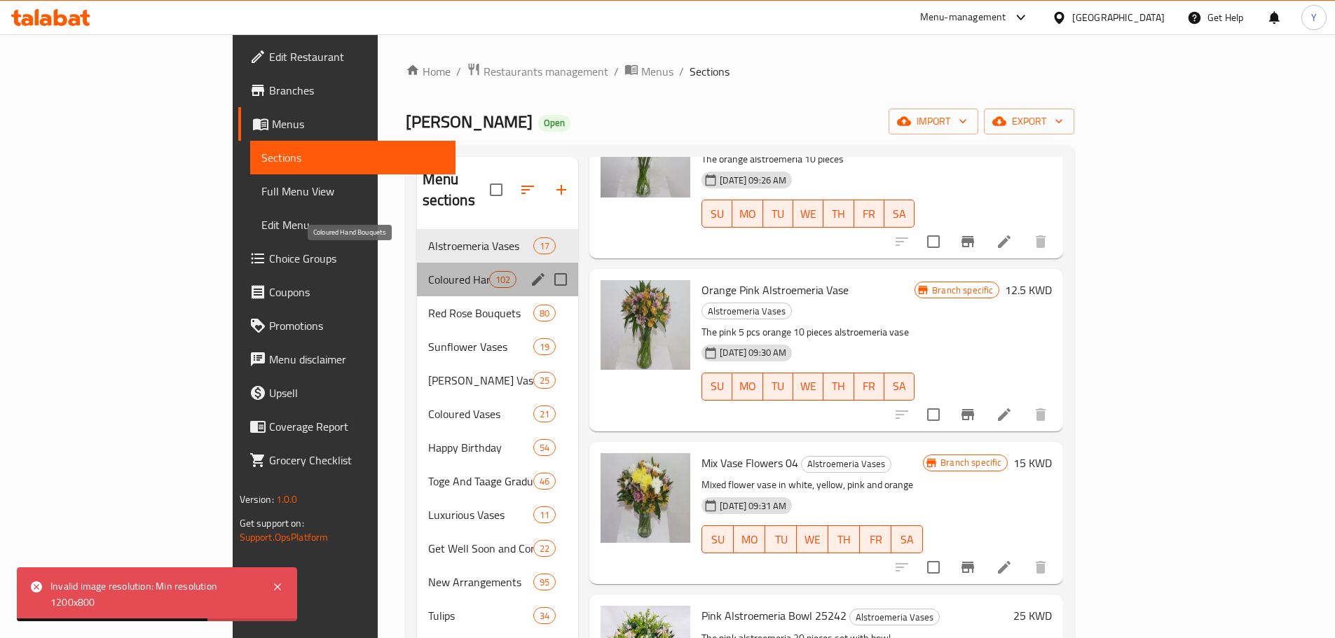
click at [428, 271] on span "Coloured Hand Bouquets" at bounding box center [458, 279] width 61 height 17
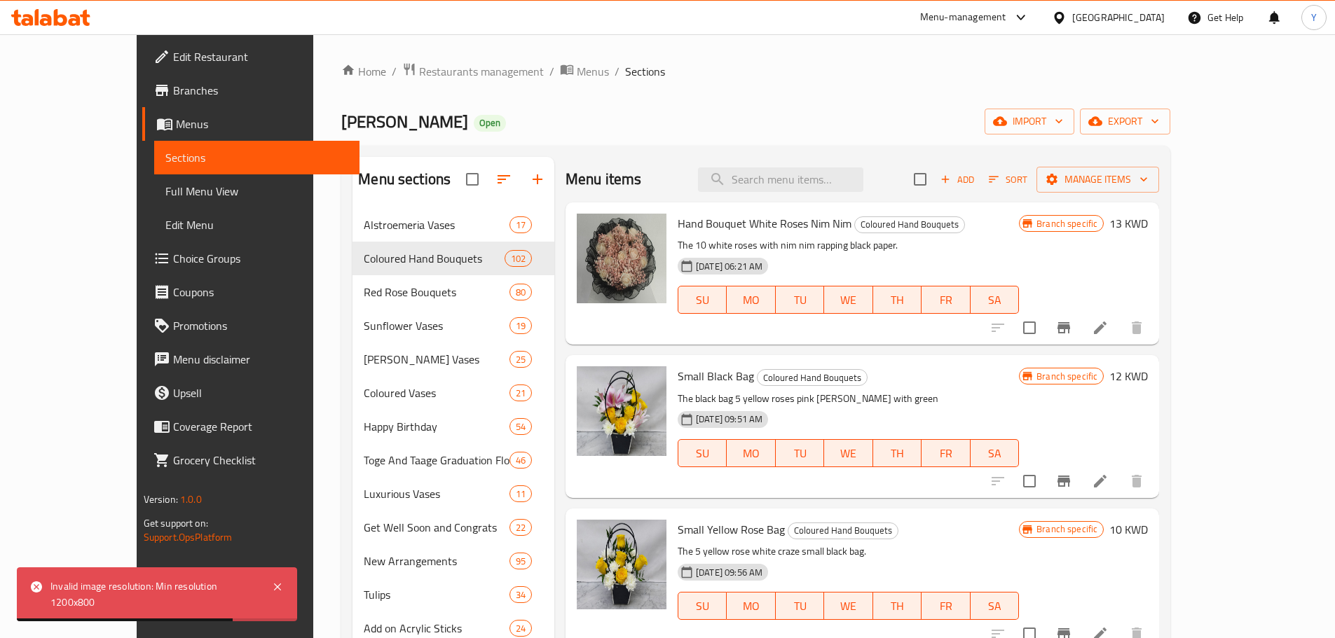
click at [940, 340] on div "Hand Bouquet White Roses Nim Nim Coloured Hand Bouquets The 10 white roses with…" at bounding box center [861, 273] width 593 height 142
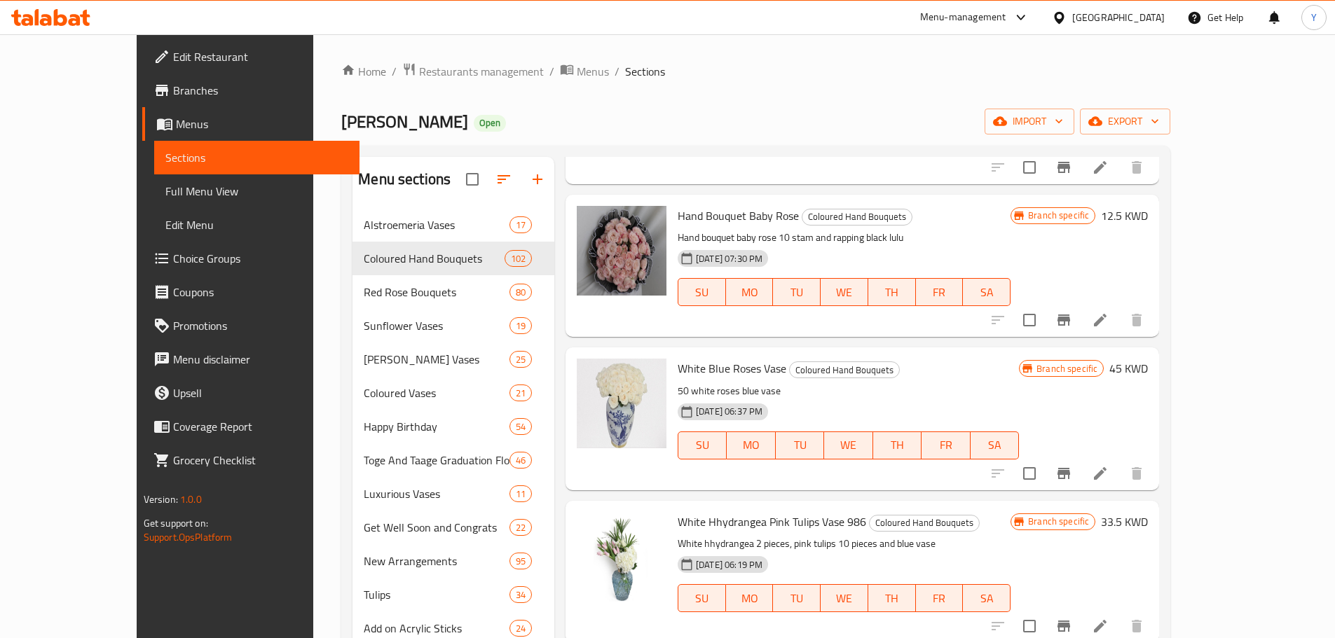
scroll to position [3547, 0]
click at [940, 352] on div "White Blue Roses Vase Coloured Hand Bouquets 50 white roses blue vase [DATE] 06…" at bounding box center [848, 417] width 352 height 131
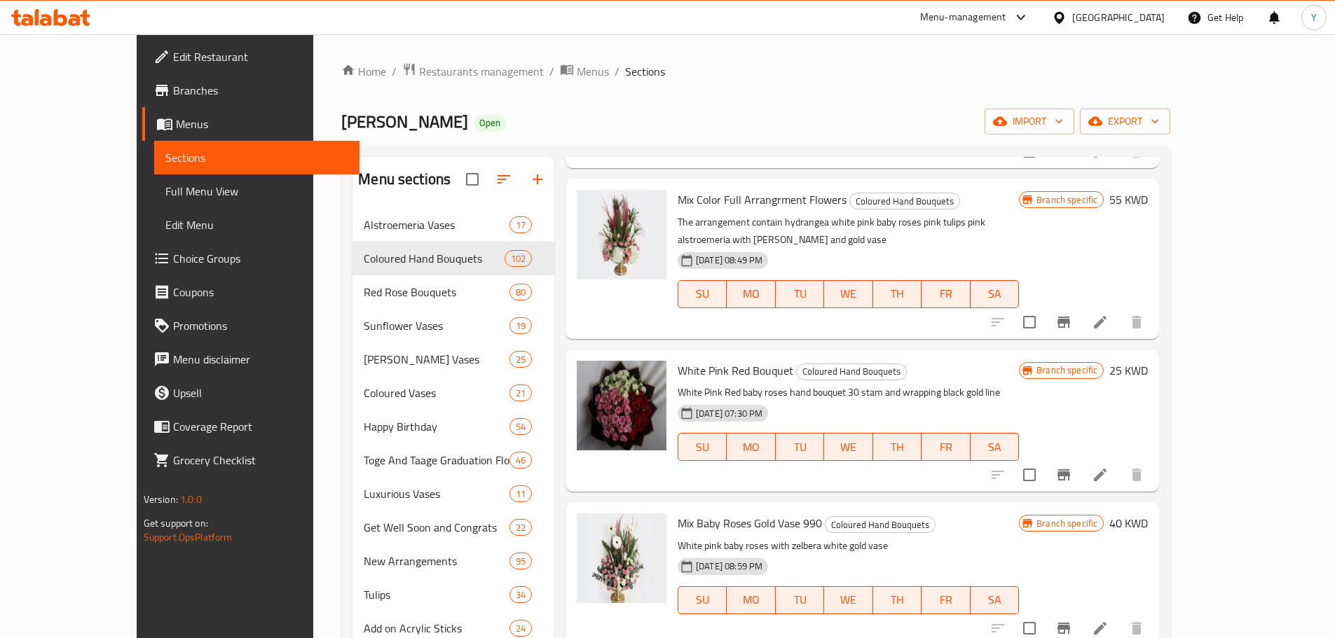
scroll to position [2747, 0]
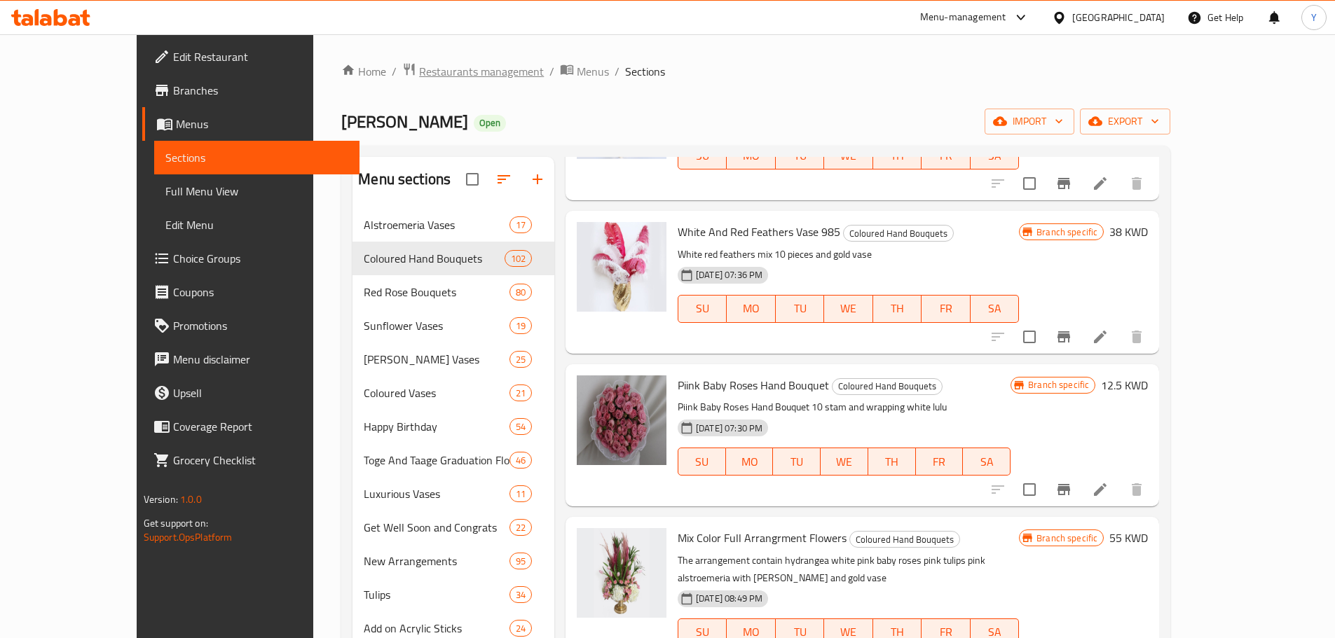
click at [396, 81] on div "Home / Restaurants management / Menus / Sections [PERSON_NAME] Open import expo…" at bounding box center [755, 580] width 829 height 1037
click at [419, 76] on span "Restaurants management" at bounding box center [481, 71] width 125 height 17
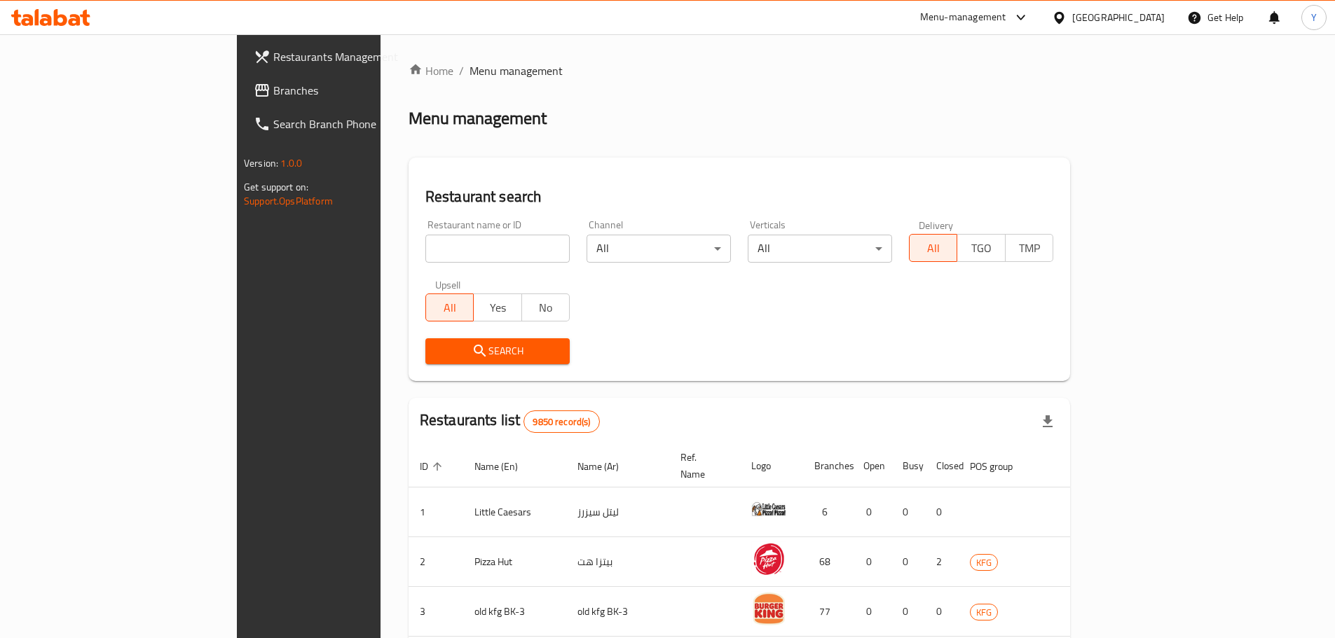
drag, startPoint x: 393, startPoint y: 277, endPoint x: 378, endPoint y: 227, distance: 52.7
click at [417, 269] on div "Restaurant name or ID Restaurant name or ID Channel All ​ Verticals All ​ Deliv…" at bounding box center [739, 292] width 645 height 161
drag, startPoint x: 378, startPoint y: 226, endPoint x: 376, endPoint y: 245, distance: 18.3
click at [425, 229] on div "Restaurant name or ID Restaurant name or ID" at bounding box center [497, 241] width 144 height 43
click at [425, 249] on input "search" at bounding box center [497, 249] width 144 height 28
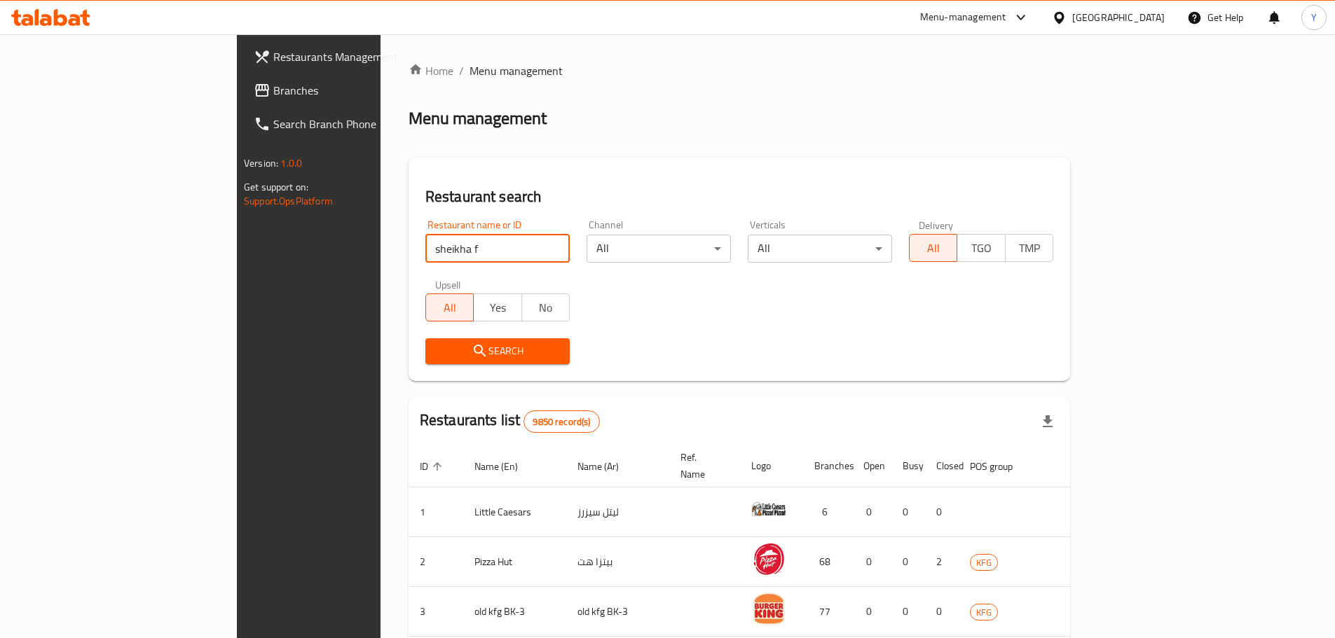
type input "sheikha f"
click button "Search" at bounding box center [497, 351] width 144 height 26
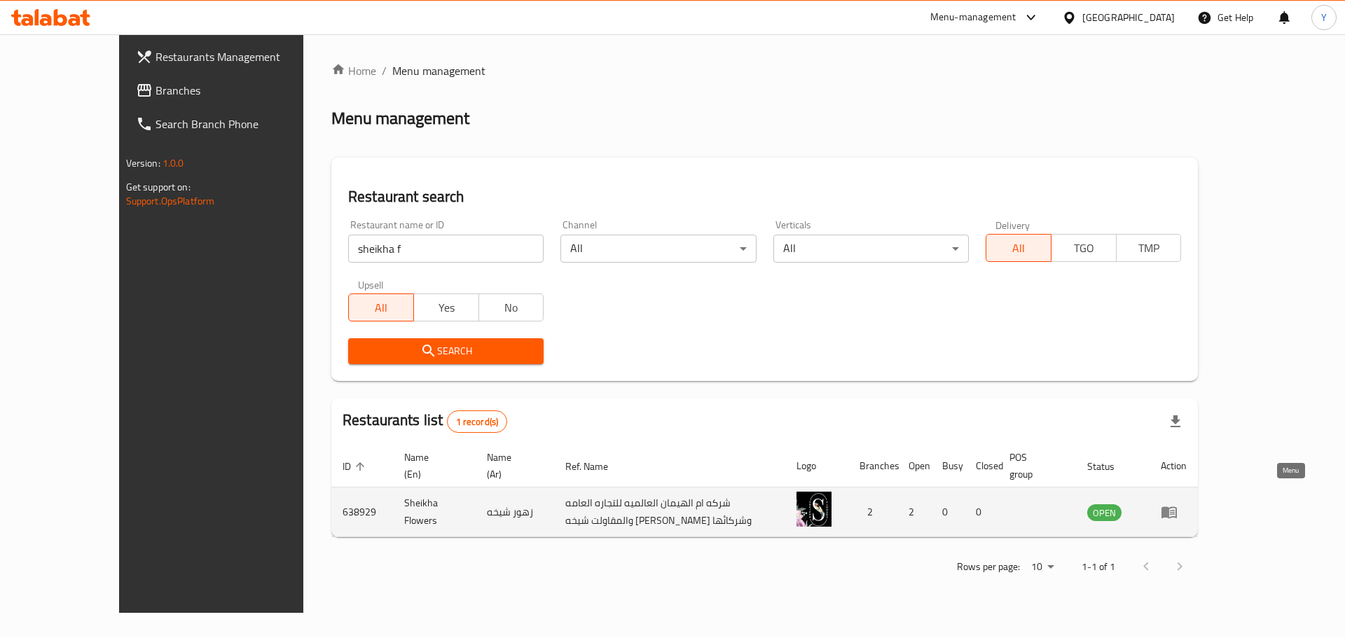
click at [1178, 504] on icon "enhanced table" at bounding box center [1169, 512] width 17 height 17
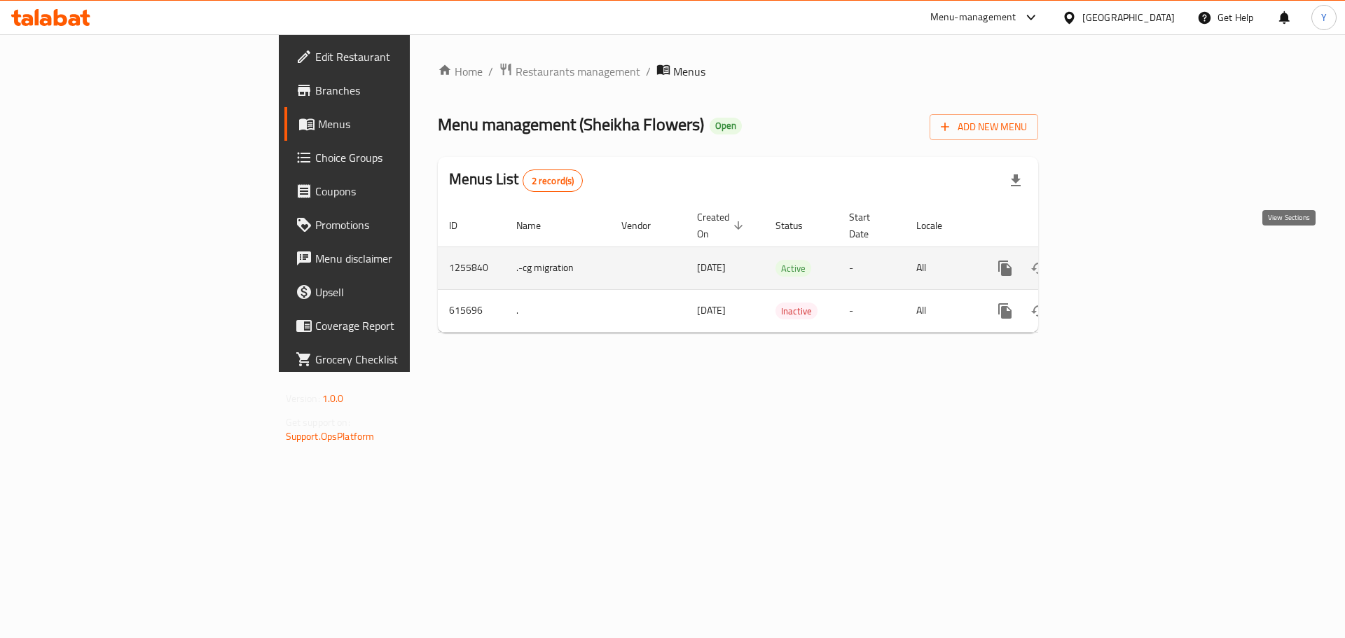
click at [1113, 262] on icon "enhanced table" at bounding box center [1106, 268] width 13 height 13
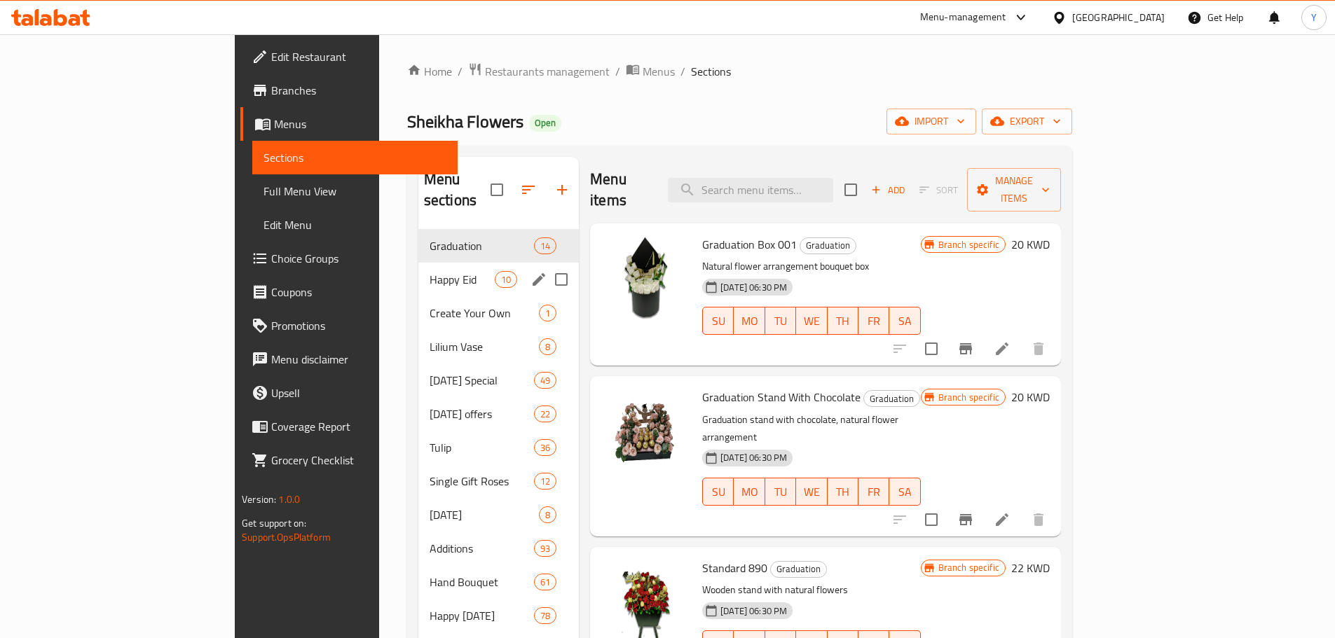
click at [418, 268] on div "Happy Eid 10" at bounding box center [498, 280] width 160 height 34
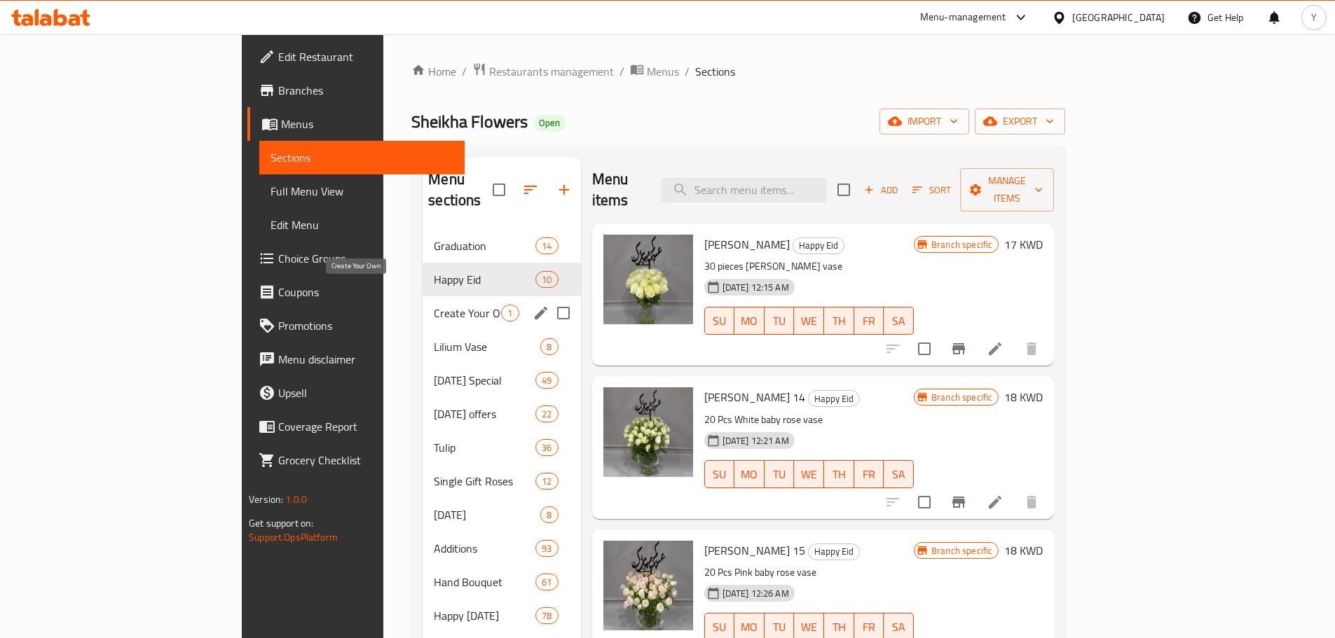
click at [434, 305] on span "Create Your Own" at bounding box center [467, 313] width 67 height 17
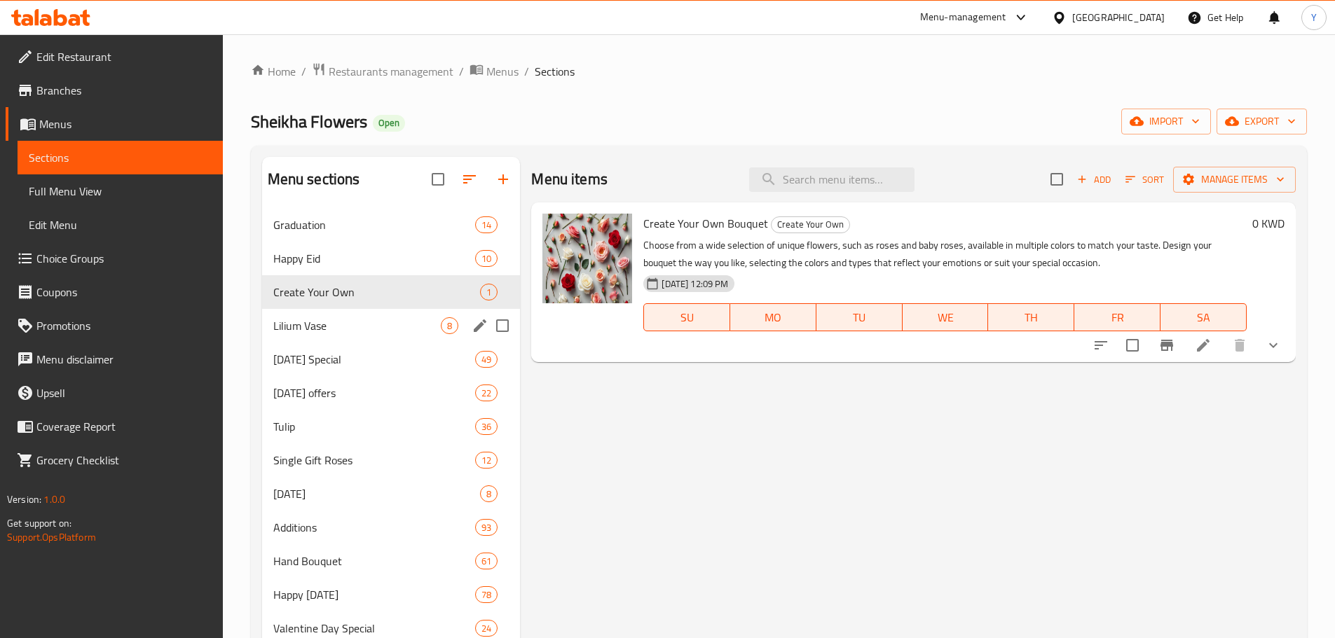
click at [322, 339] on div "Lilium Vase 8" at bounding box center [391, 326] width 259 height 34
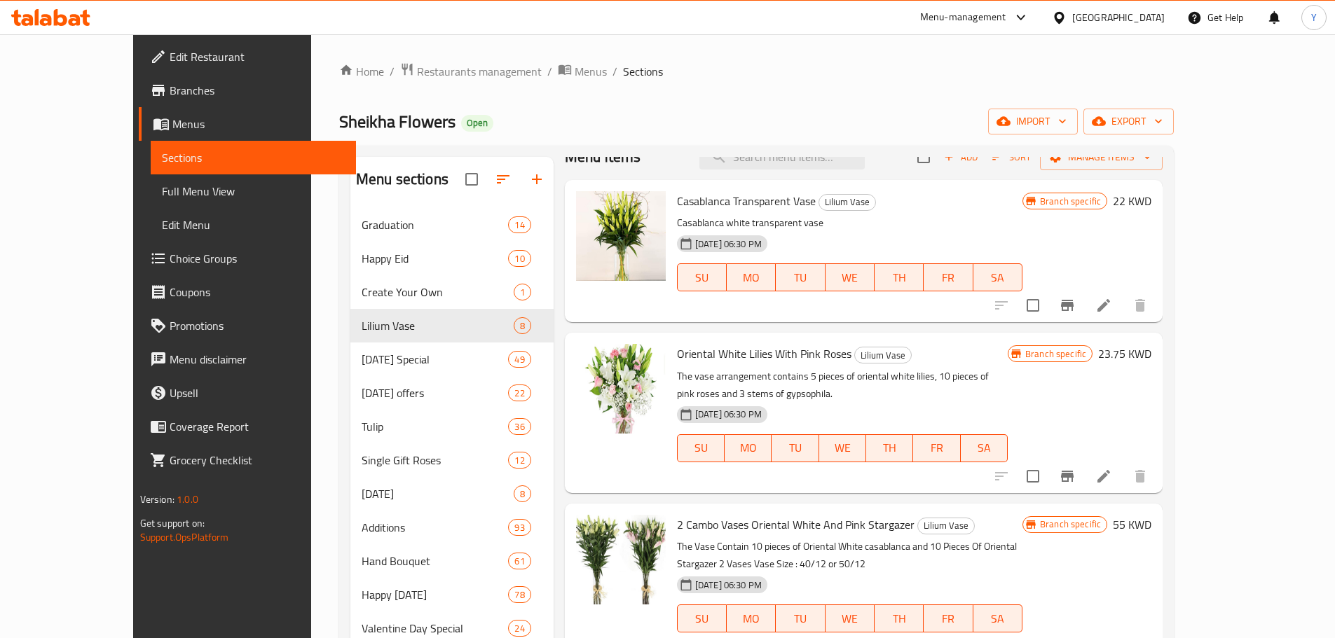
scroll to position [22, 0]
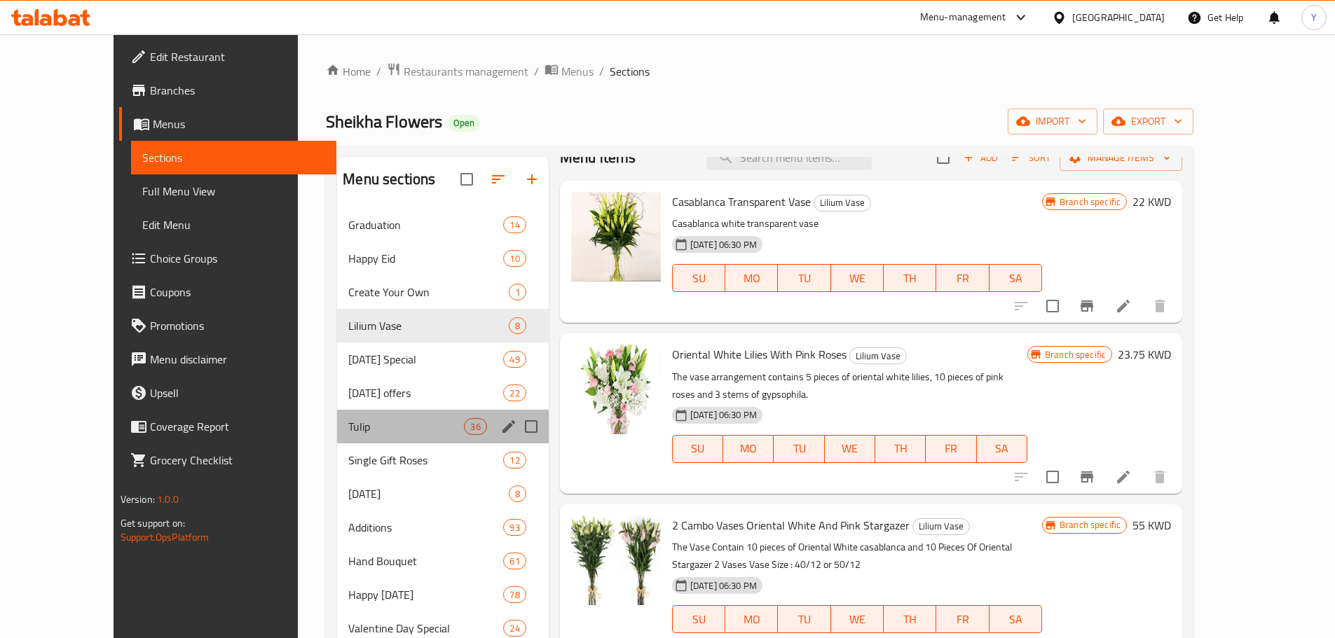
click at [403, 410] on div "Tulip 36" at bounding box center [442, 427] width 211 height 34
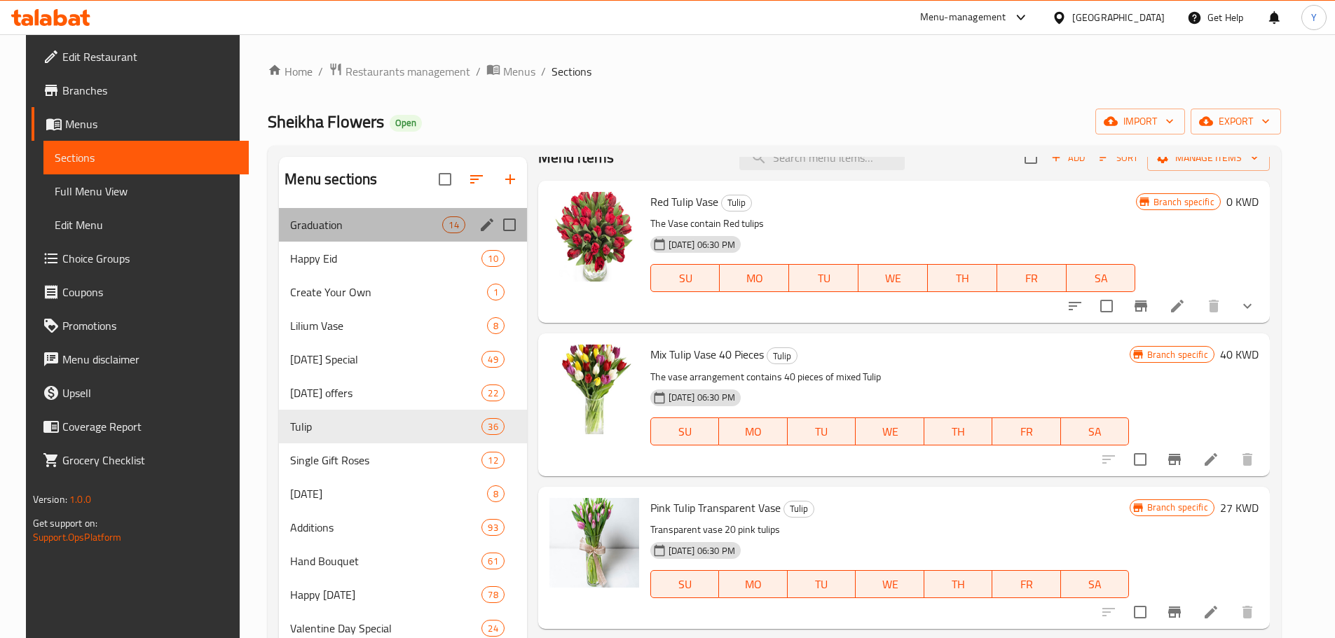
click at [383, 214] on div "Graduation 14" at bounding box center [402, 225] width 247 height 34
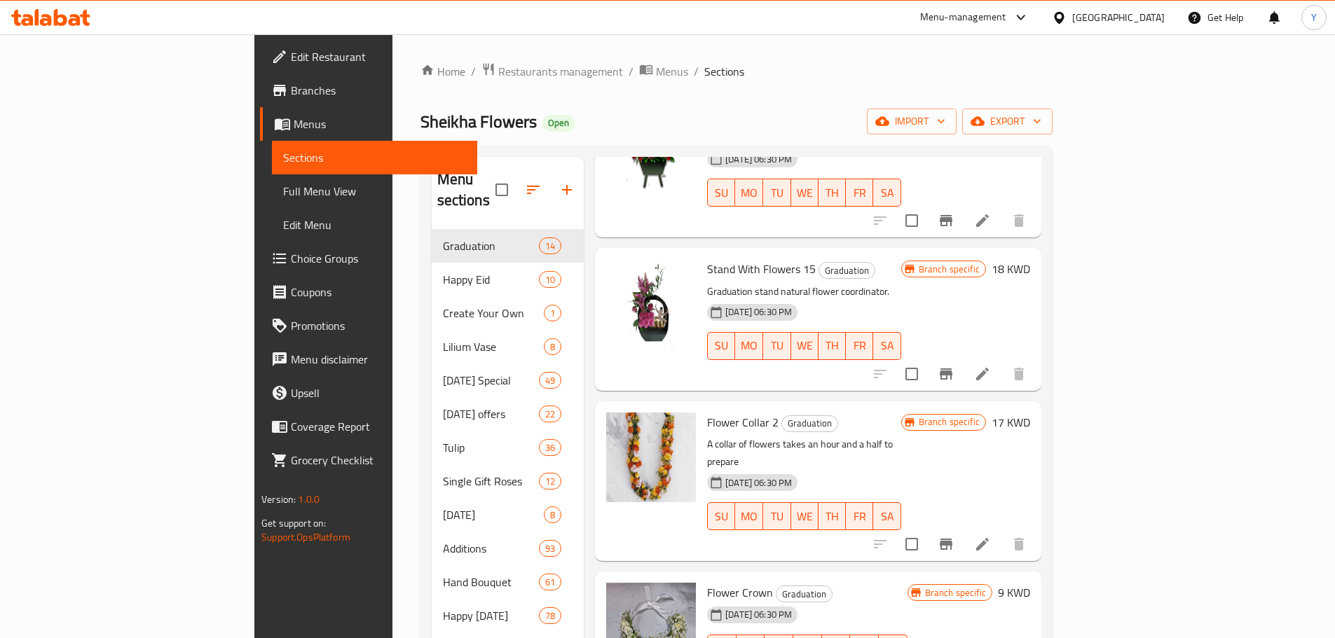
scroll to position [472, 0]
click at [991, 536] on icon at bounding box center [982, 544] width 17 height 17
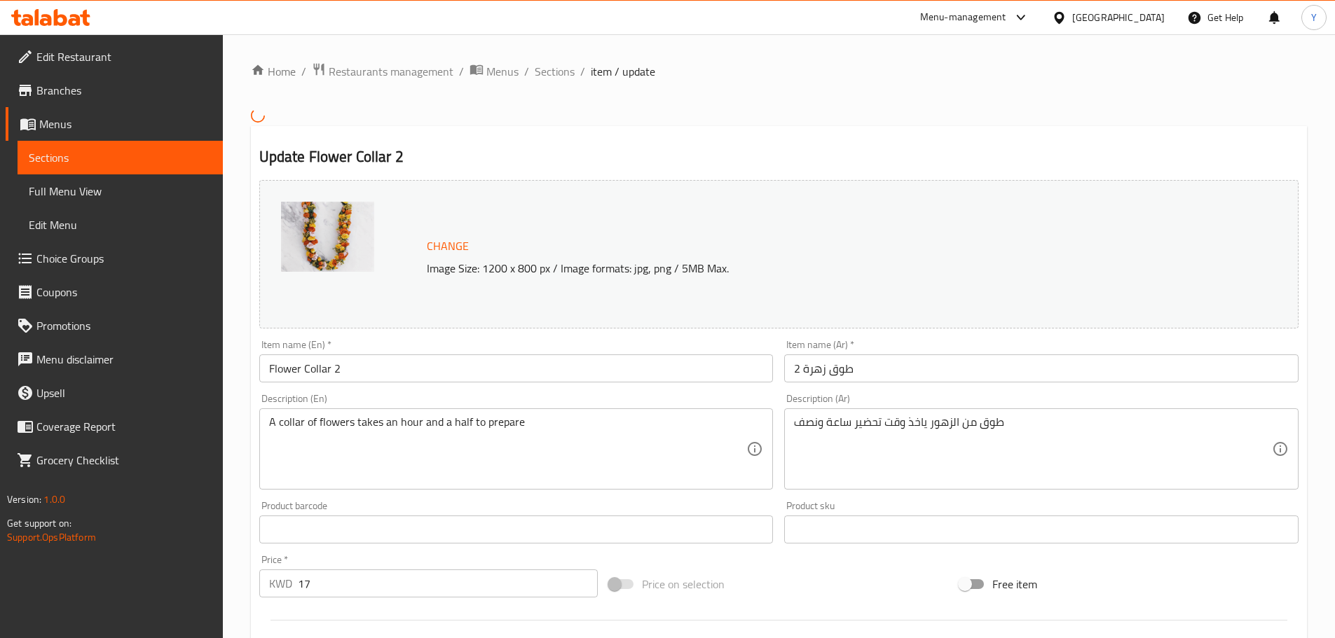
click at [370, 241] on img at bounding box center [327, 237] width 93 height 70
click at [428, 251] on span "Change" at bounding box center [448, 246] width 42 height 20
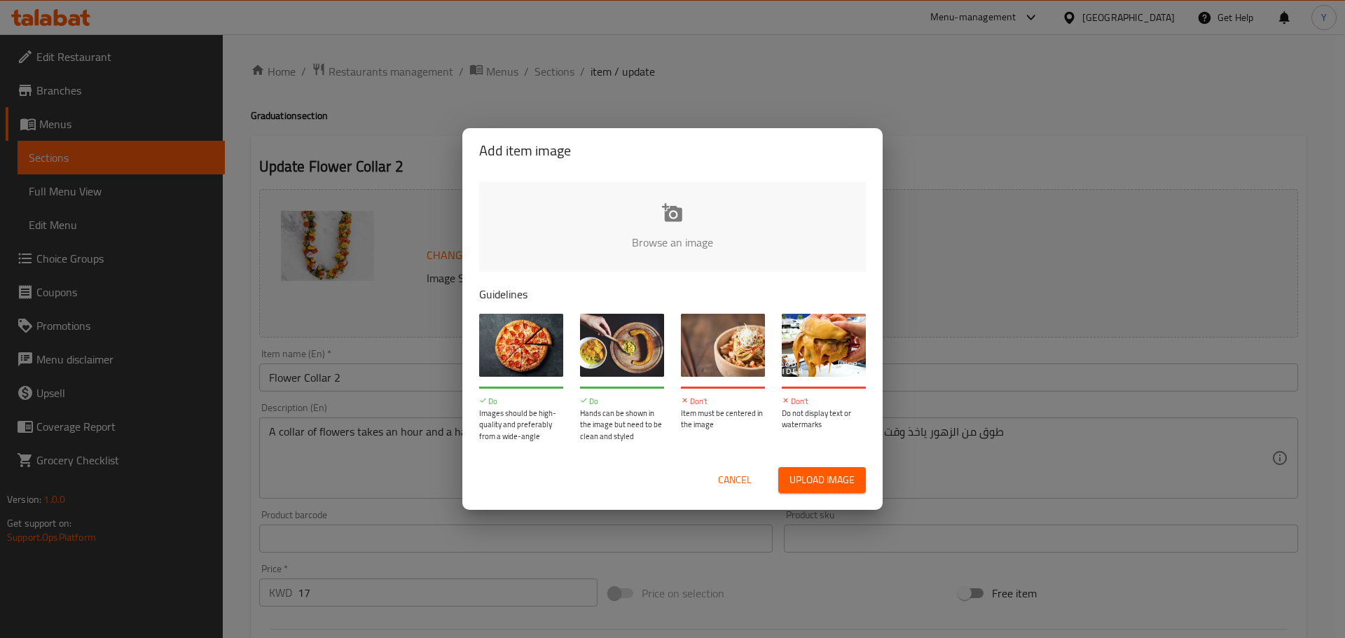
click at [567, 260] on input "file" at bounding box center [1146, 246] width 1334 height 131
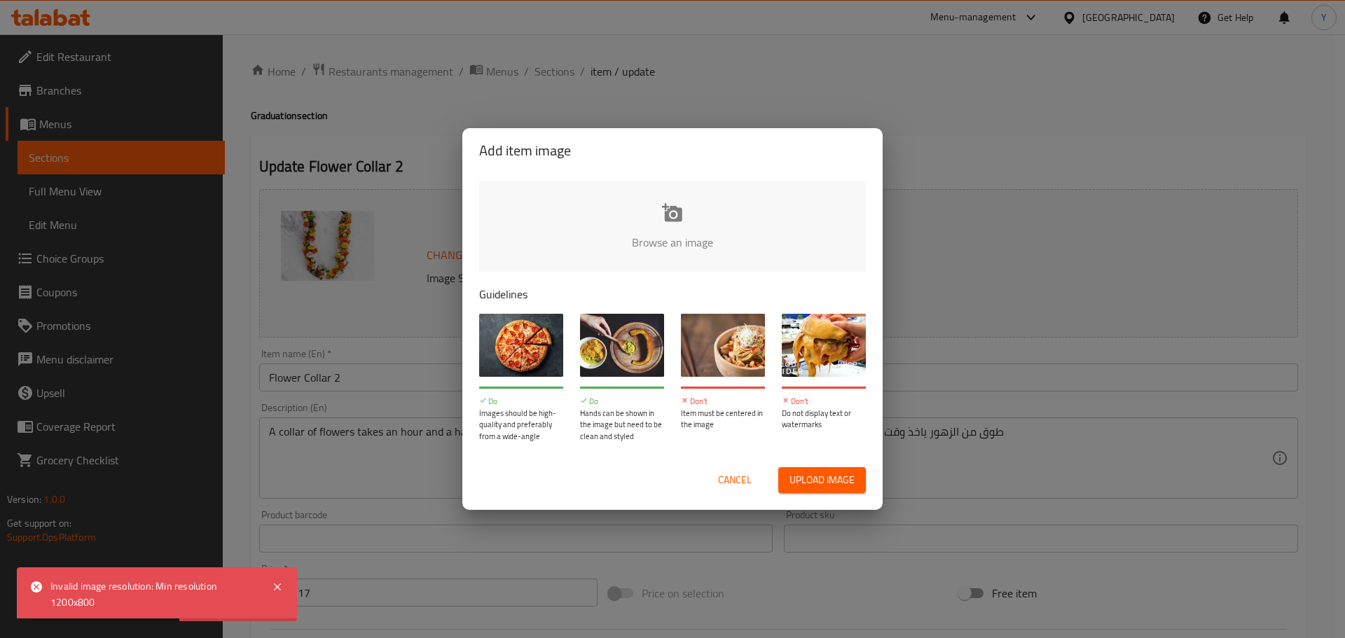
click at [655, 240] on input "file" at bounding box center [1146, 246] width 1334 height 131
type input "C:\fakepath\Screenshot [DATE] 123507.png"
click at [727, 480] on span "Cancel" at bounding box center [735, 481] width 34 height 18
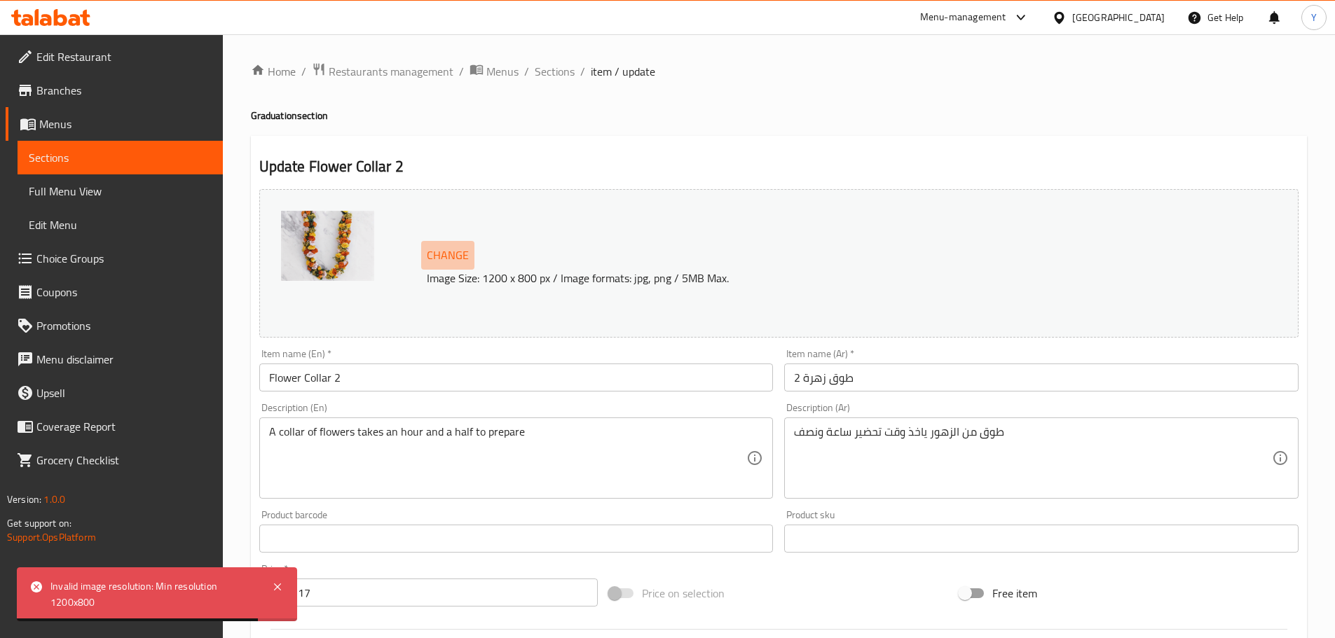
click at [453, 255] on span "Change" at bounding box center [448, 255] width 42 height 20
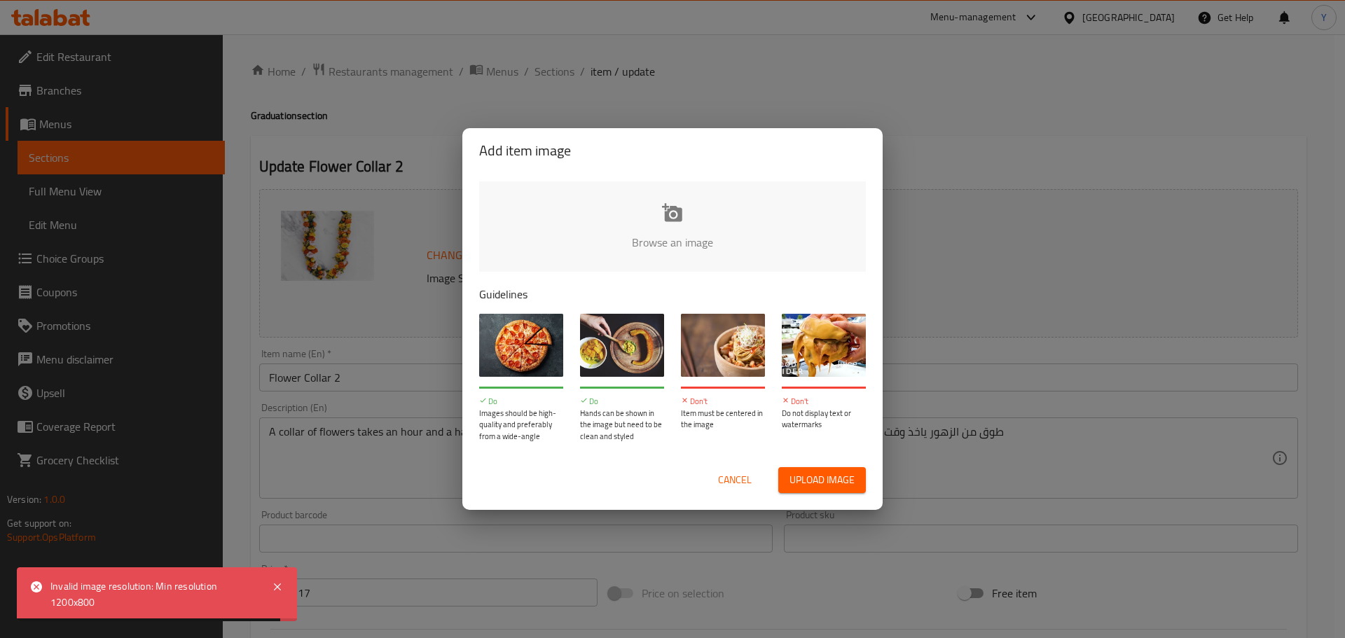
click at [696, 236] on input "file" at bounding box center [1146, 246] width 1334 height 131
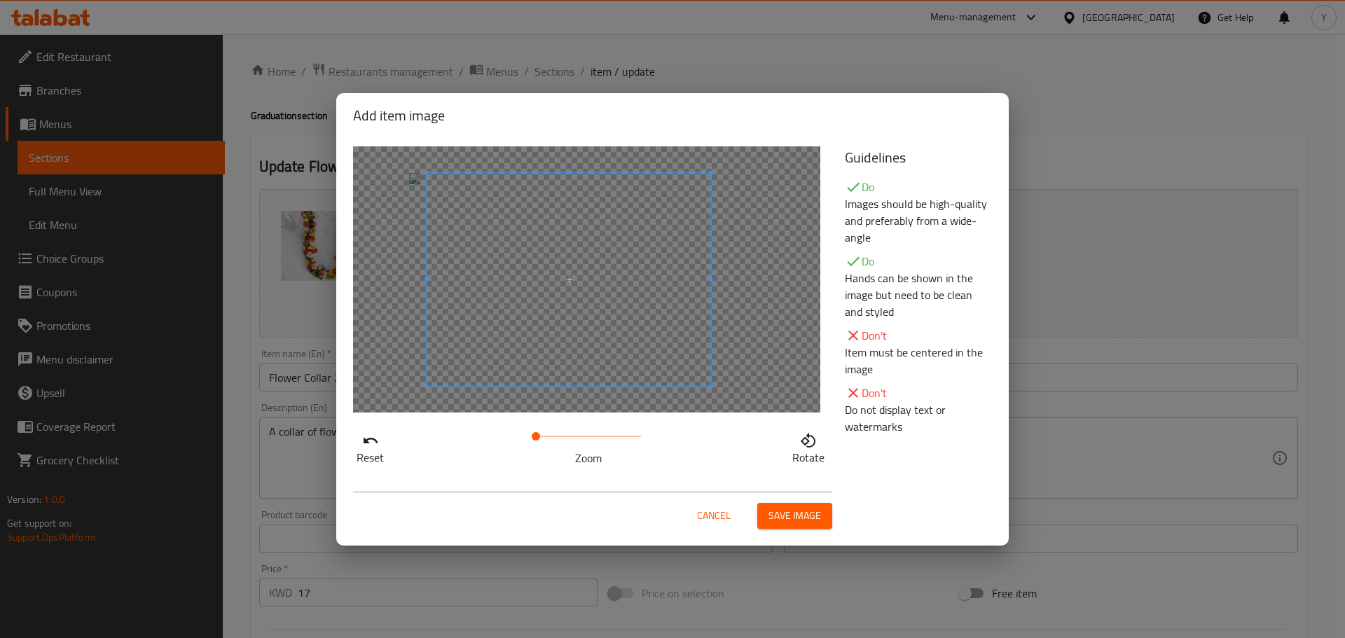
click at [617, 301] on span at bounding box center [569, 279] width 284 height 213
click at [794, 524] on button "Save image" at bounding box center [794, 516] width 75 height 26
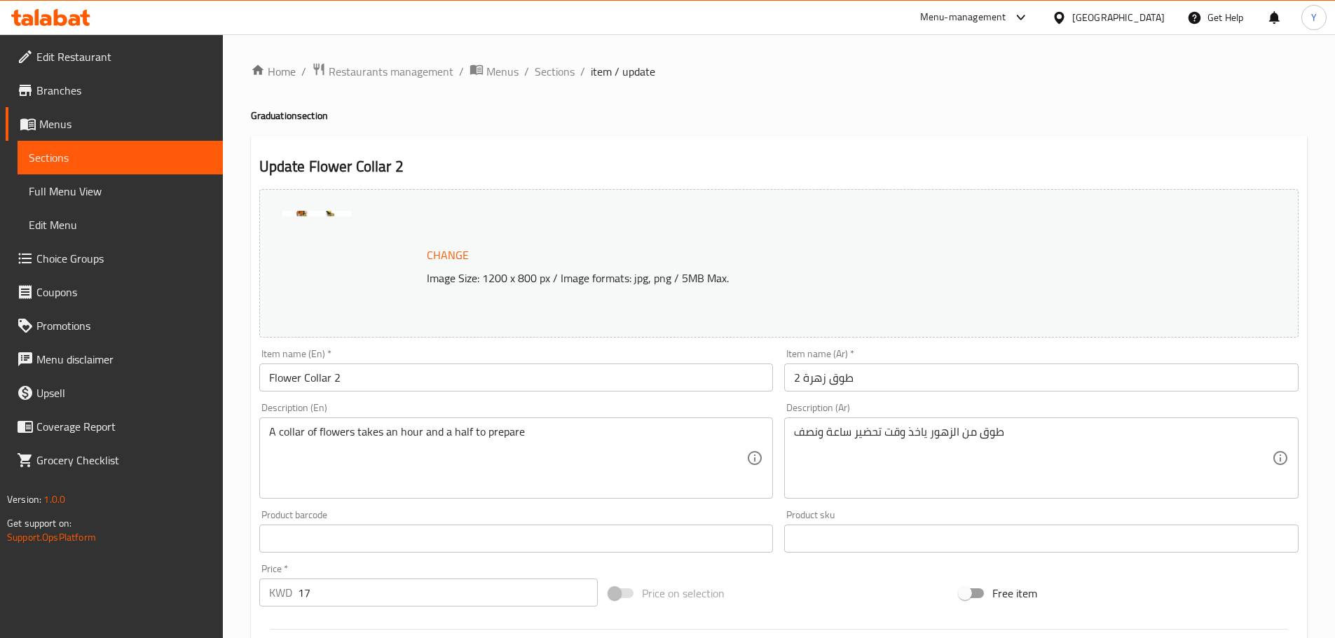
scroll to position [372, 0]
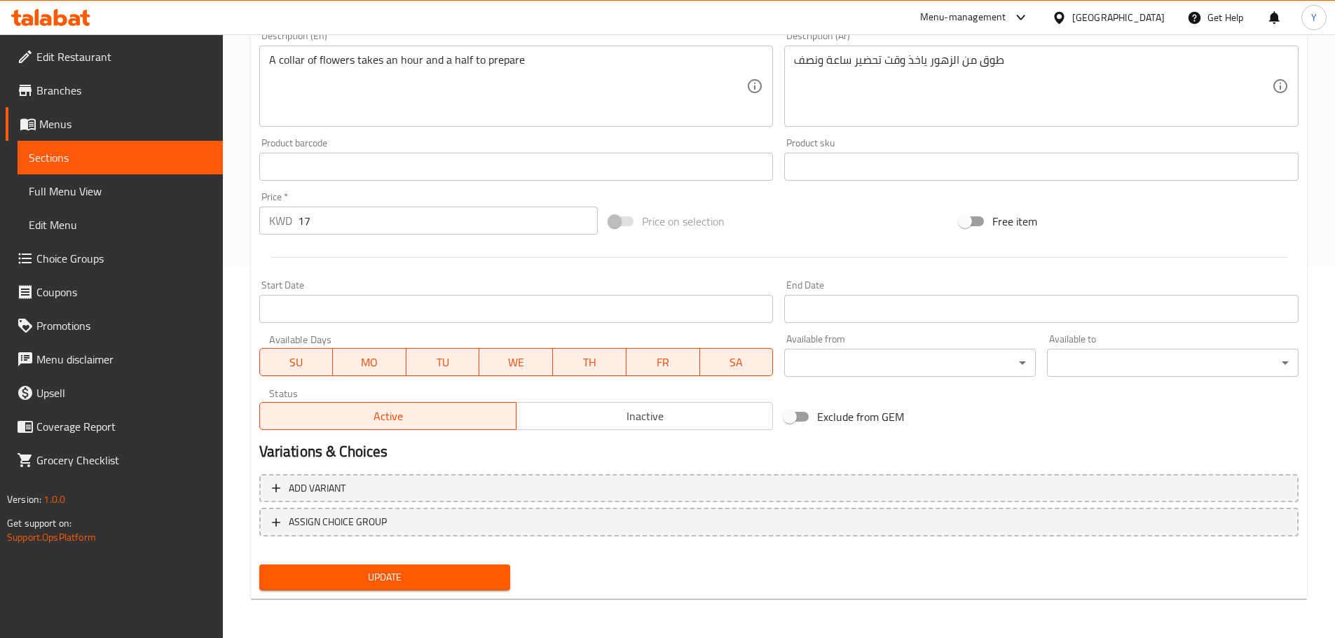
click at [404, 581] on span "Update" at bounding box center [384, 578] width 229 height 18
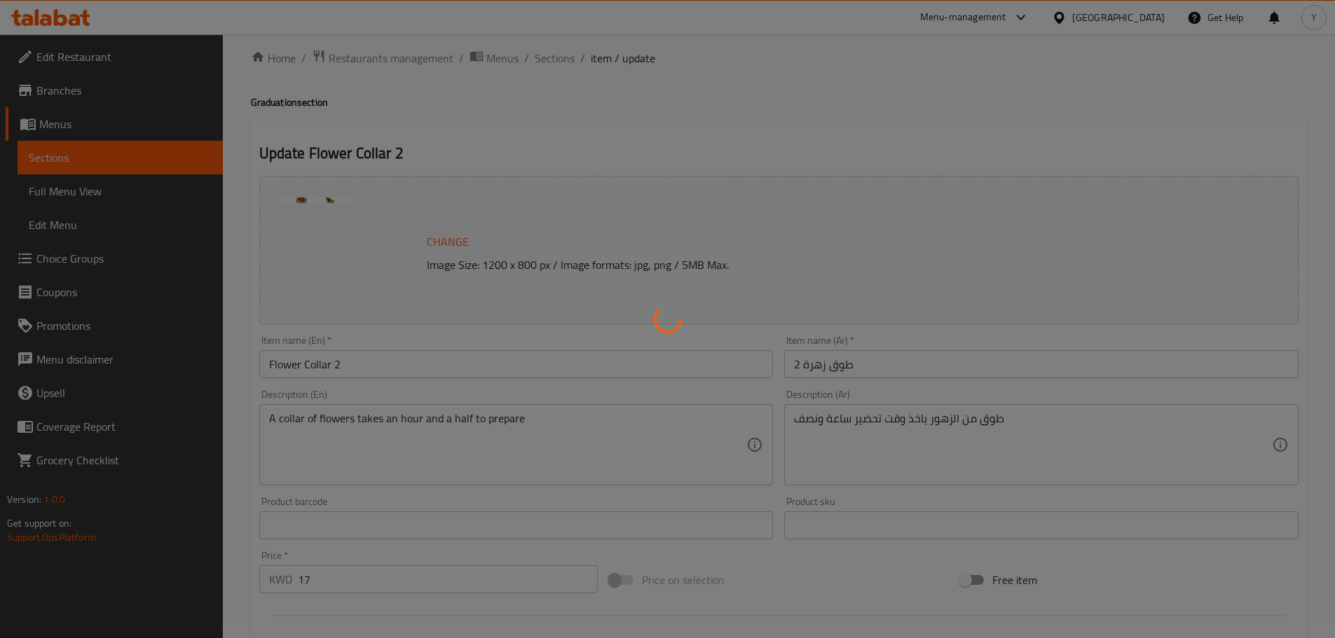
scroll to position [14, 0]
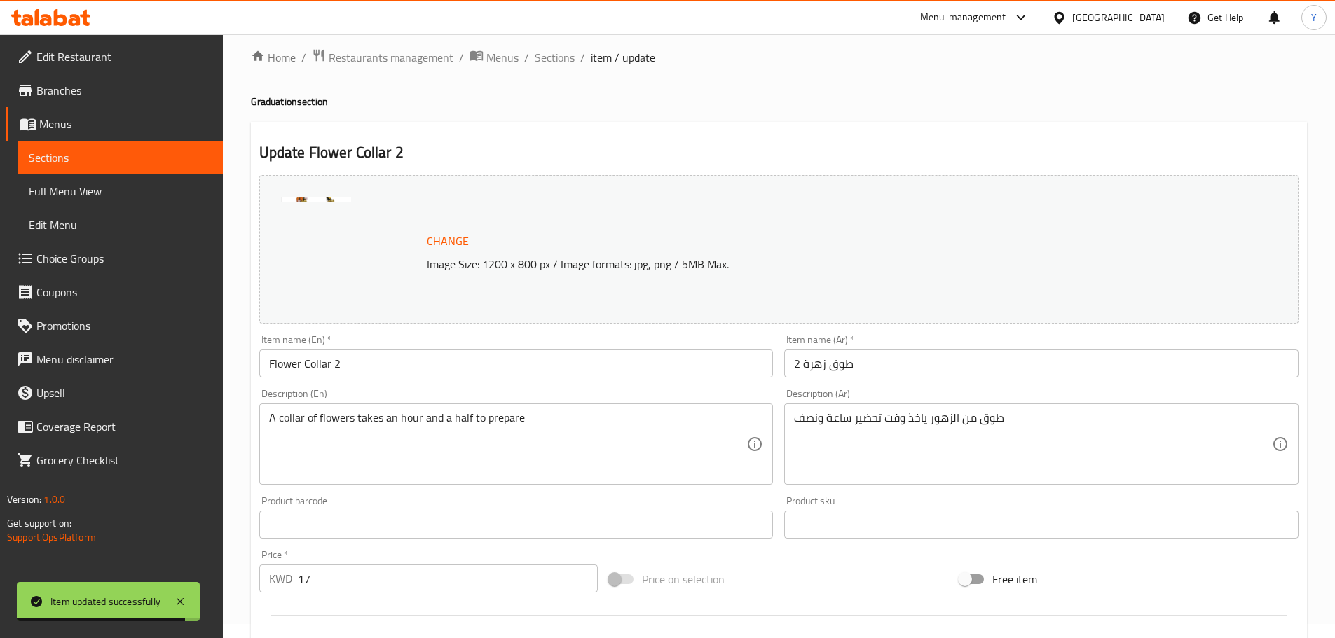
click at [492, 131] on div "Update Flower Collar 2 Change Image Size: 1200 x 800 px / Image formats: jpg, p…" at bounding box center [779, 540] width 1056 height 836
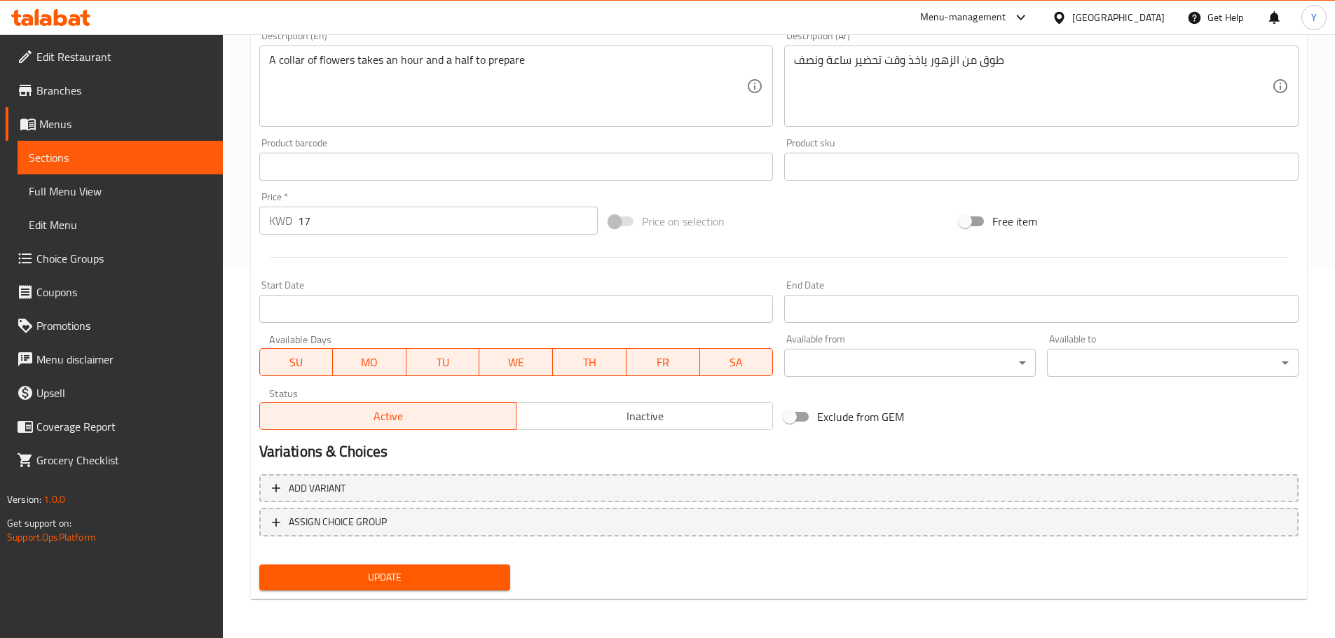
scroll to position [0, 0]
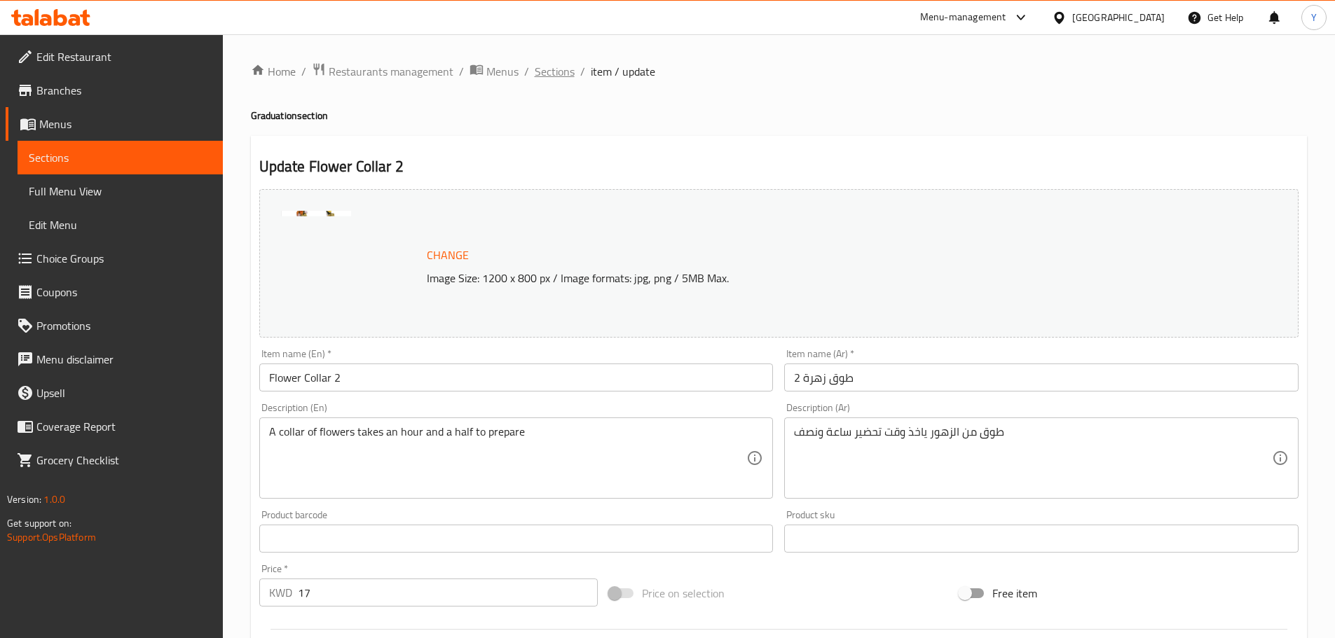
click at [544, 72] on span "Sections" at bounding box center [555, 71] width 40 height 17
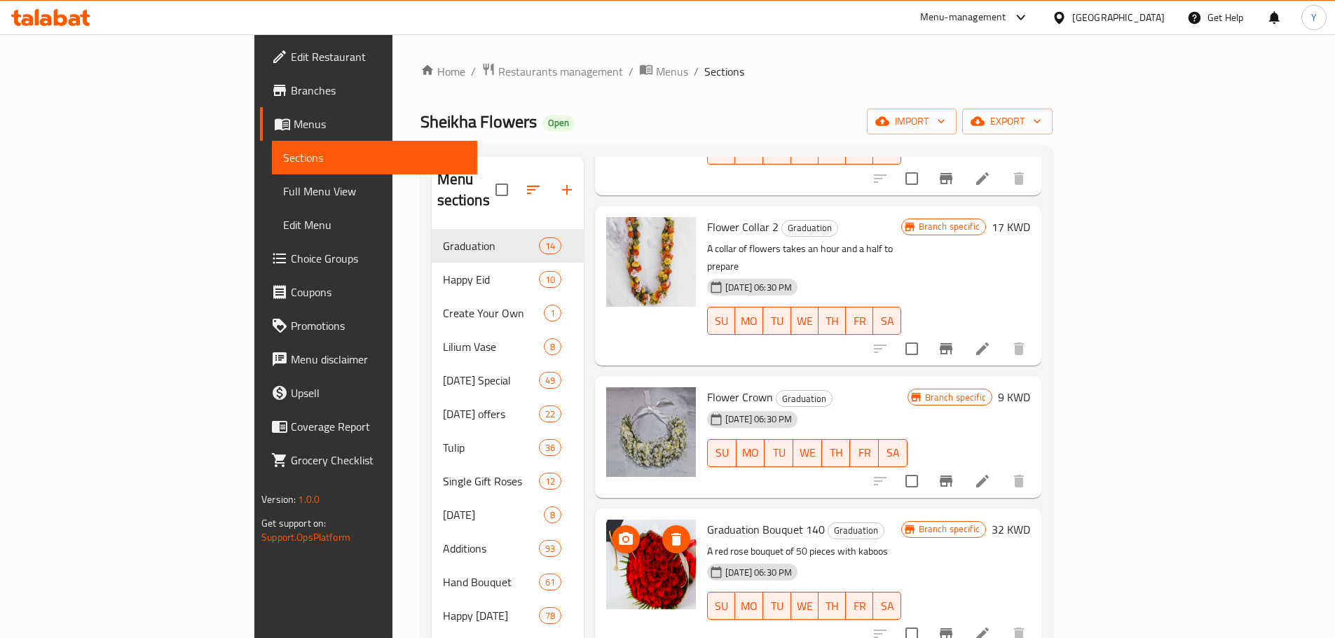
scroll to position [668, 0]
click at [991, 472] on icon at bounding box center [982, 480] width 17 height 17
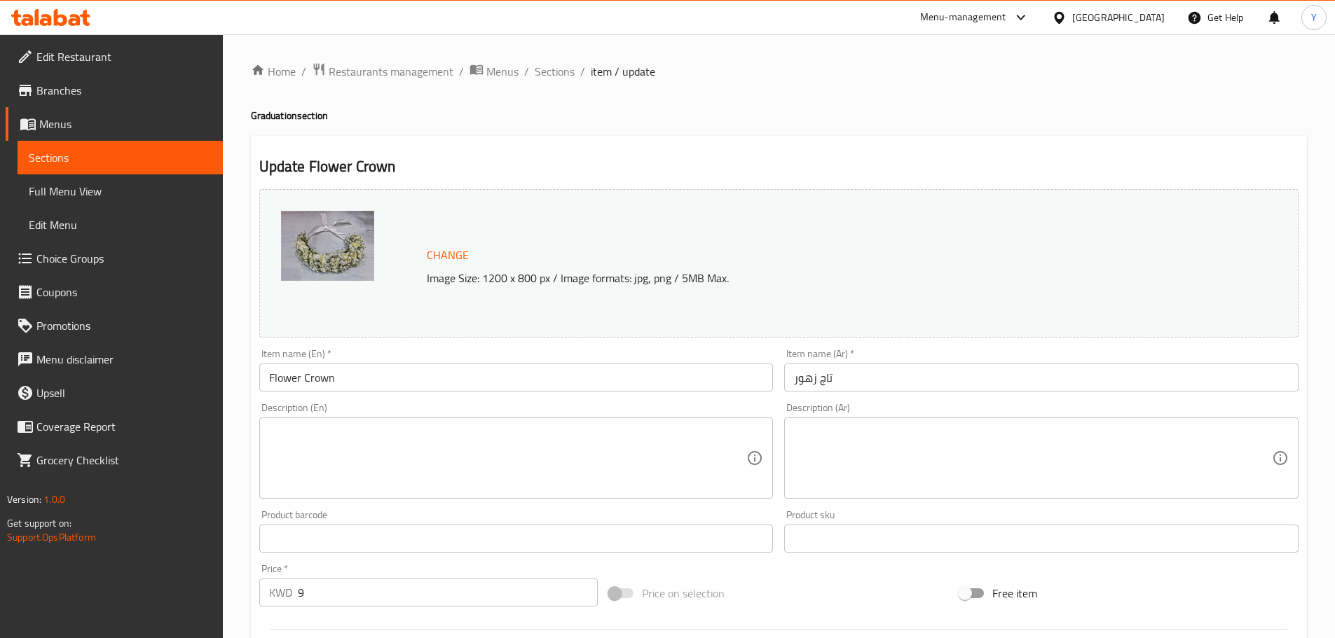
click at [446, 254] on span "Change" at bounding box center [448, 255] width 42 height 20
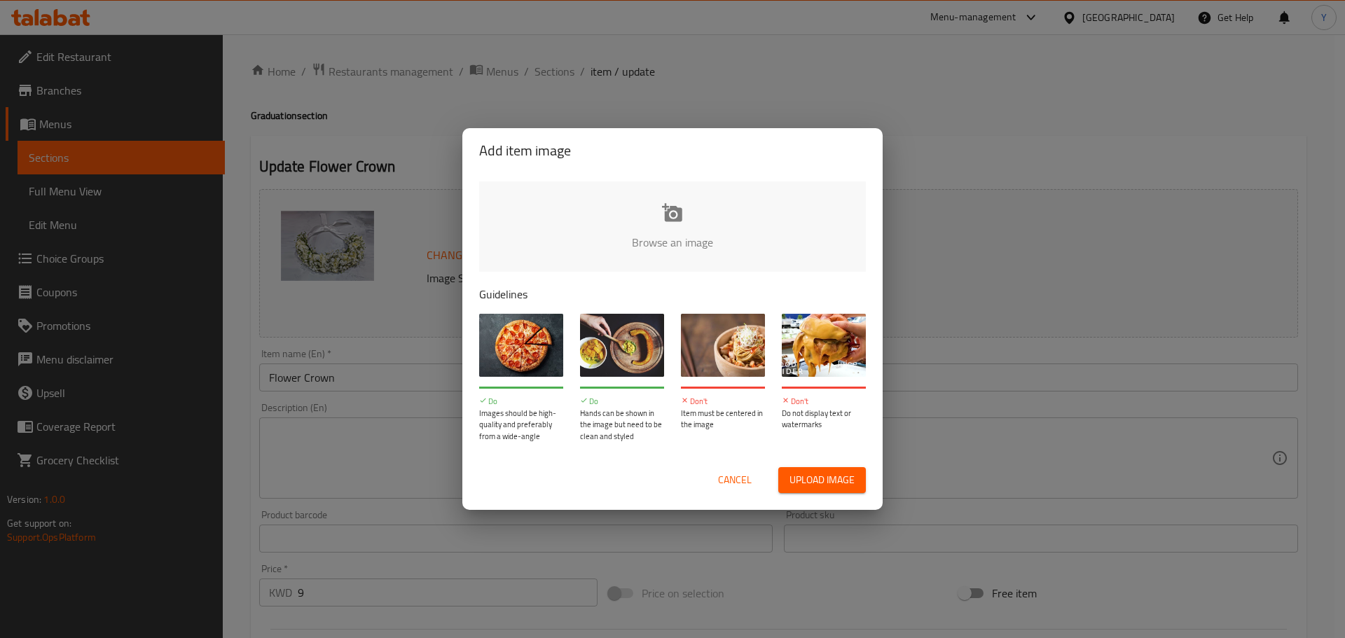
click at [685, 235] on input "file" at bounding box center [1146, 246] width 1334 height 131
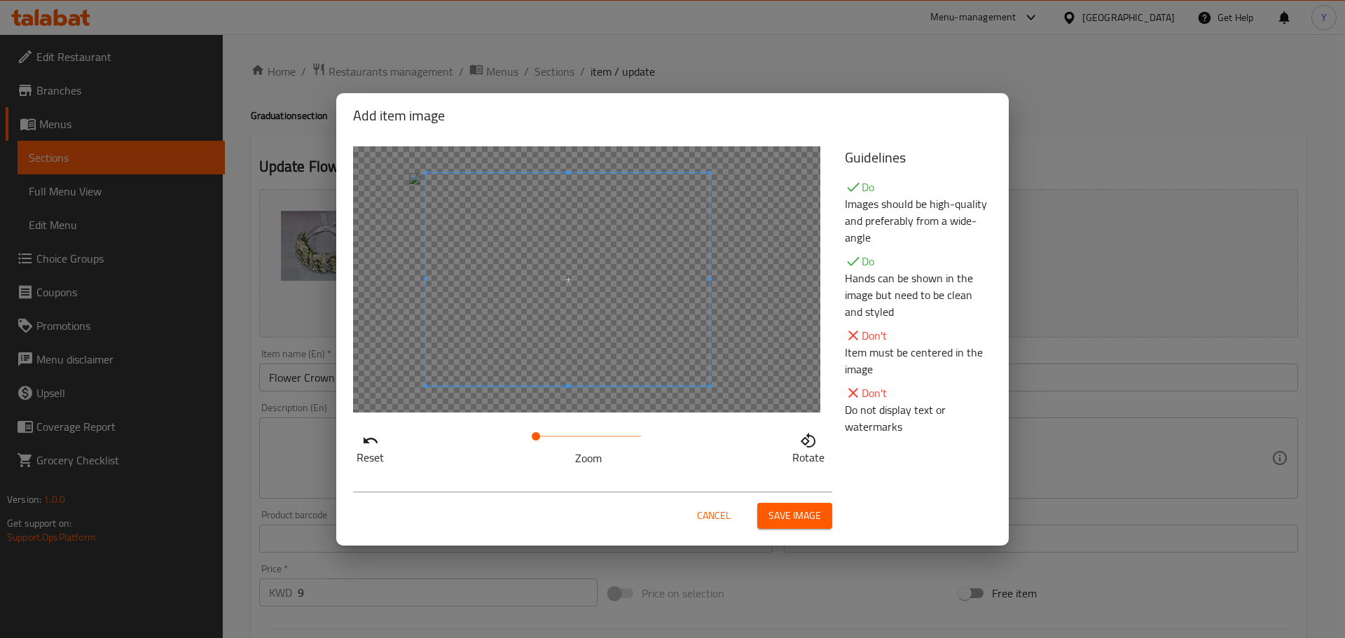
click at [533, 266] on span at bounding box center [568, 279] width 284 height 213
click at [798, 517] on span "Save image" at bounding box center [795, 516] width 53 height 18
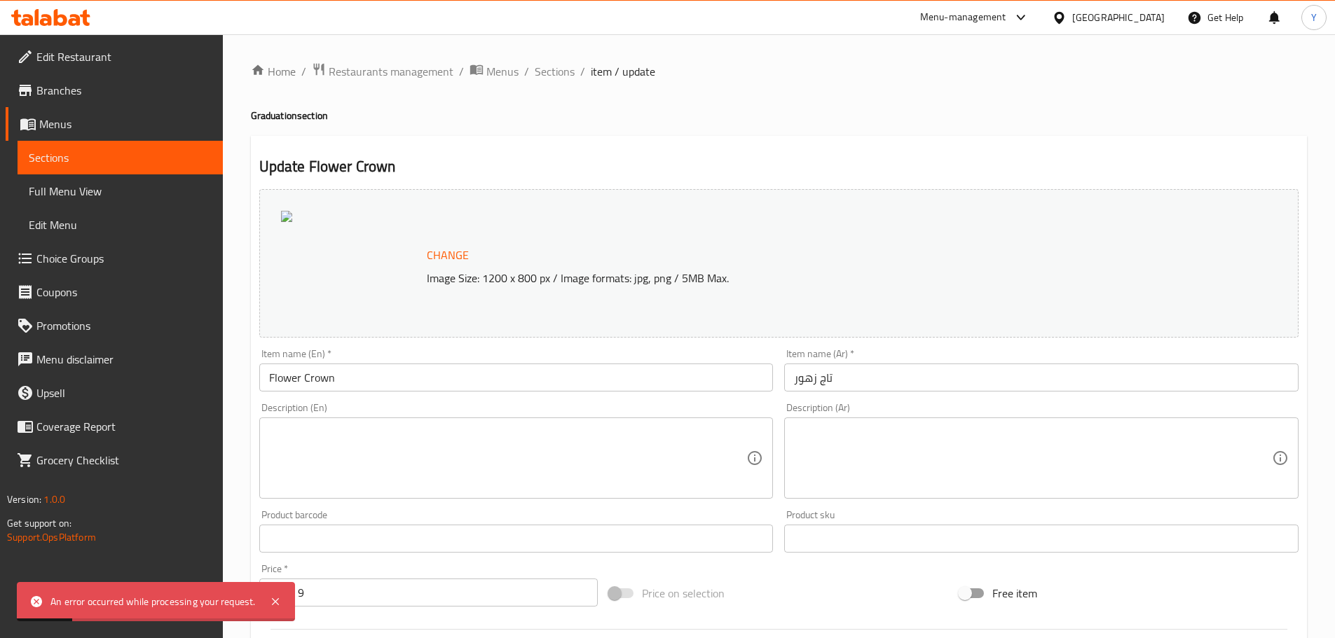
scroll to position [1, 0]
click at [568, 67] on span "Sections" at bounding box center [555, 70] width 40 height 17
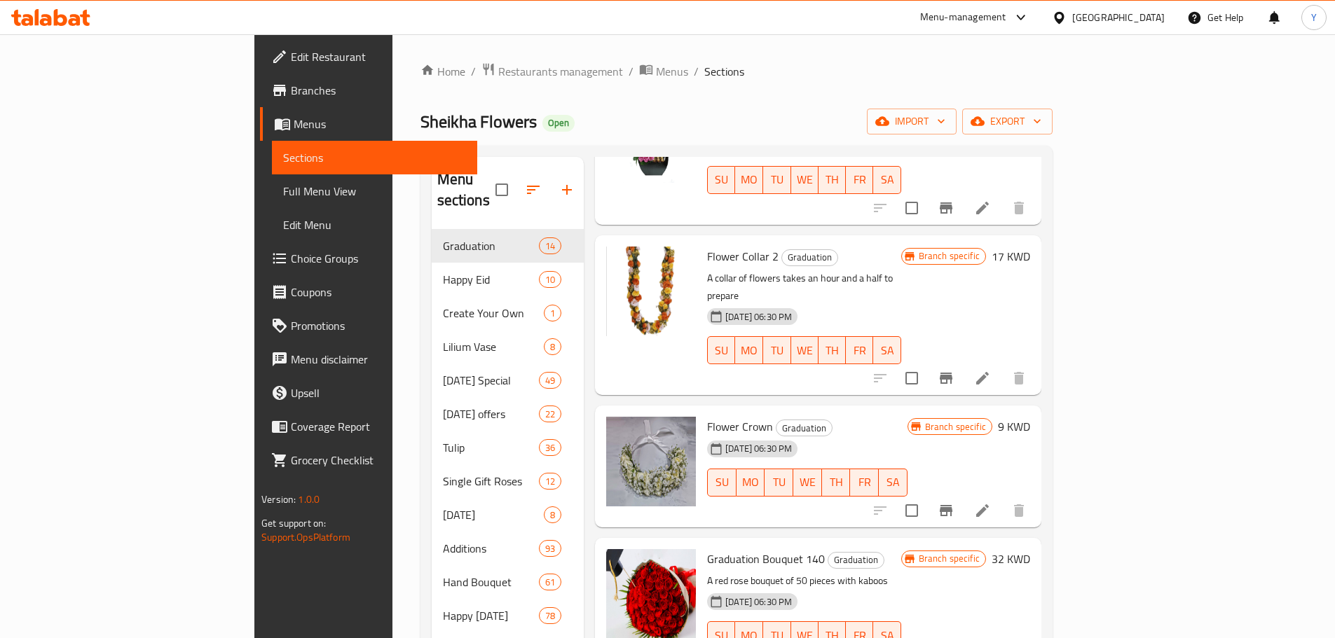
scroll to position [923, 0]
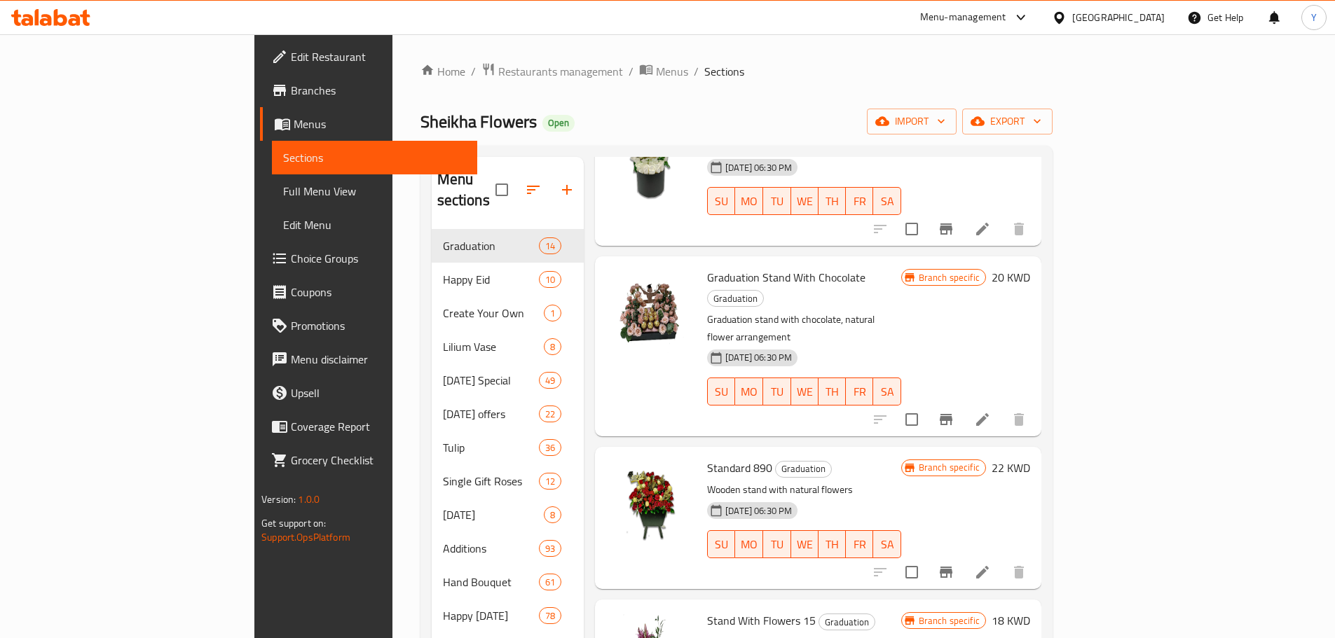
scroll to position [0, 0]
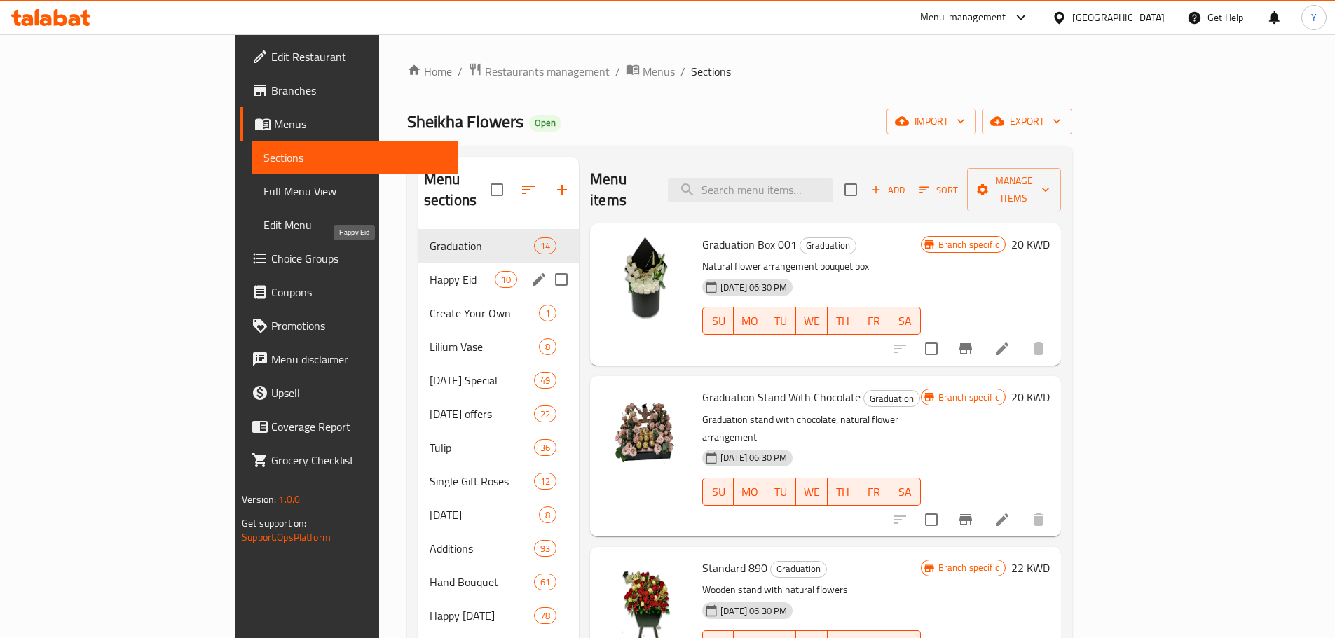
click at [418, 263] on div "Happy Eid 10" at bounding box center [498, 280] width 160 height 34
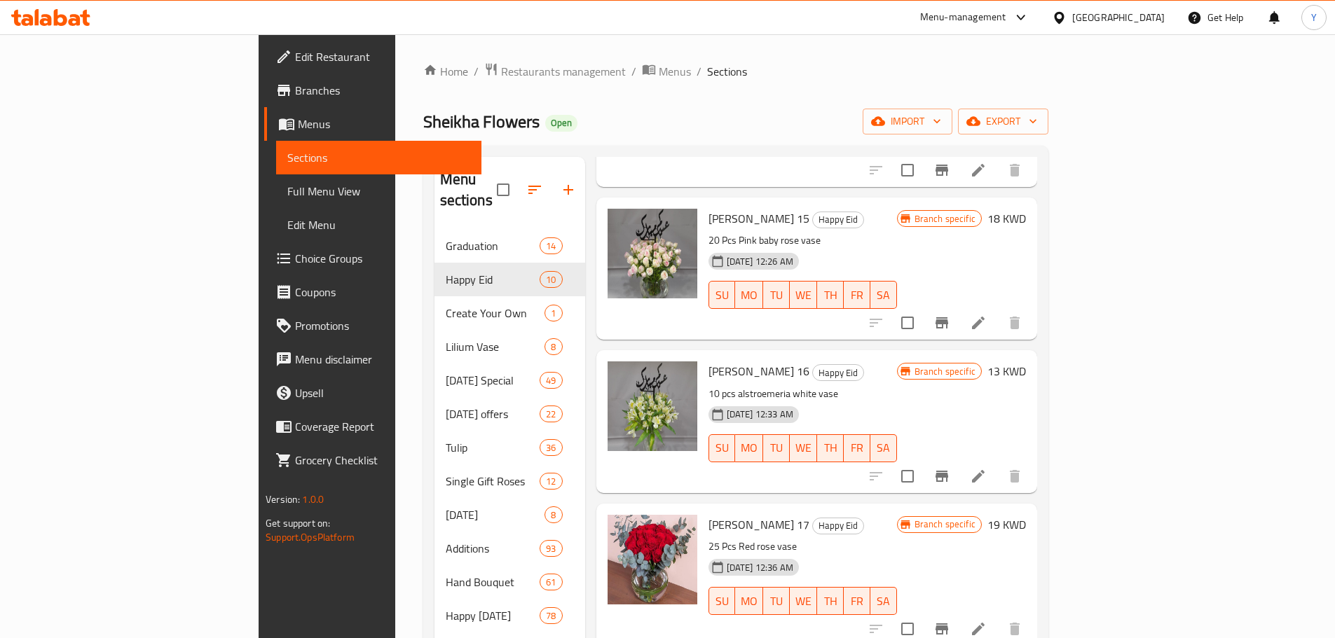
scroll to position [331, 0]
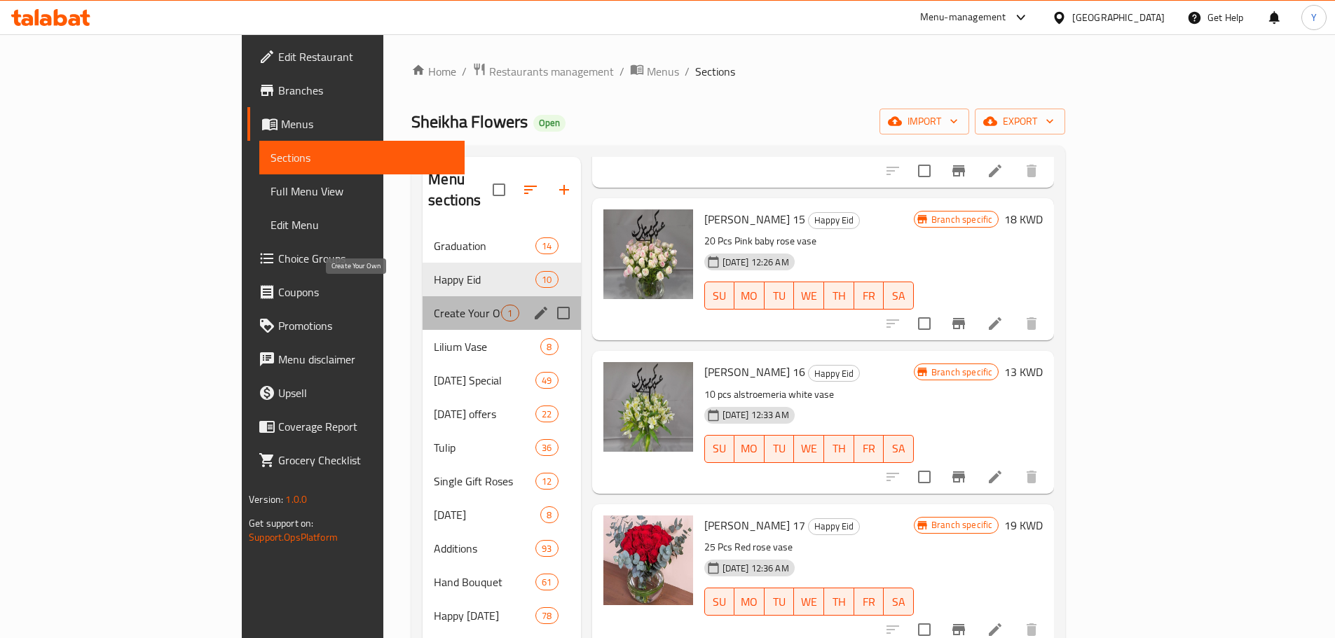
click at [434, 305] on span "Create Your Own" at bounding box center [467, 313] width 67 height 17
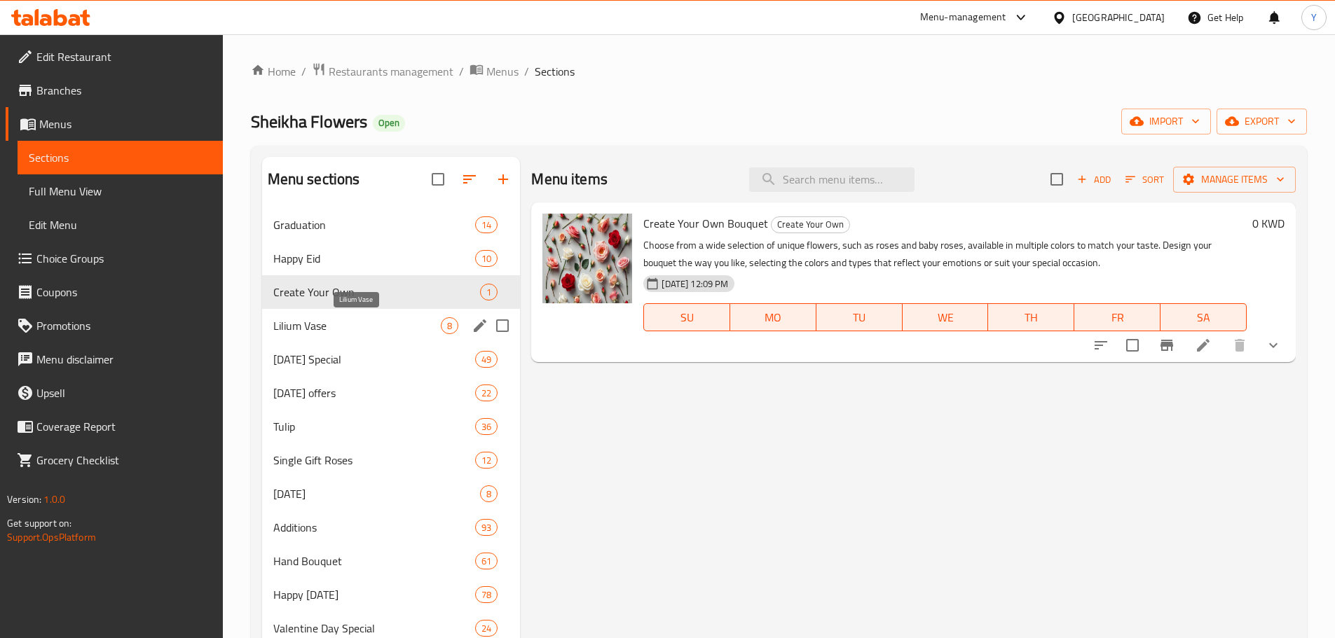
click at [357, 343] on div "[DATE] Special 49" at bounding box center [391, 360] width 259 height 34
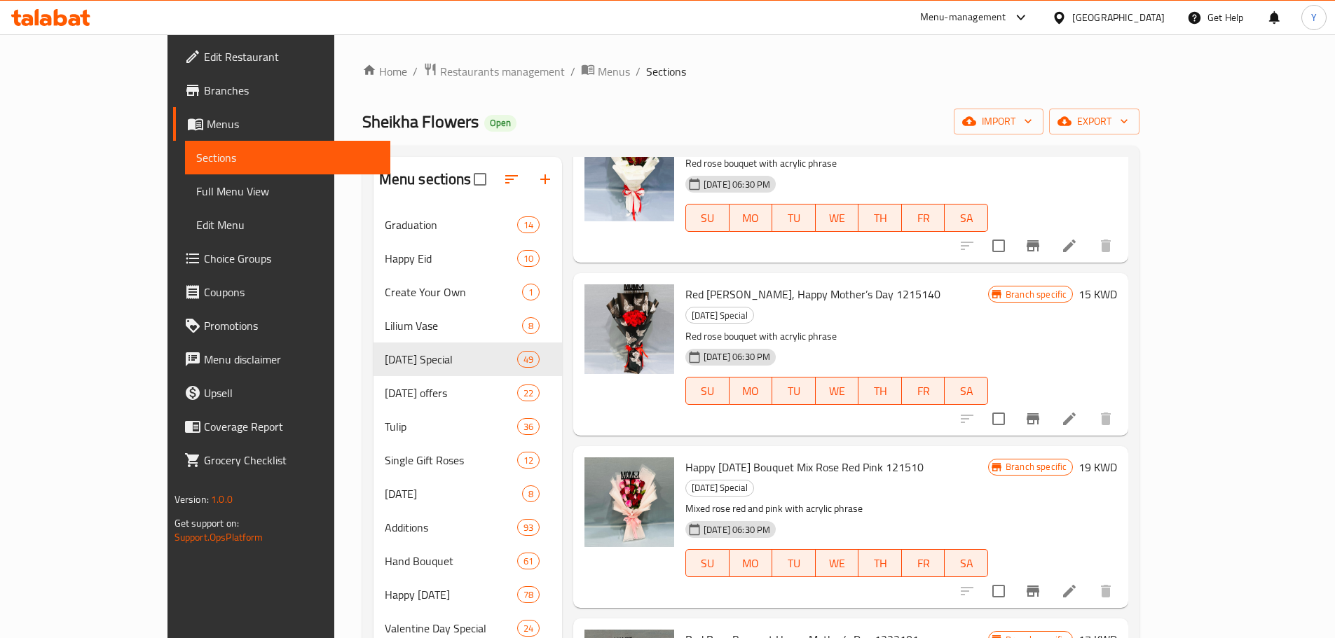
scroll to position [2433, 0]
drag, startPoint x: 481, startPoint y: 55, endPoint x: 483, endPoint y: 69, distance: 13.5
click at [440, 63] on span "Restaurants management" at bounding box center [502, 71] width 125 height 17
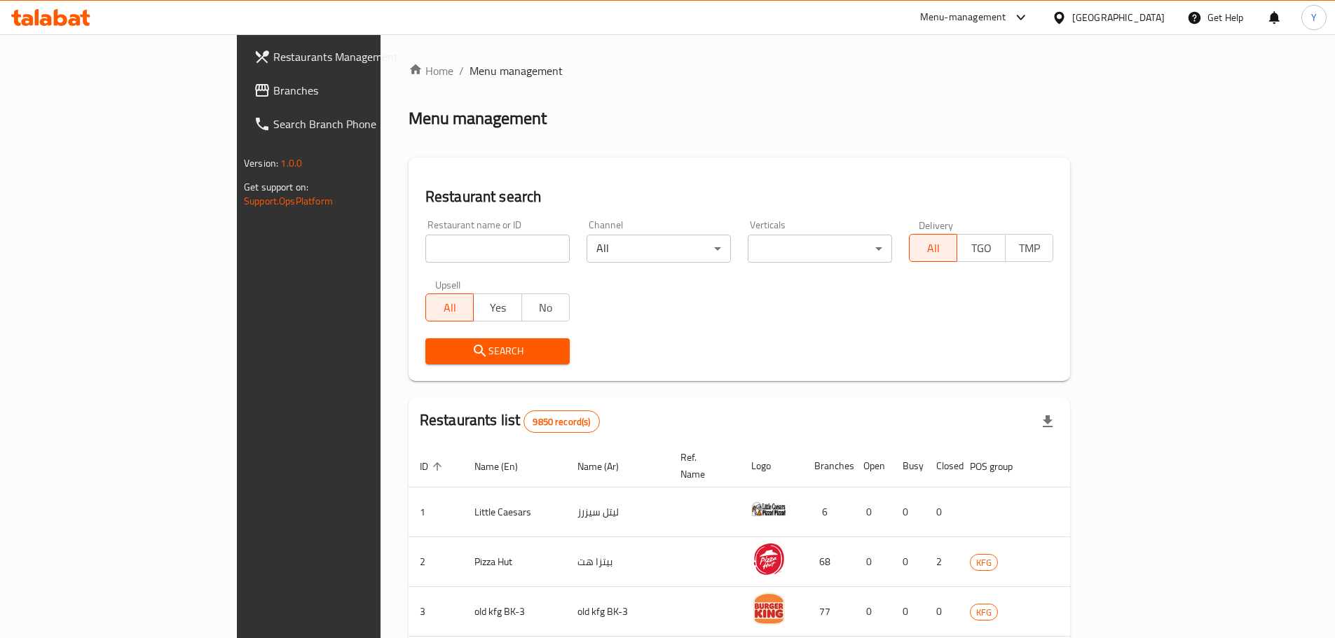
click at [425, 240] on input "search" at bounding box center [497, 249] width 144 height 28
type input "fleria"
click button "Search" at bounding box center [497, 351] width 144 height 26
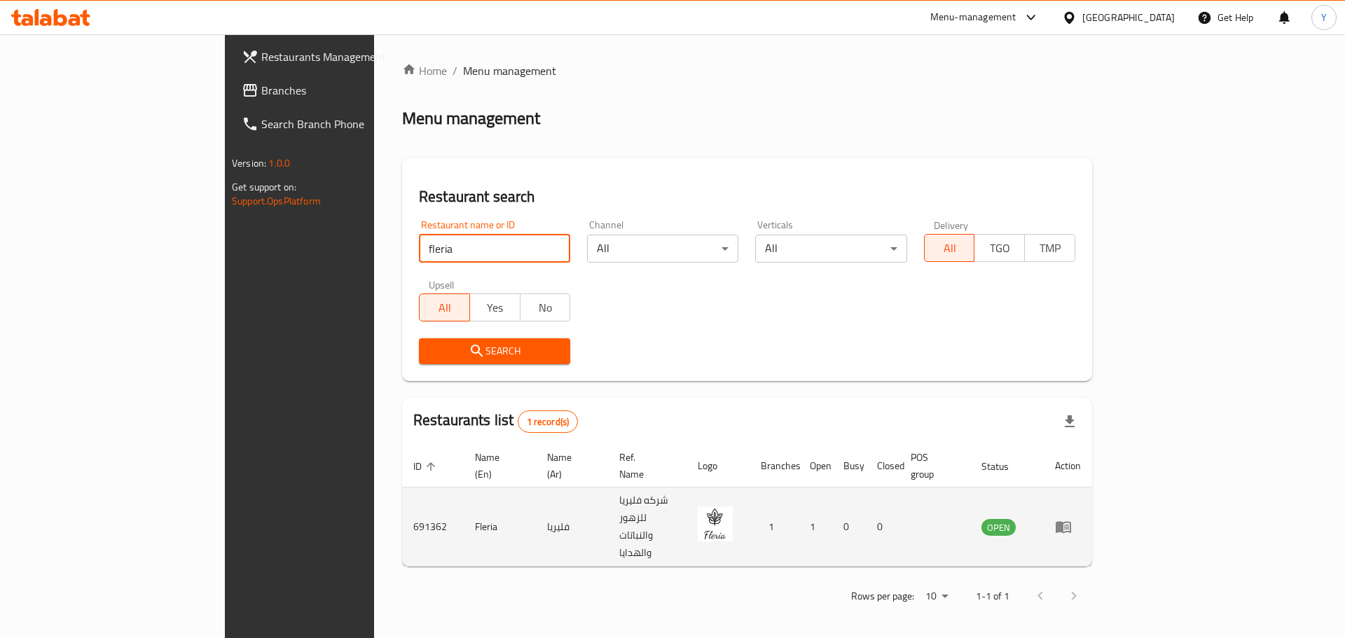
click at [1071, 522] on icon "enhanced table" at bounding box center [1063, 528] width 15 height 12
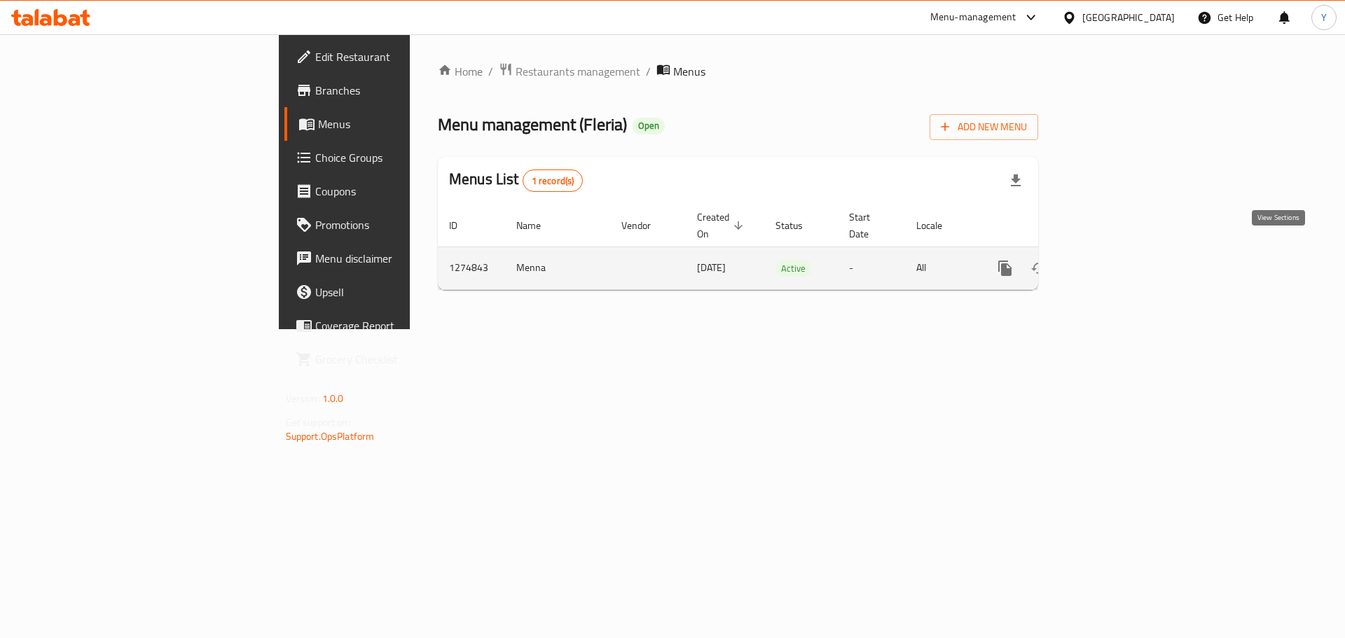
click at [1115, 260] on icon "enhanced table" at bounding box center [1106, 268] width 17 height 17
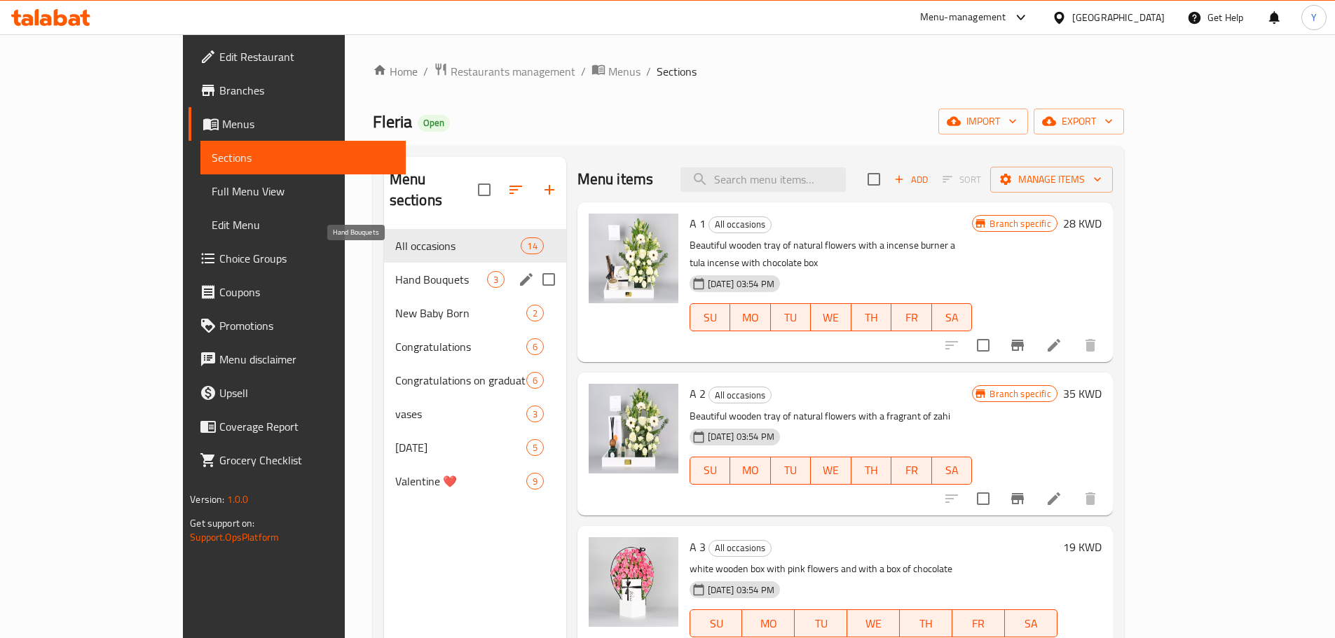
click at [395, 271] on span "Hand Bouquets" at bounding box center [441, 279] width 92 height 17
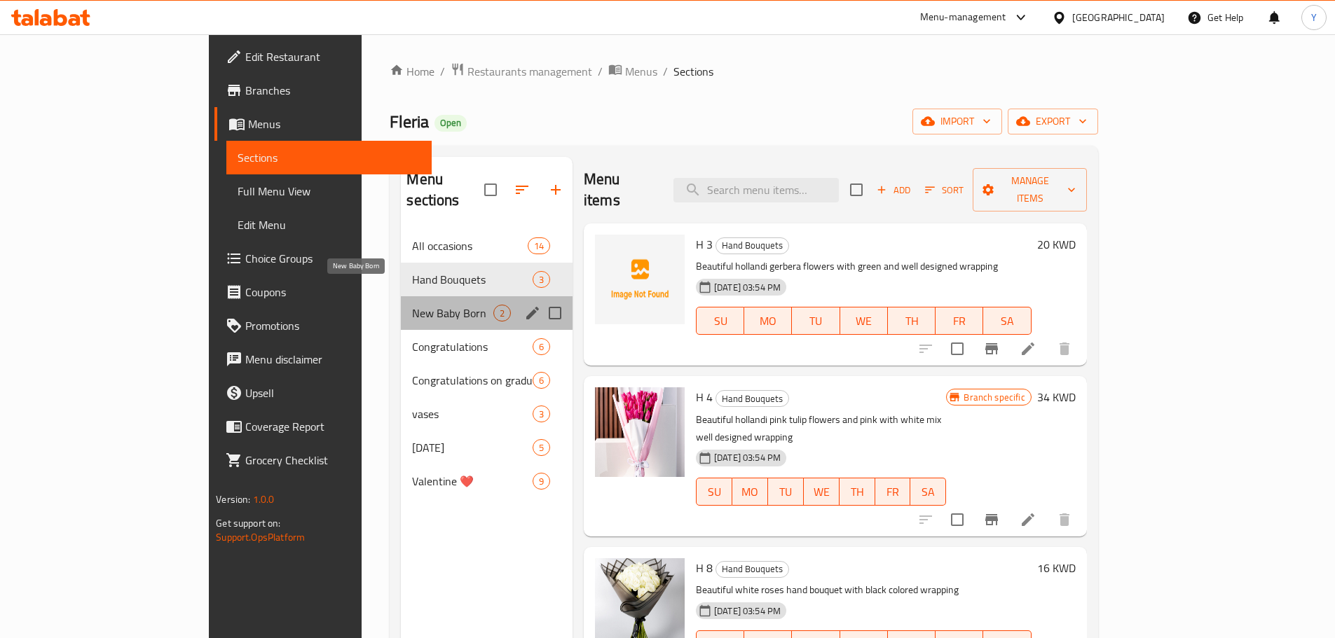
click at [412, 305] on span "New Baby Born" at bounding box center [452, 313] width 81 height 17
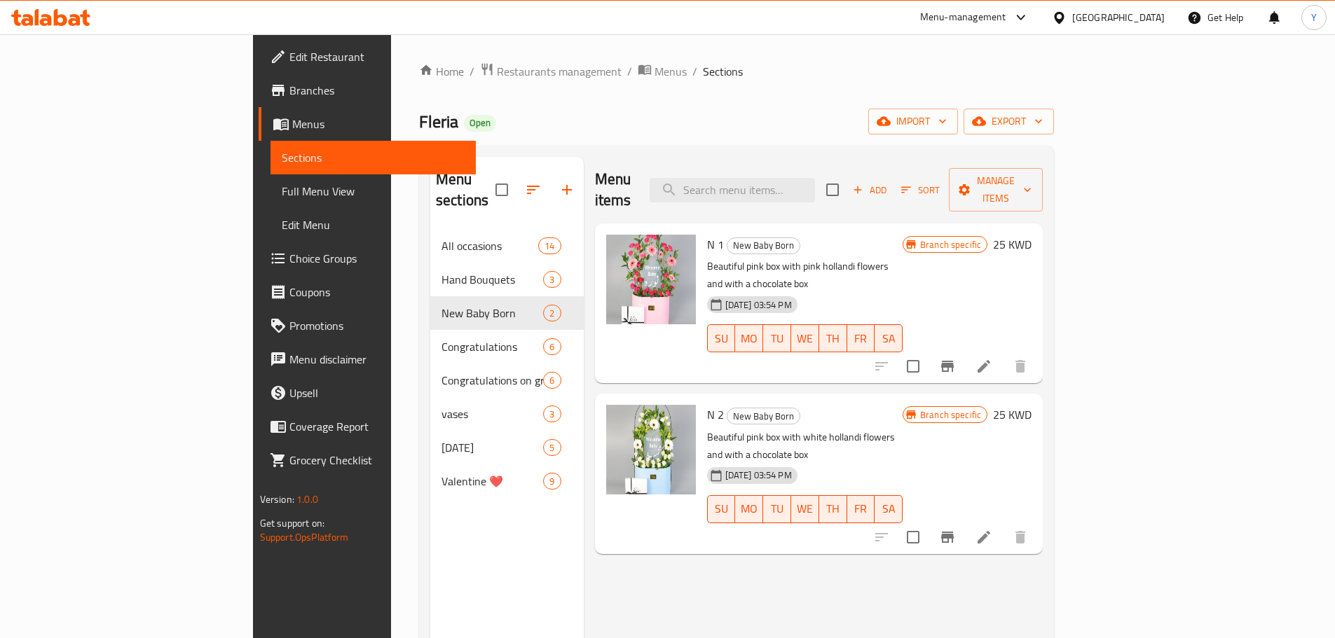
click at [419, 82] on div "Home / Restaurants management / Menus / Sections Fleria Open import export Menu…" at bounding box center [736, 434] width 635 height 744
click at [497, 72] on span "Restaurants management" at bounding box center [559, 71] width 125 height 17
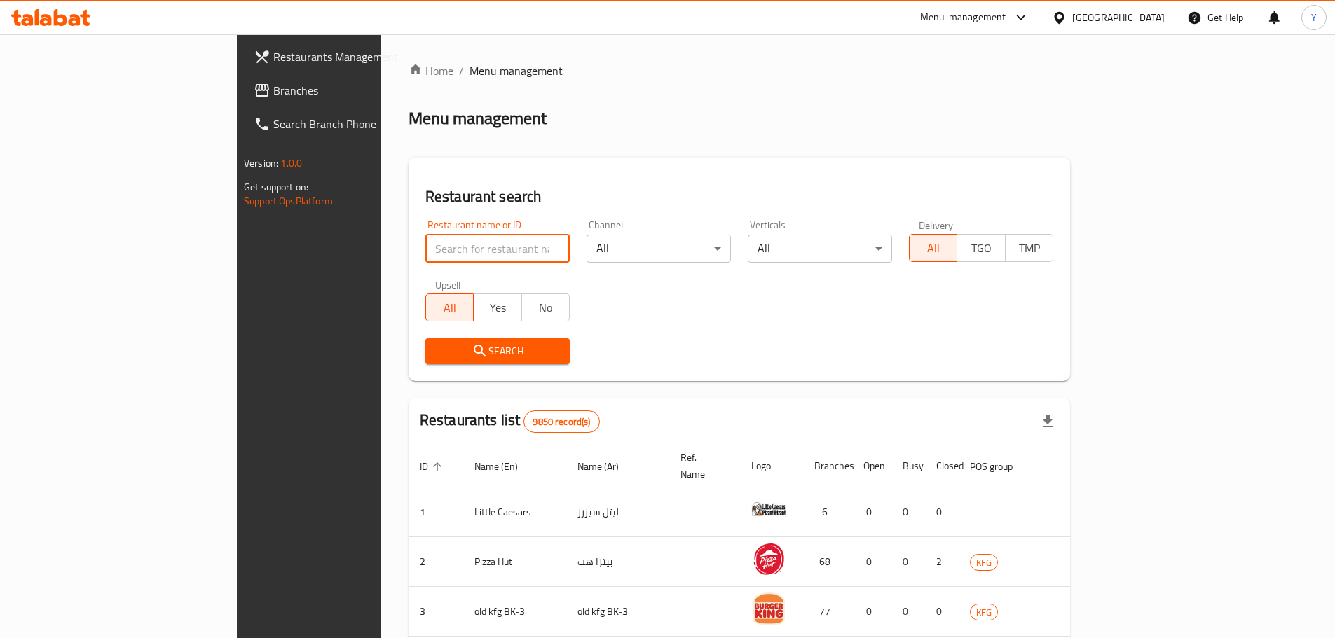
click at [425, 237] on input "search" at bounding box center [497, 249] width 144 height 28
type input "floralia"
click button "Search" at bounding box center [497, 351] width 144 height 26
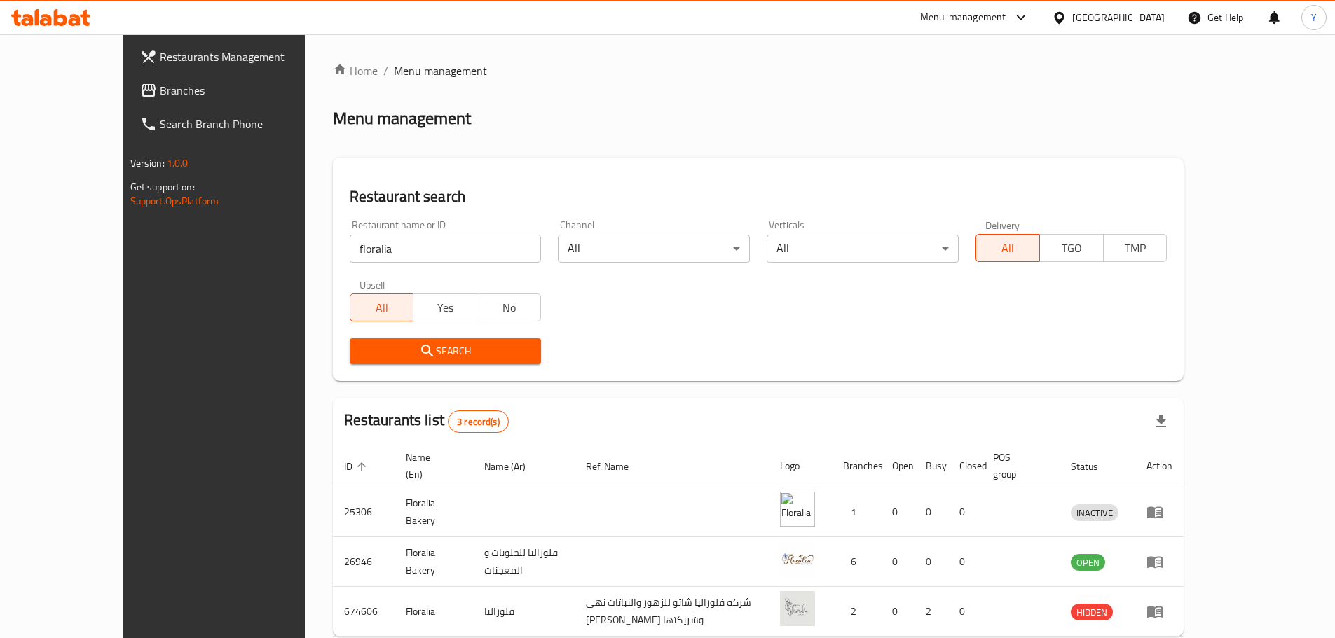
scroll to position [59, 0]
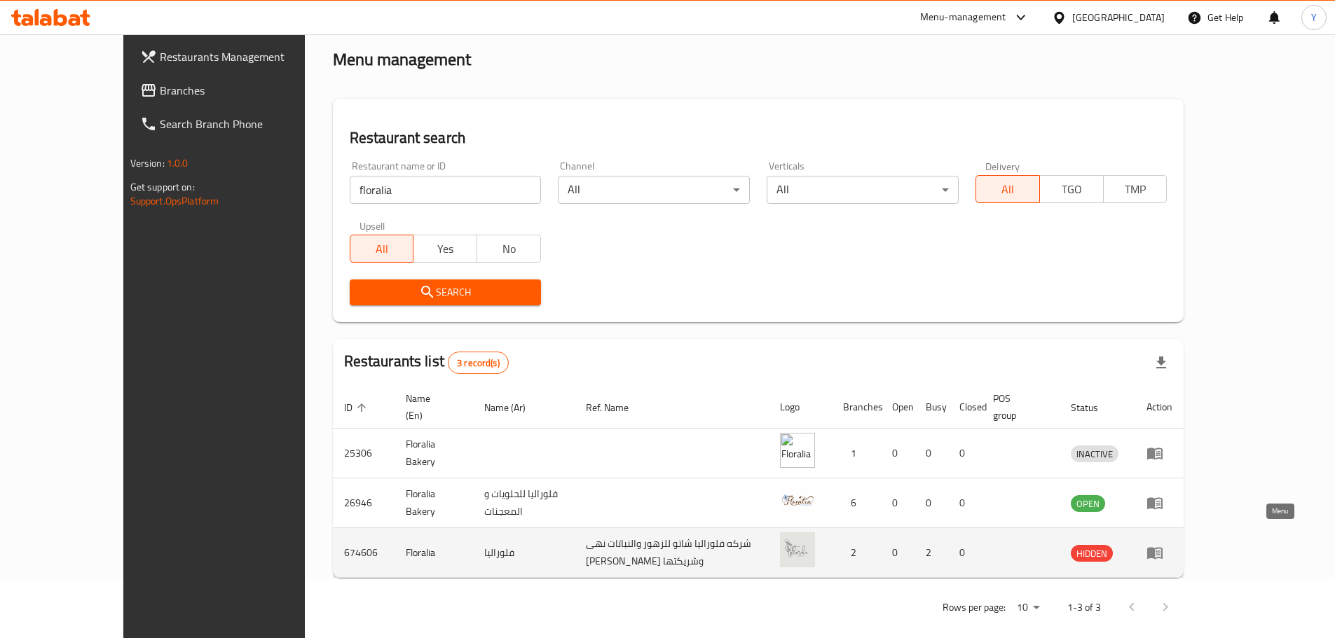
click at [1160, 551] on icon "enhanced table" at bounding box center [1157, 554] width 5 height 6
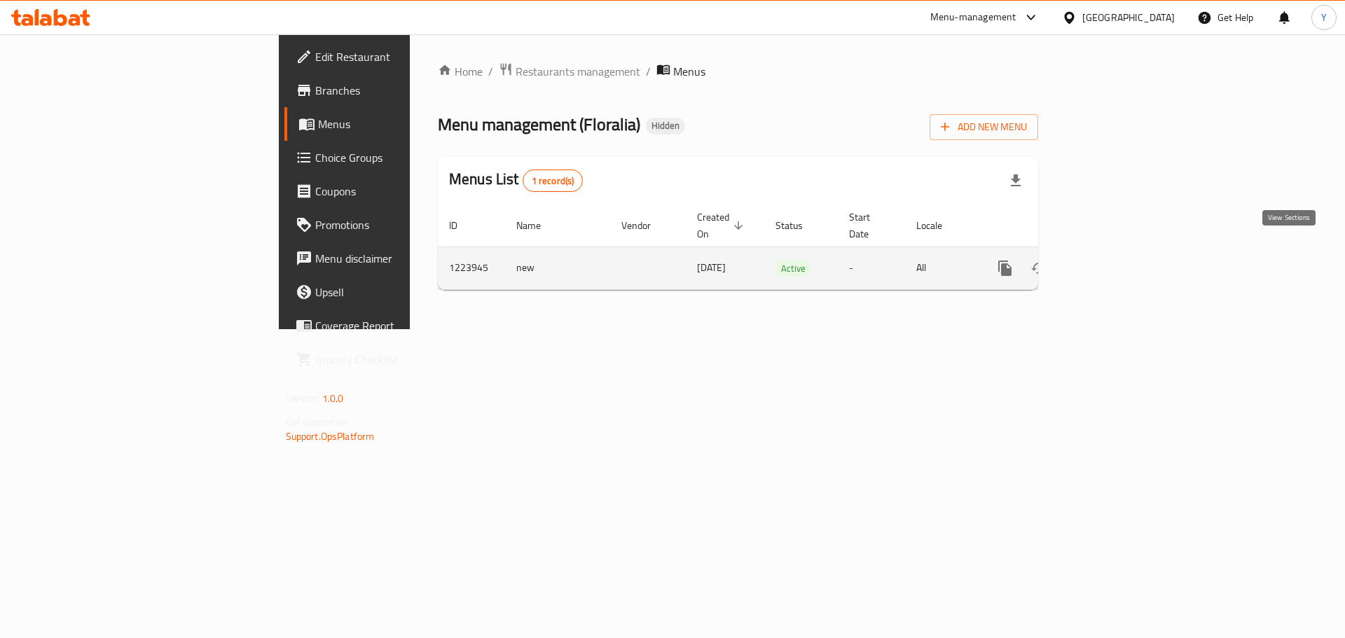
click at [1115, 260] on icon "enhanced table" at bounding box center [1106, 268] width 17 height 17
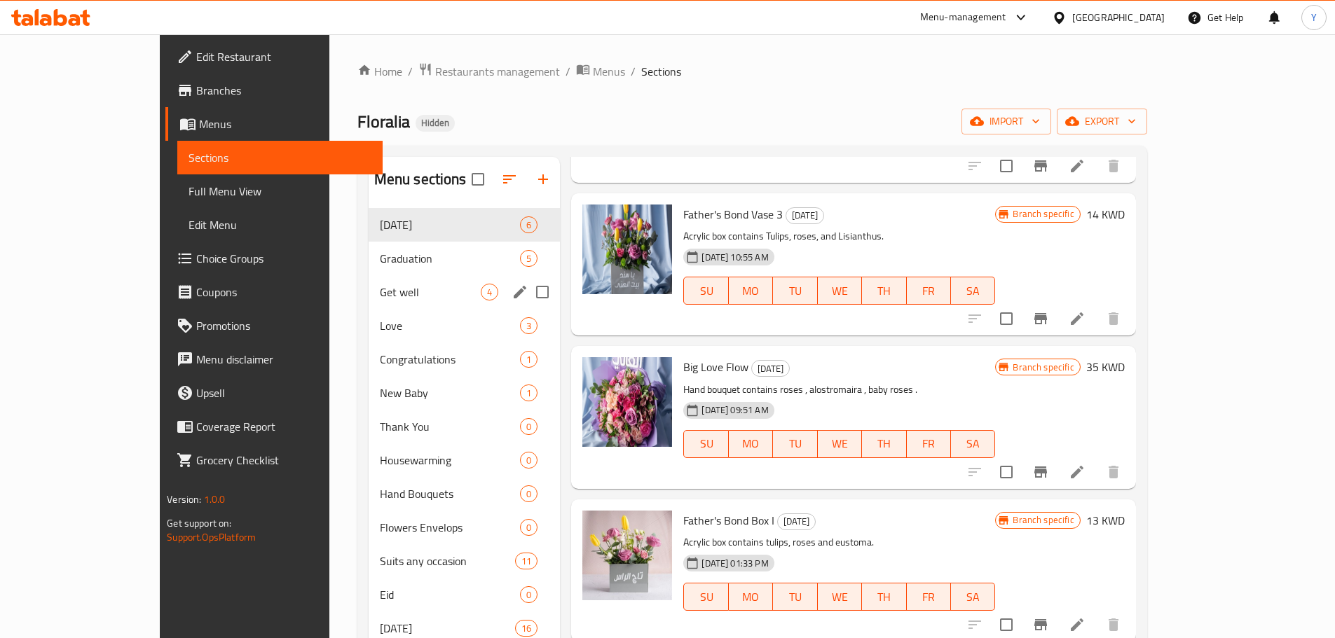
click at [369, 280] on div "Get well 4" at bounding box center [465, 292] width 192 height 34
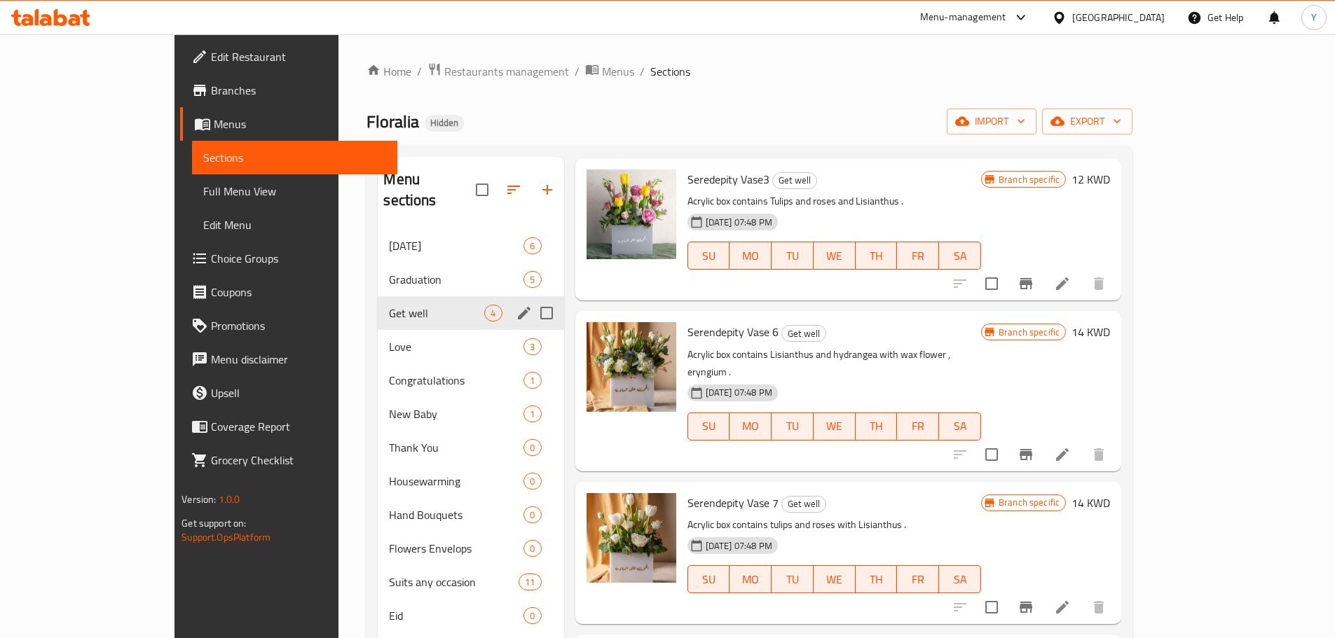
scroll to position [9, 0]
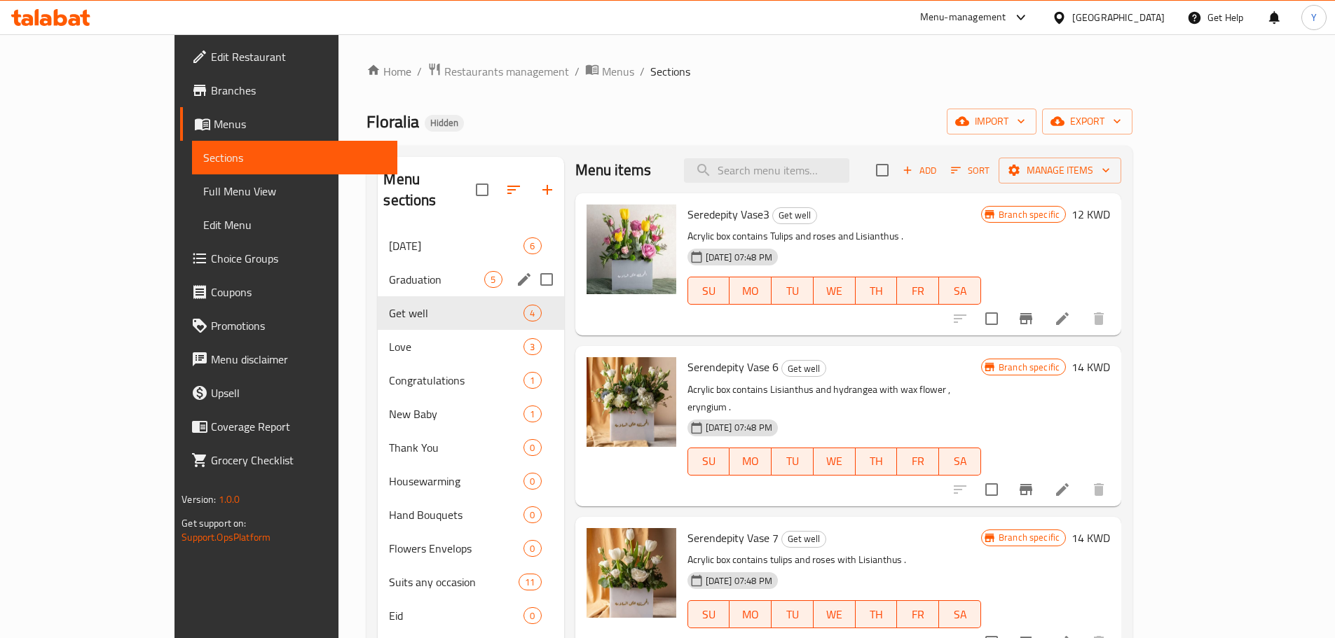
click at [378, 271] on div "Graduation 5" at bounding box center [471, 280] width 186 height 34
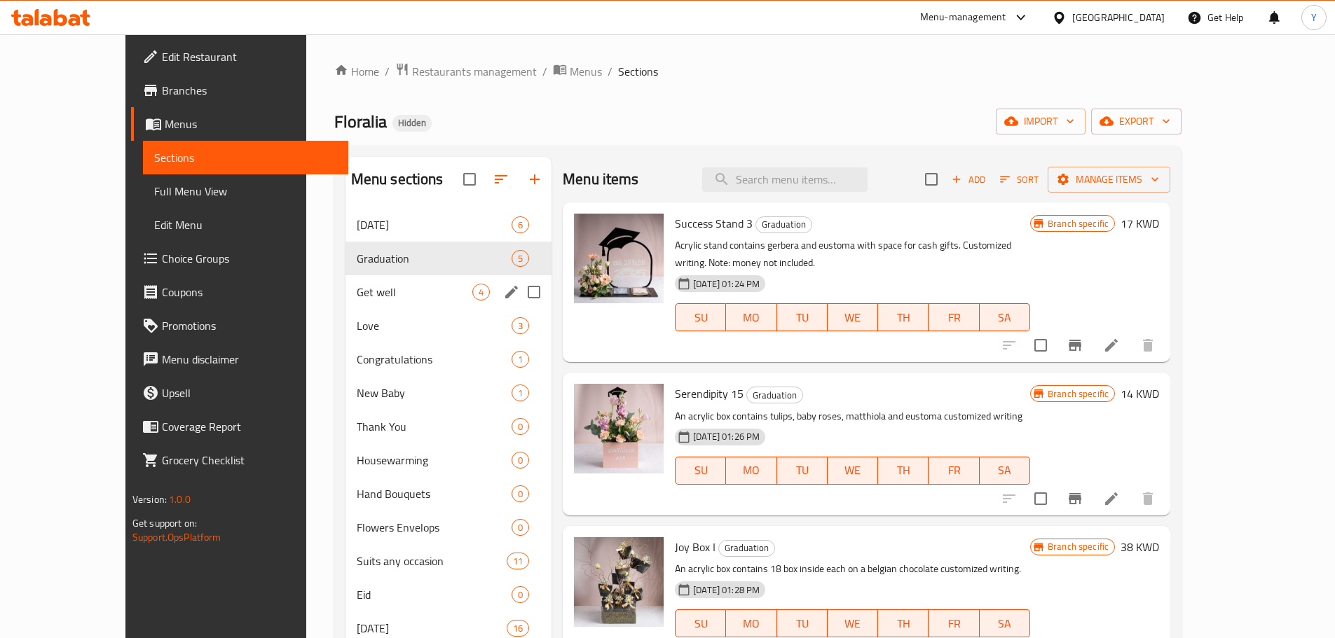
click at [363, 303] on div "Get well 4" at bounding box center [448, 292] width 206 height 34
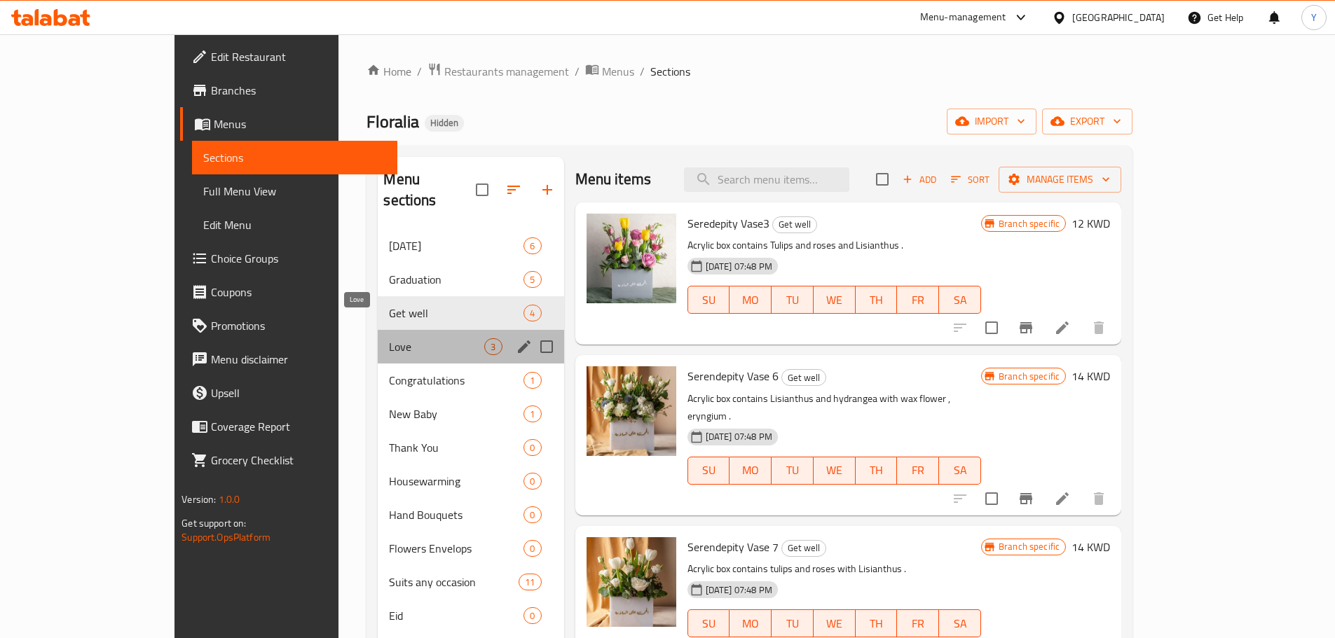
click at [389, 338] on span "Love" at bounding box center [436, 346] width 95 height 17
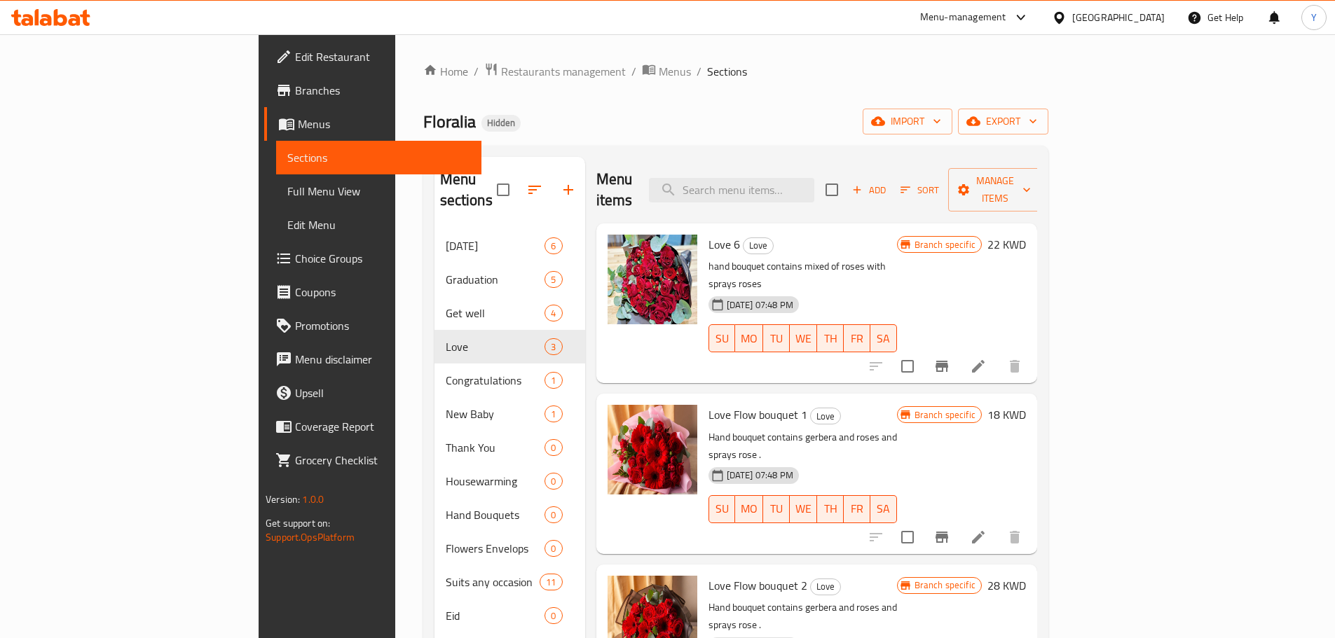
click at [856, 108] on div "Home / Restaurants management / Menus / Sections Floralia Hidden import export …" at bounding box center [735, 434] width 625 height 744
click at [501, 76] on span "Restaurants management" at bounding box center [563, 71] width 125 height 17
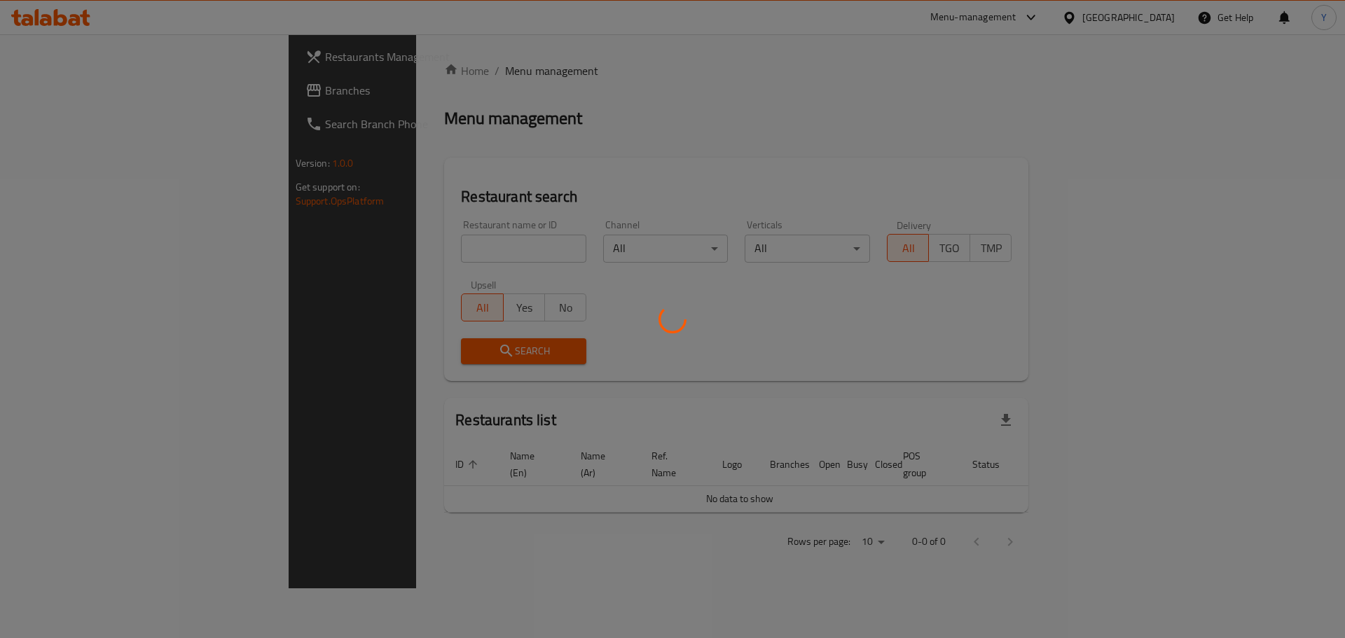
click at [371, 256] on div at bounding box center [672, 319] width 1345 height 638
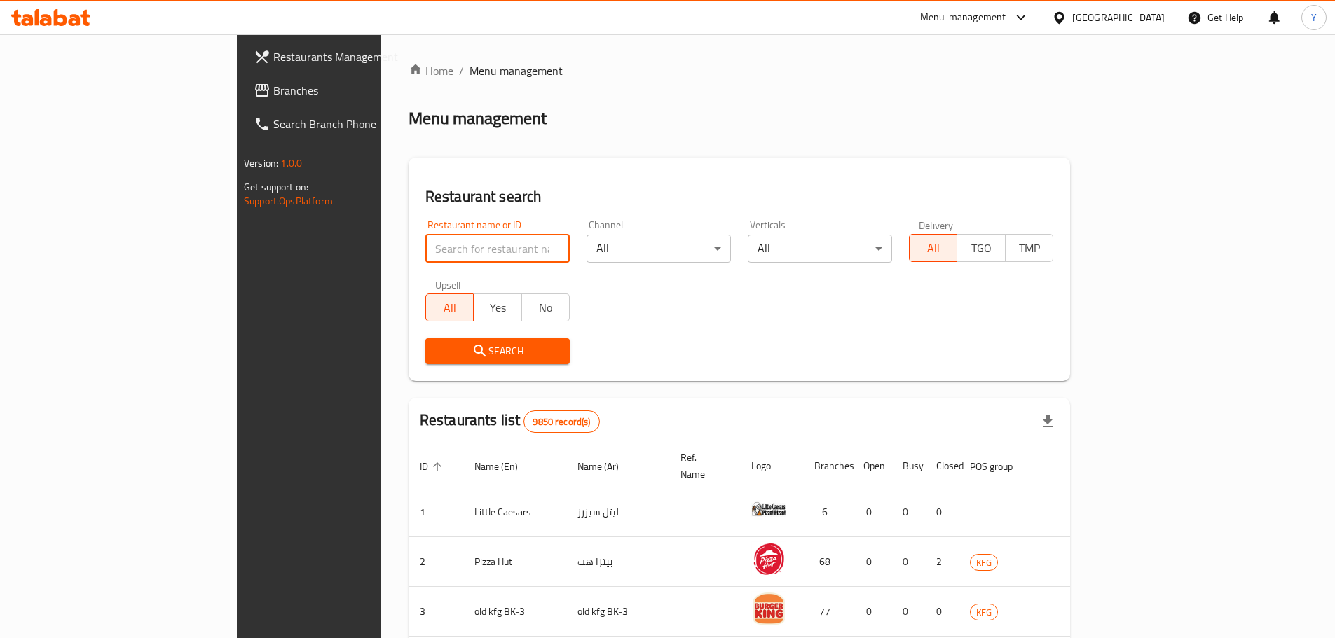
click at [425, 256] on input "search" at bounding box center [497, 249] width 144 height 28
type input "la cach"
click button "Search" at bounding box center [497, 351] width 144 height 26
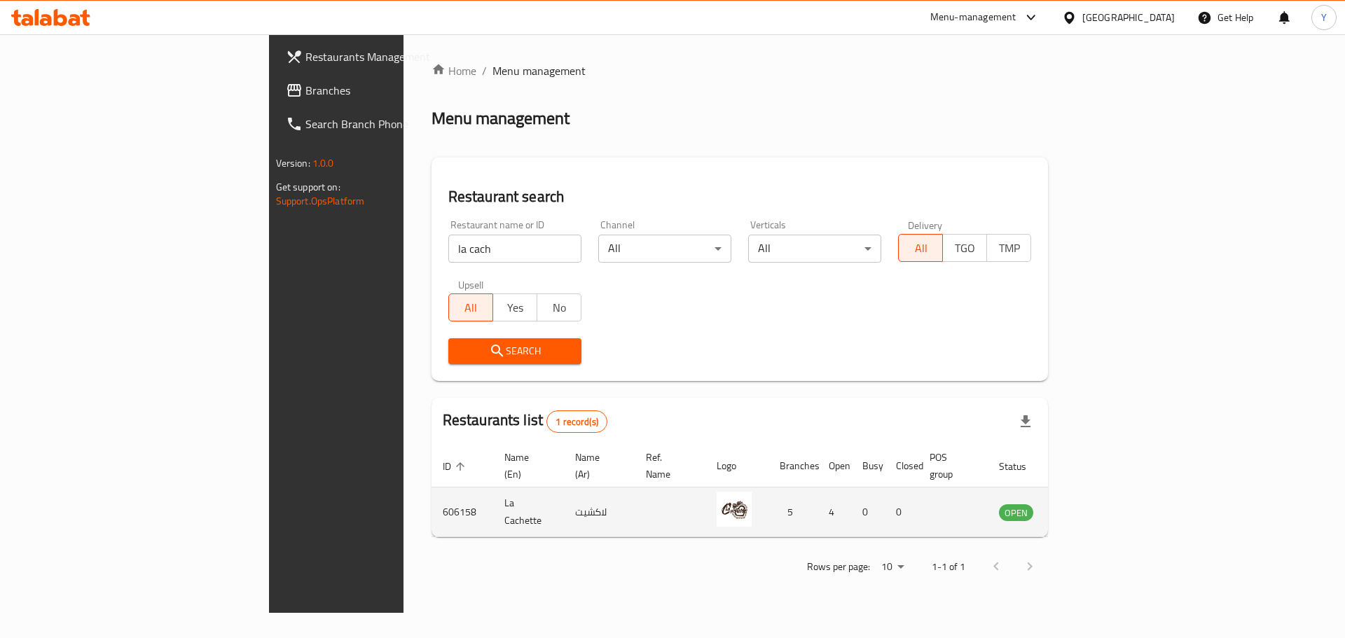
click at [1090, 504] on icon "enhanced table" at bounding box center [1081, 512] width 17 height 17
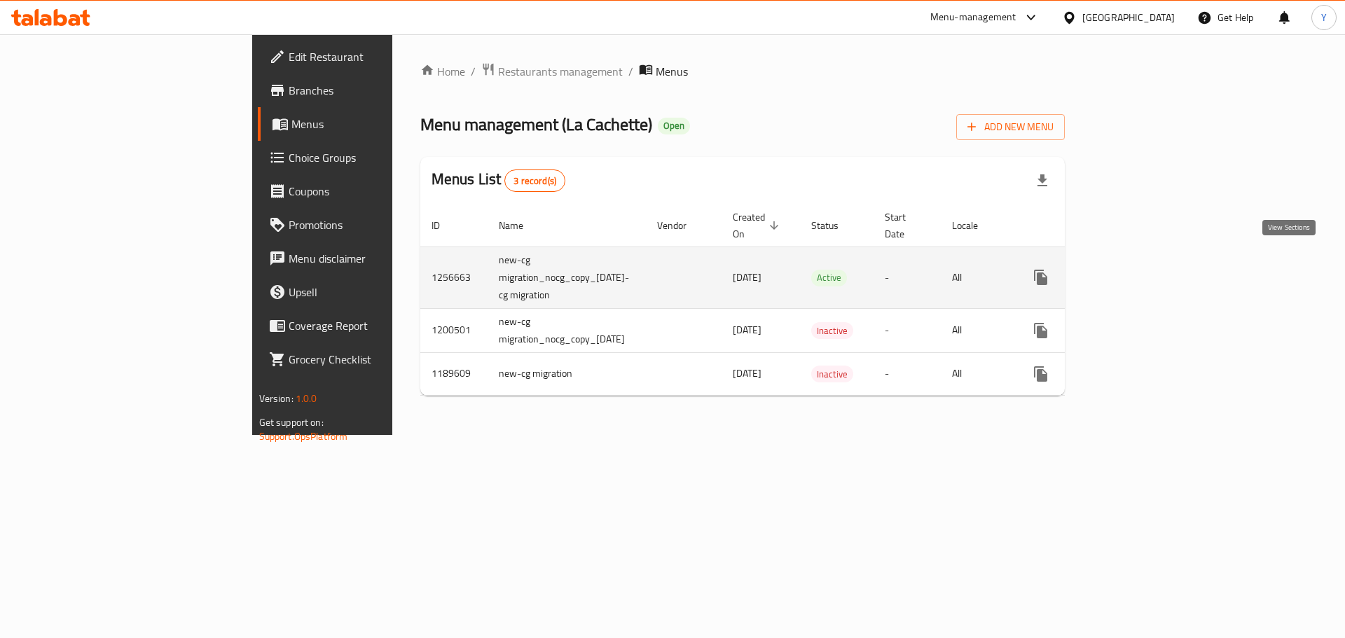
click at [1148, 271] on icon "enhanced table" at bounding box center [1142, 277] width 13 height 13
